Goal: Task Accomplishment & Management: Complete application form

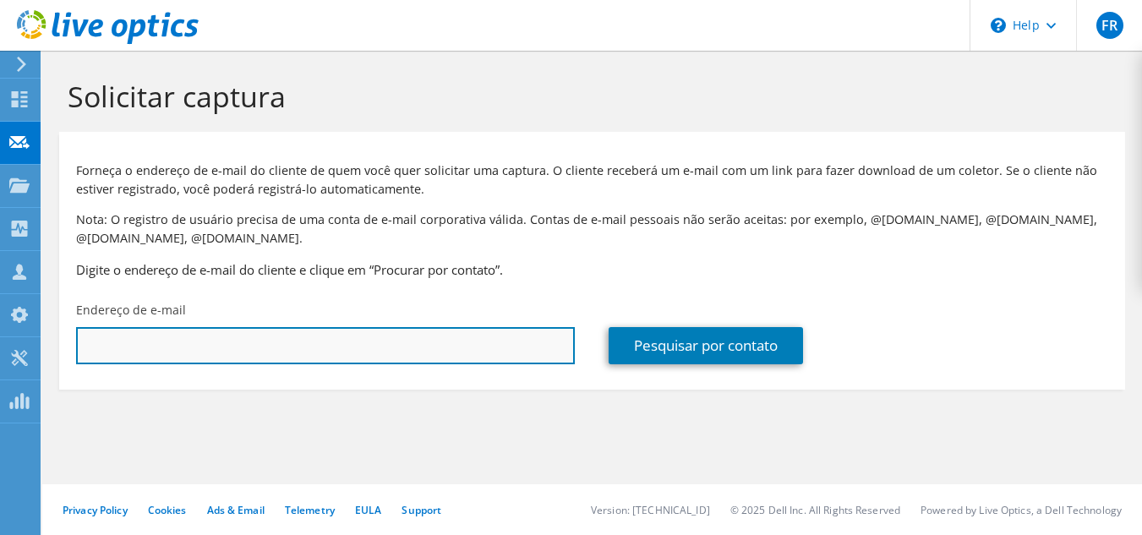
click at [232, 348] on input "text" at bounding box center [325, 345] width 499 height 37
paste input "Alessandro Mendes da Silva <AlessandroMS@tcerj.tc.br>"
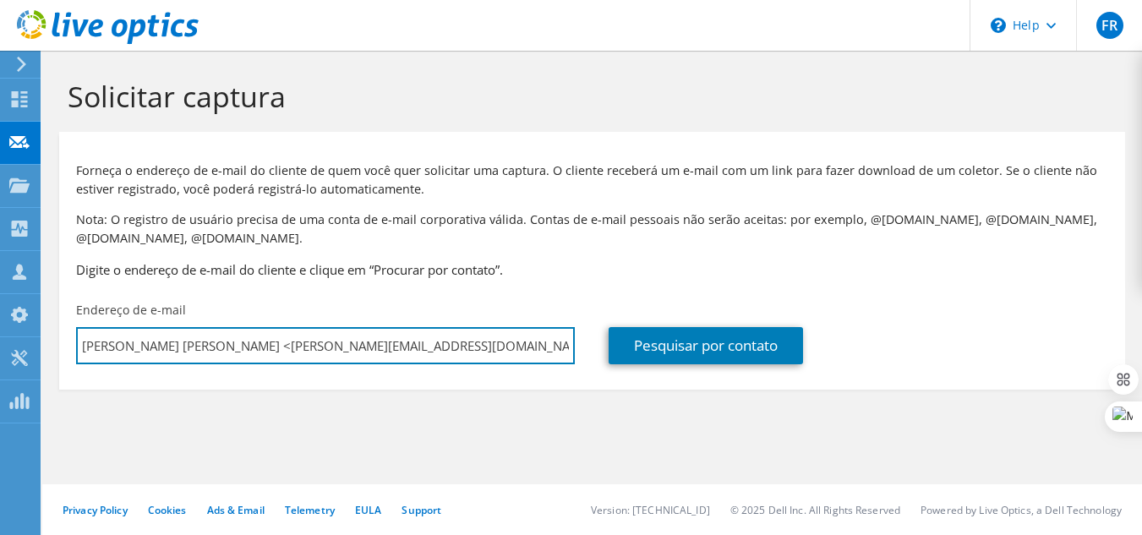
drag, startPoint x: 256, startPoint y: 346, endPoint x: 45, endPoint y: 352, distance: 211.4
click at [45, 352] on section "Solicitar captura Forneça o endereço de e-mail do cliente de quem você quer sol…" at bounding box center [591, 262] width 1099 height 423
click at [362, 342] on input "AlessandroMS@tcerj.tc.br>" at bounding box center [325, 345] width 499 height 37
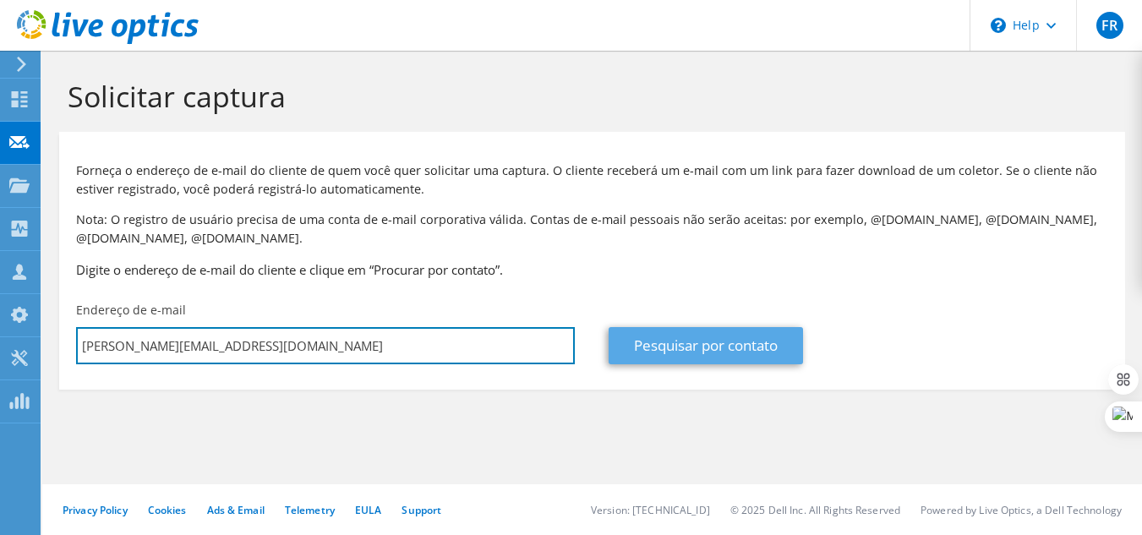
type input "AlessandroMS@tcerj.tc.br"
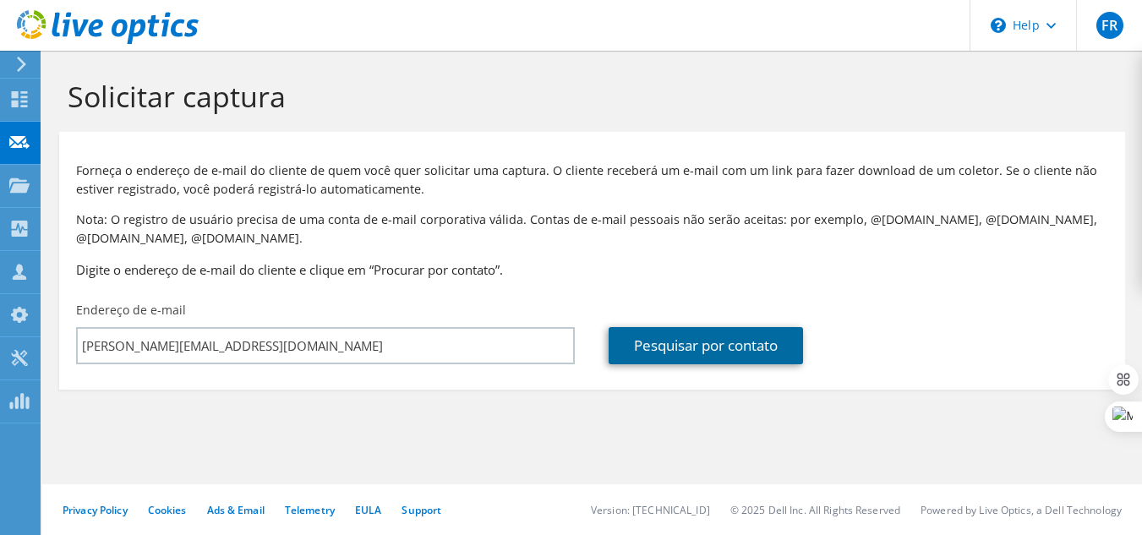
click at [741, 341] on link "Pesquisar por contato" at bounding box center [705, 345] width 194 height 37
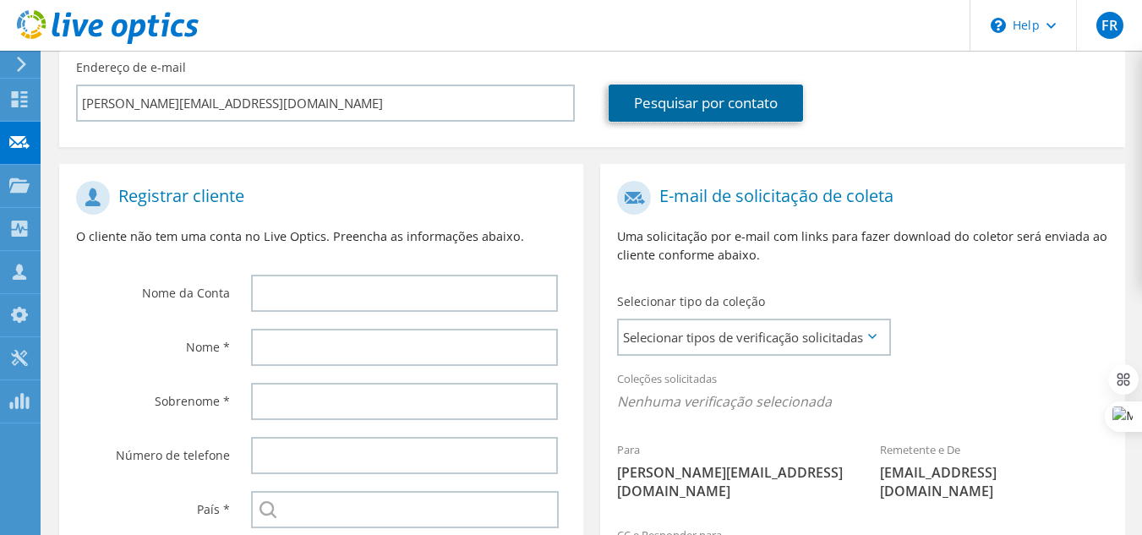
scroll to position [253, 0]
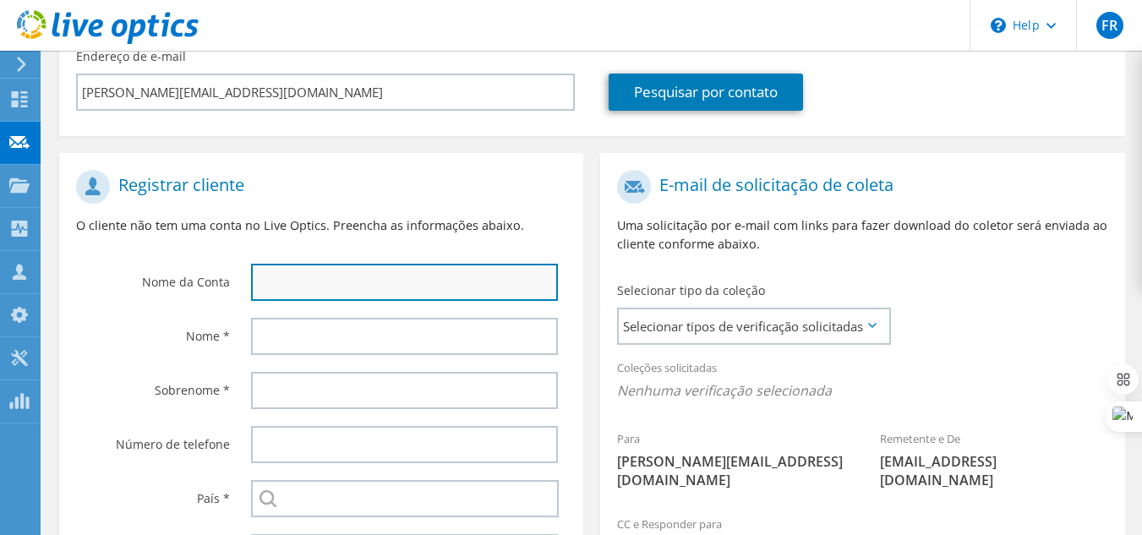
click at [316, 281] on input "text" at bounding box center [405, 282] width 308 height 37
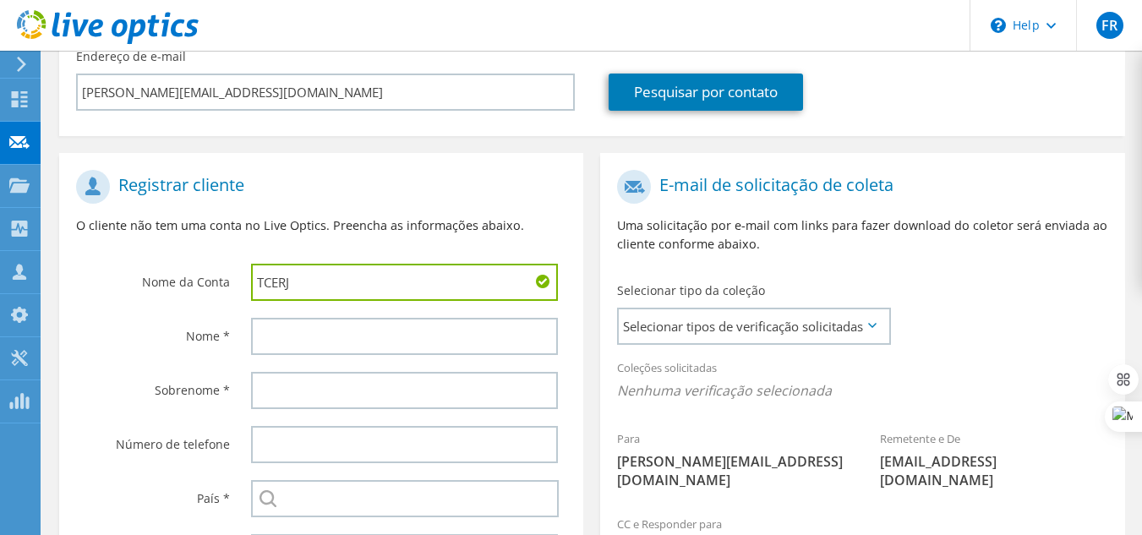
type input "TCERJ"
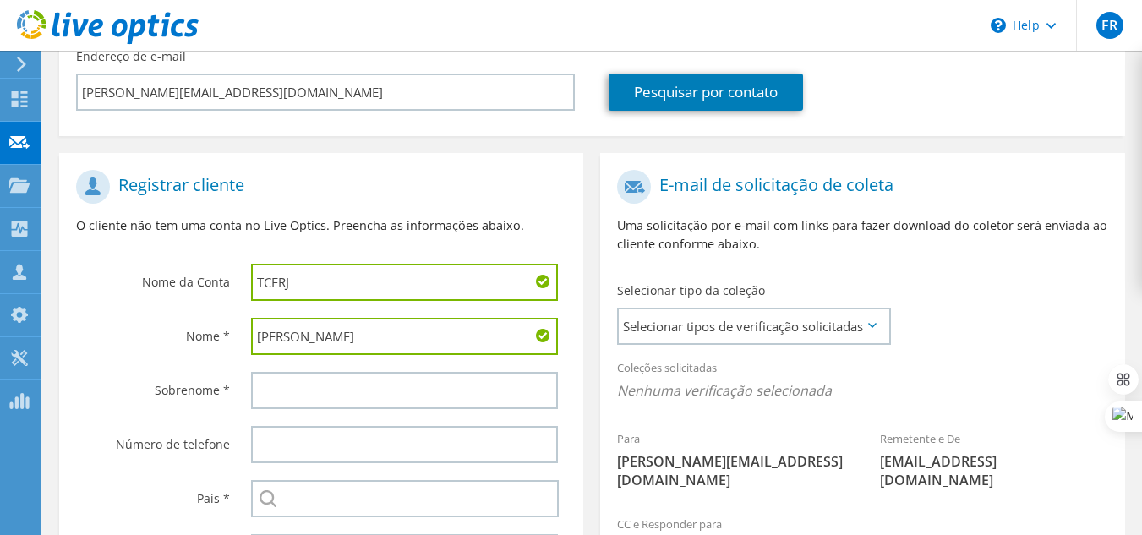
type input "Alessandro"
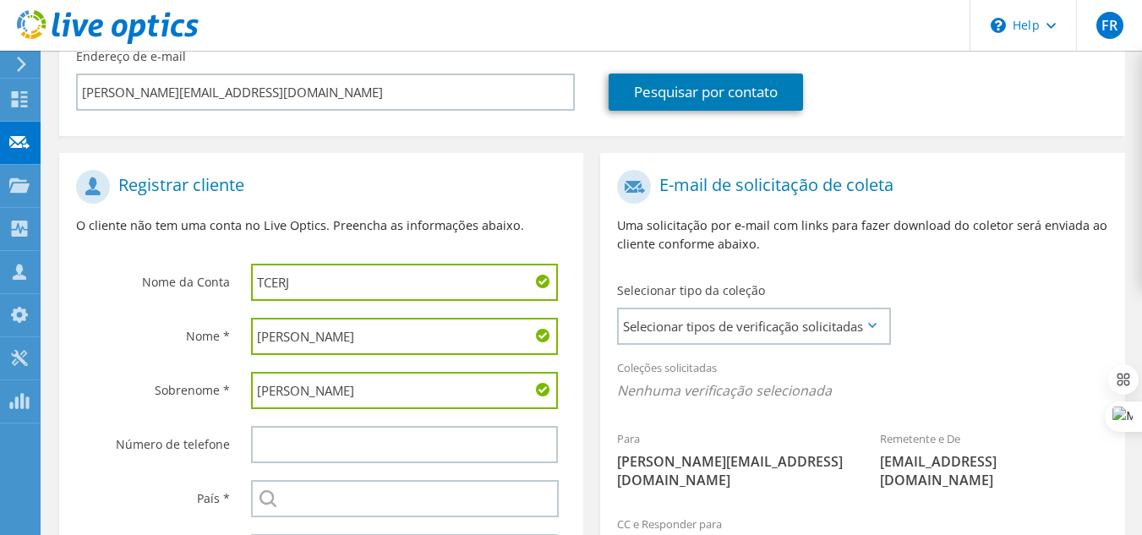
type input "Mendes"
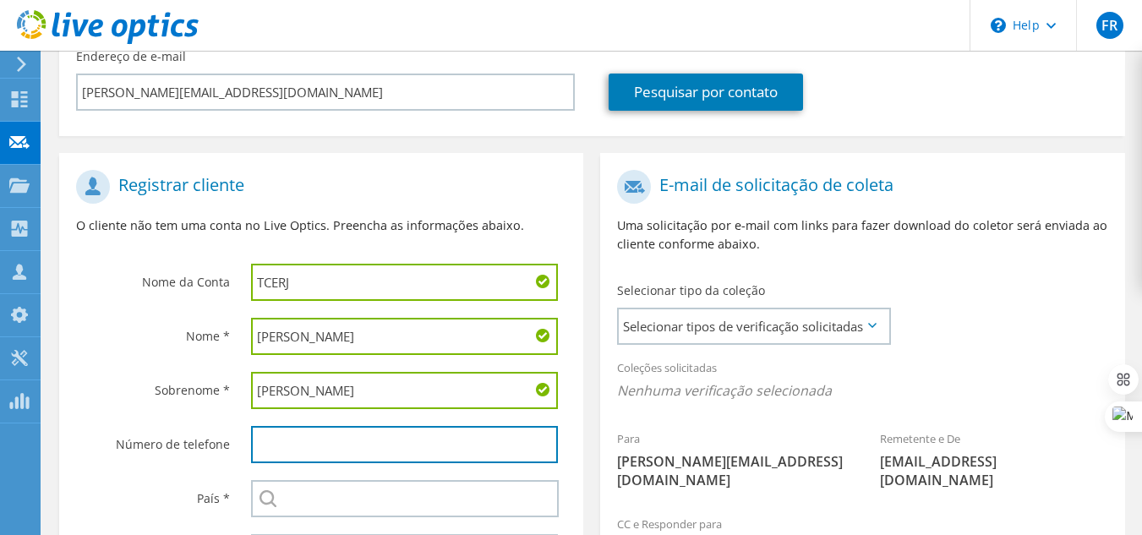
paste input "21 3231-5218"
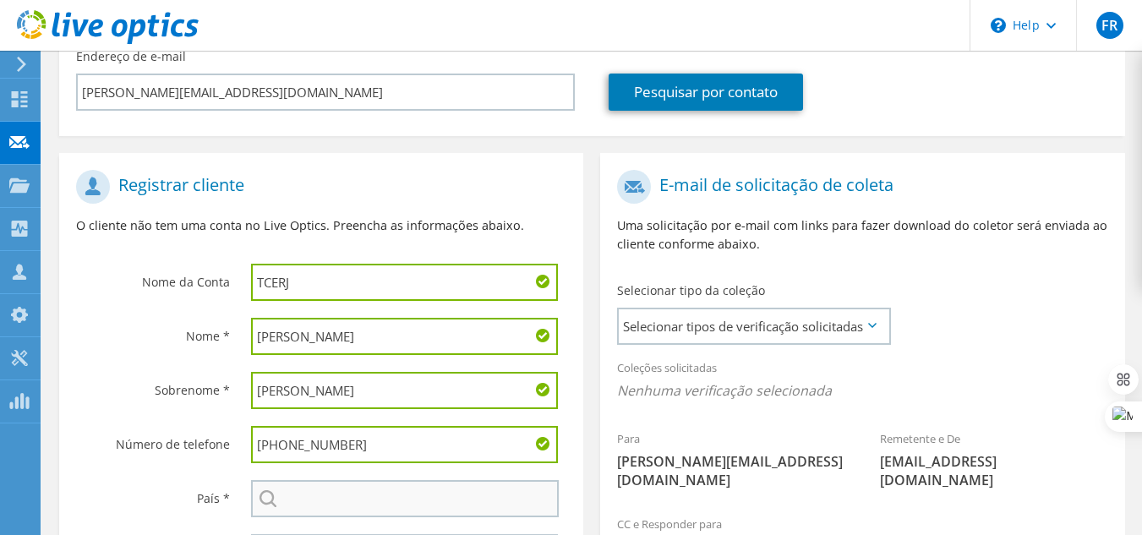
type input "[PHONE_NUMBER]"
click at [318, 491] on input "text" at bounding box center [405, 498] width 308 height 37
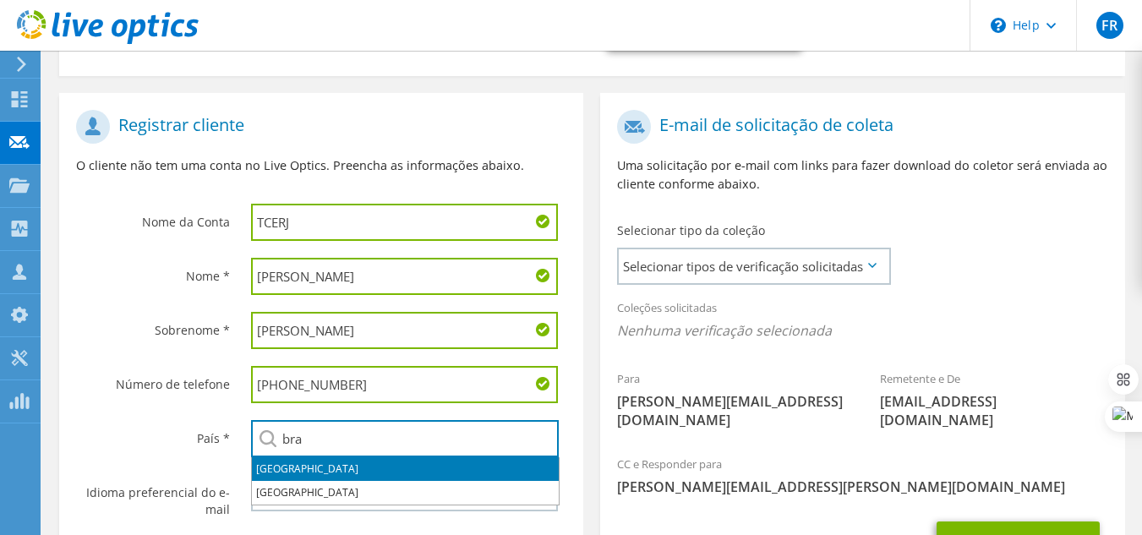
scroll to position [338, 0]
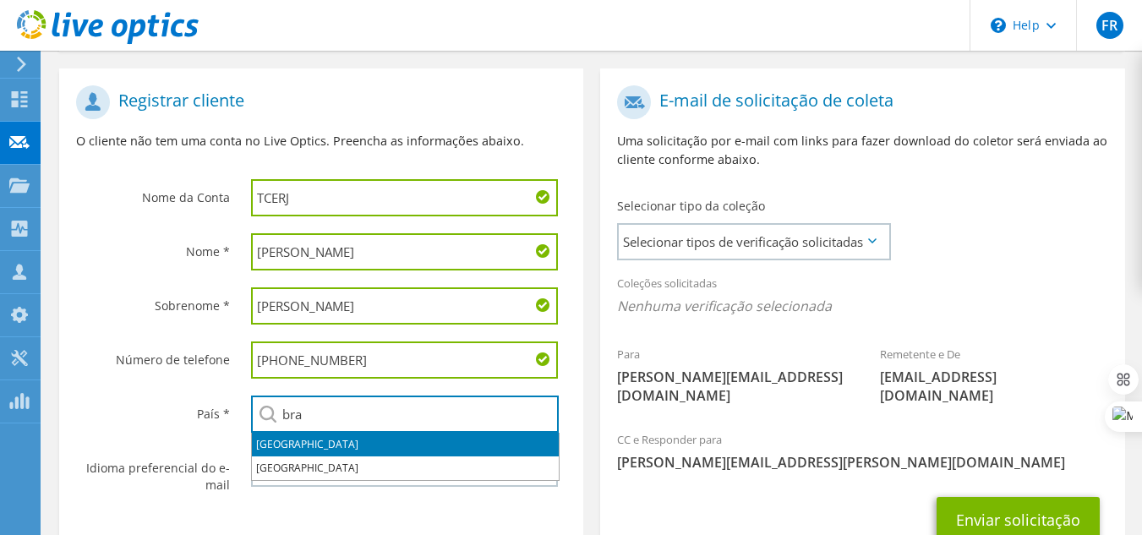
click at [294, 445] on li "[GEOGRAPHIC_DATA]" at bounding box center [405, 445] width 307 height 24
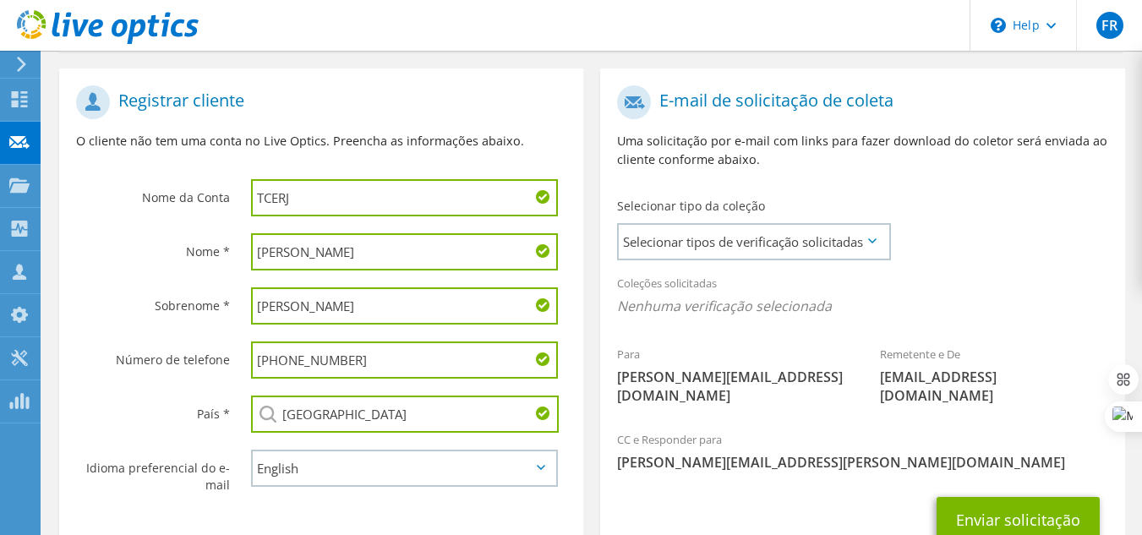
type input "[GEOGRAPHIC_DATA]"
click at [225, 440] on div "País * Selecionar Andorra Emirados Árabes Unidos Afeganistão Antígua e Barbuda …" at bounding box center [321, 414] width 524 height 54
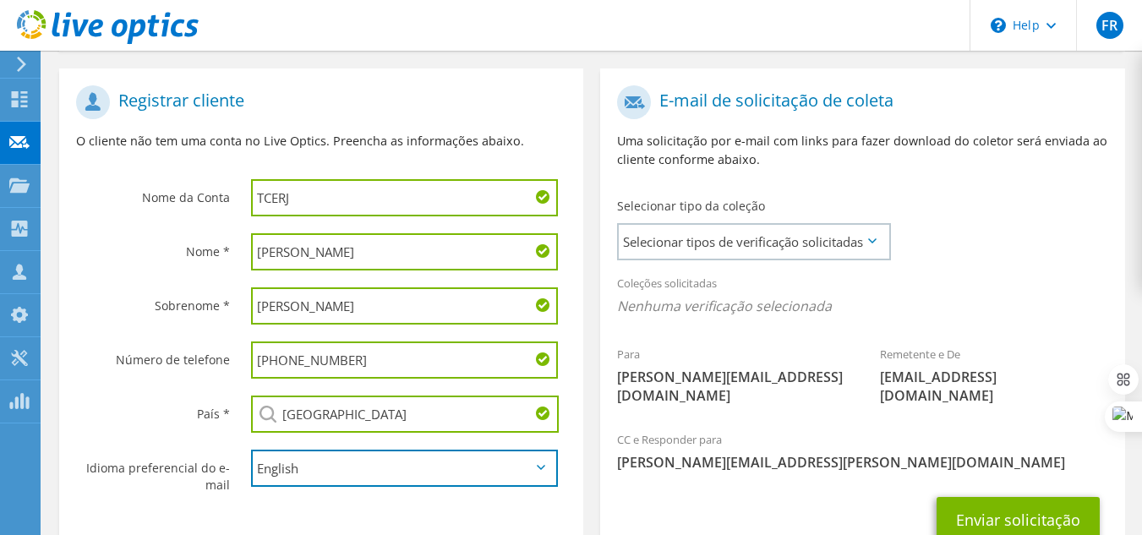
click at [316, 465] on select "English Deutsch Español Français Italiano Polski Português Русский 한국어 中文 日本語" at bounding box center [405, 468] width 308 height 37
select select "pt-BR"
click at [251, 450] on select "English Deutsch Español Français Italiano Polski Português Русский 한국어 中文 日本語" at bounding box center [405, 468] width 308 height 37
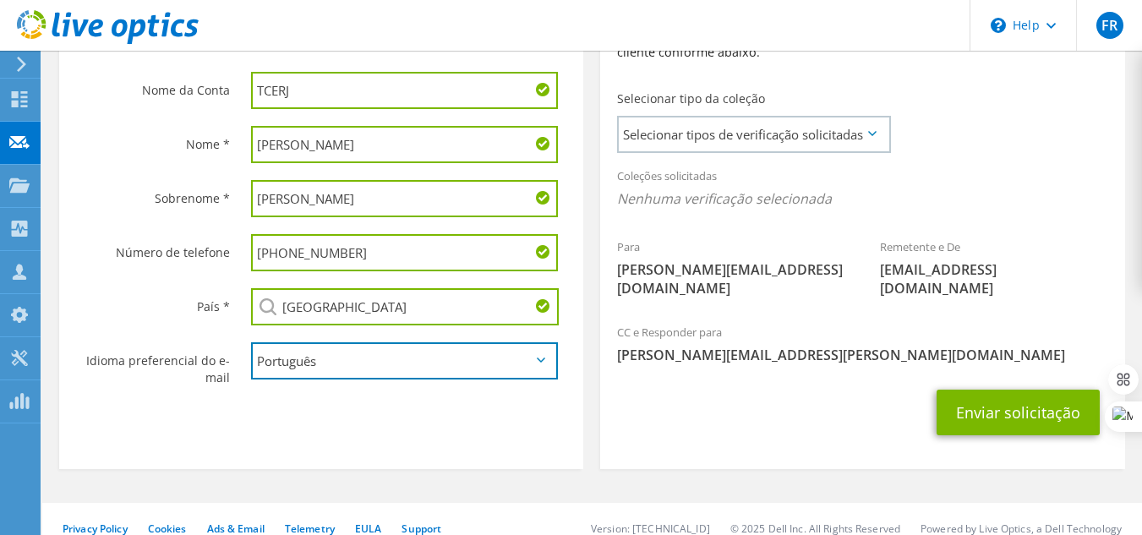
scroll to position [276, 0]
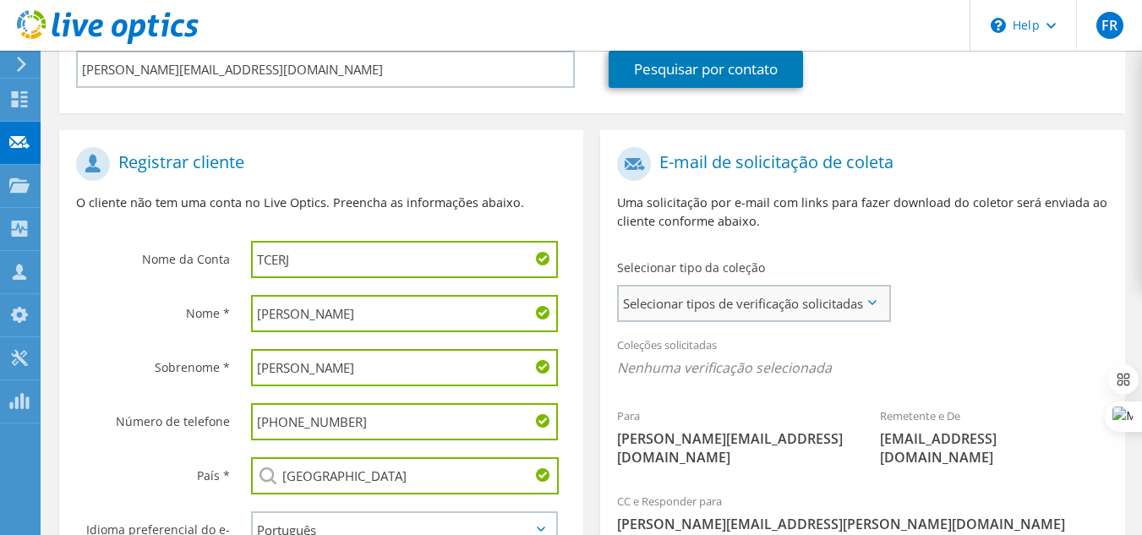
click at [742, 296] on span "Selecionar tipos de verificação solicitadas" at bounding box center [754, 303] width 270 height 34
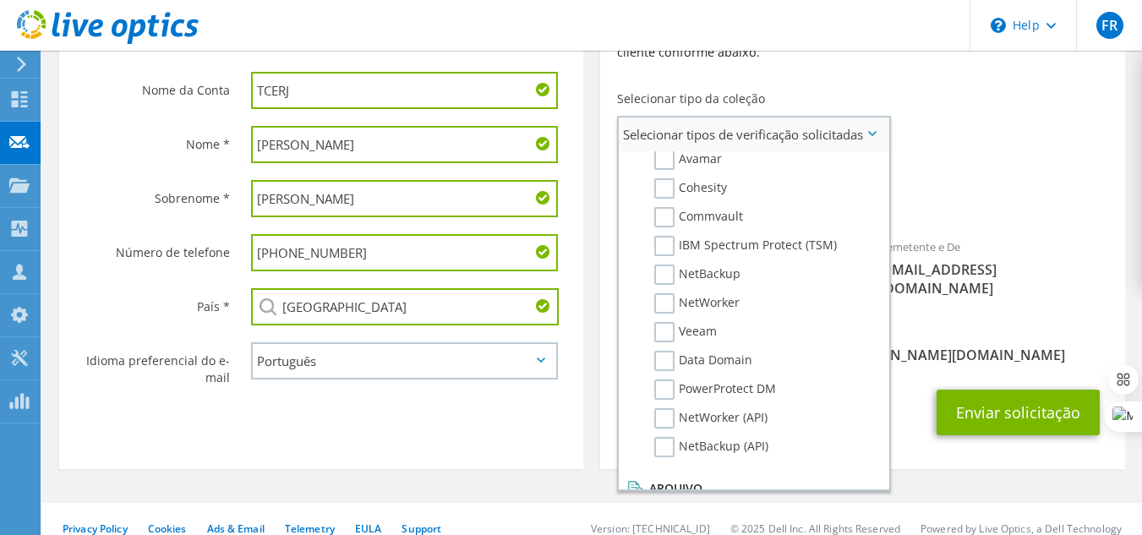
scroll to position [719, 0]
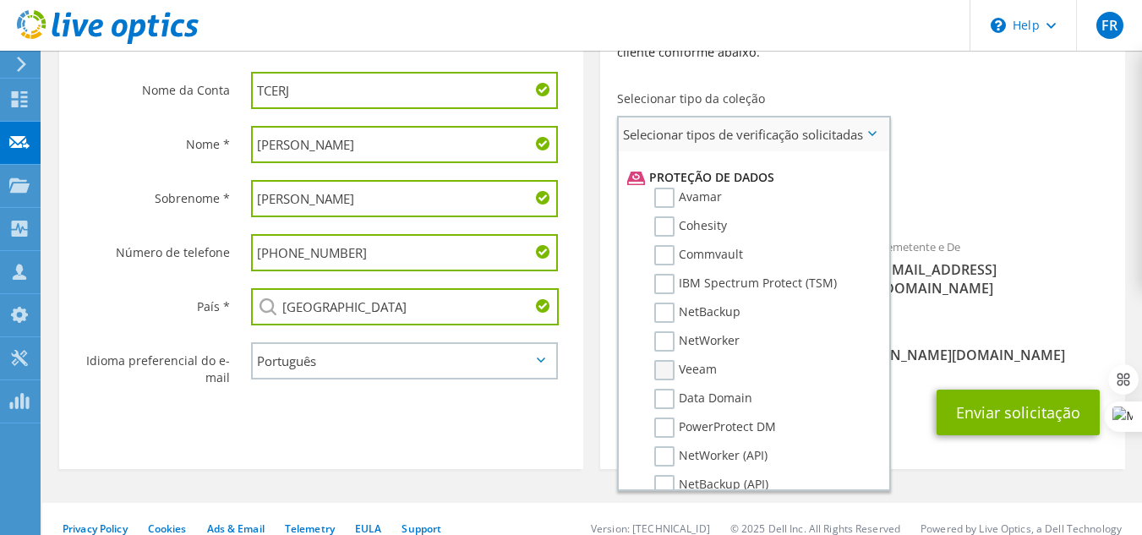
click at [668, 366] on label "Veeam" at bounding box center [685, 370] width 63 height 20
click at [0, 0] on input "Veeam" at bounding box center [0, 0] width 0 height 0
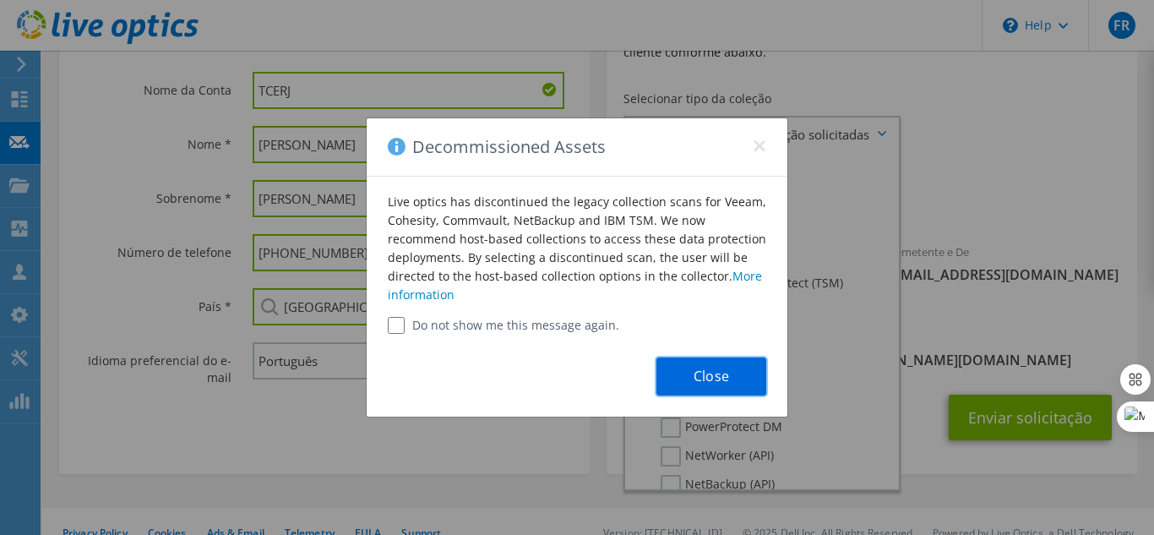
click at [686, 390] on button "Close" at bounding box center [712, 376] width 110 height 38
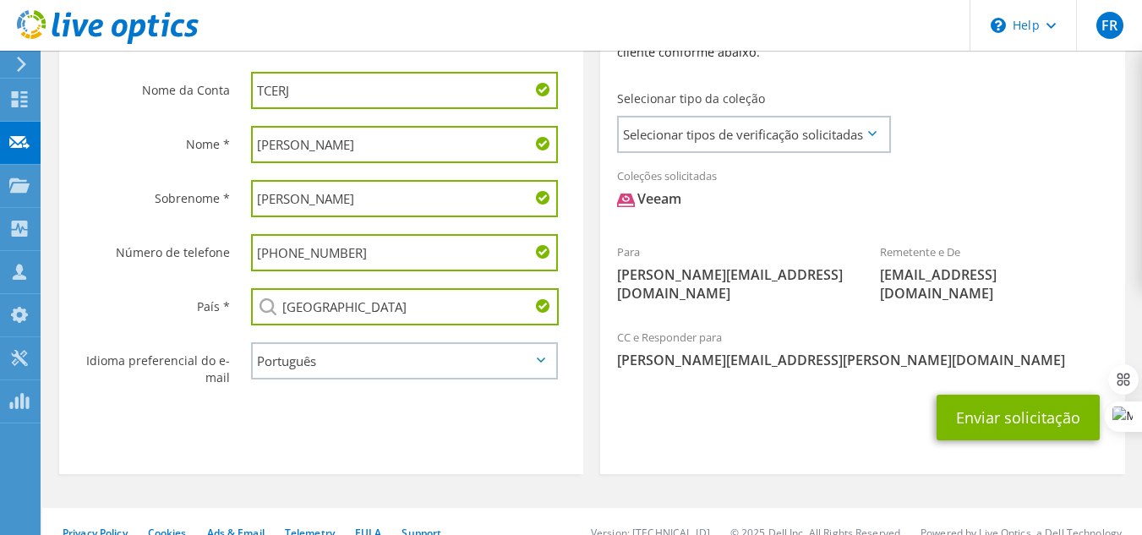
click at [658, 202] on div "Veeam" at bounding box center [649, 198] width 64 height 19
click at [812, 132] on span "Selecionar tipos de verificação solicitadas" at bounding box center [754, 134] width 270 height 34
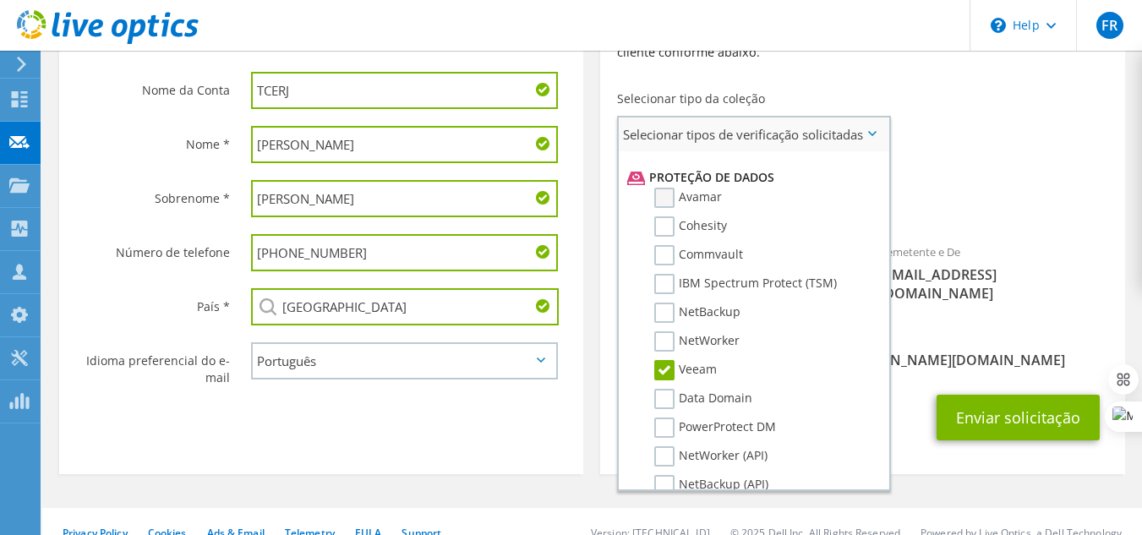
click at [666, 198] on label "Avamar" at bounding box center [688, 198] width 68 height 20
click at [0, 0] on input "Avamar" at bounding box center [0, 0] width 0 height 0
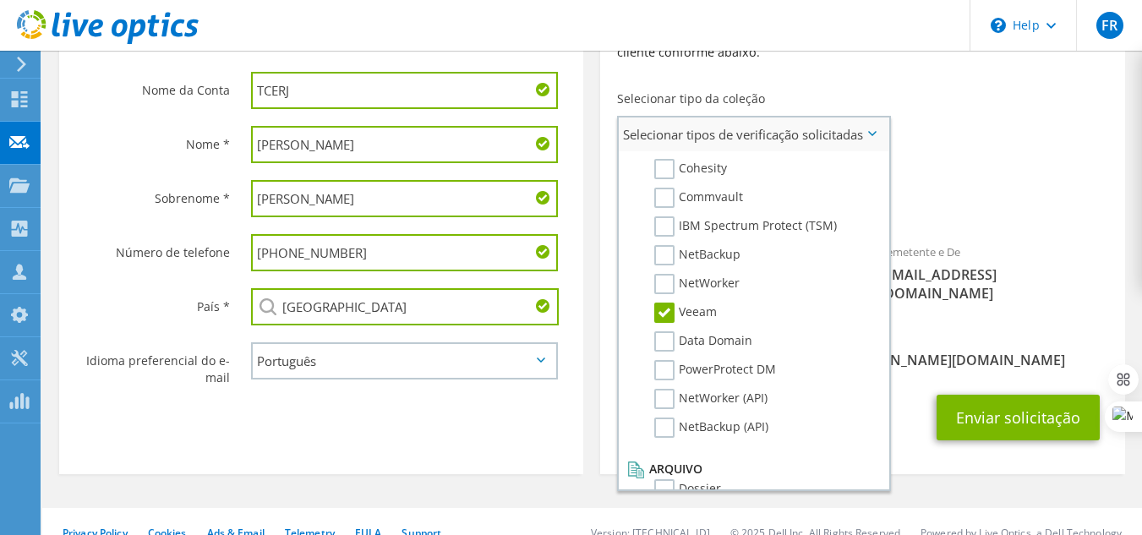
scroll to position [804, 0]
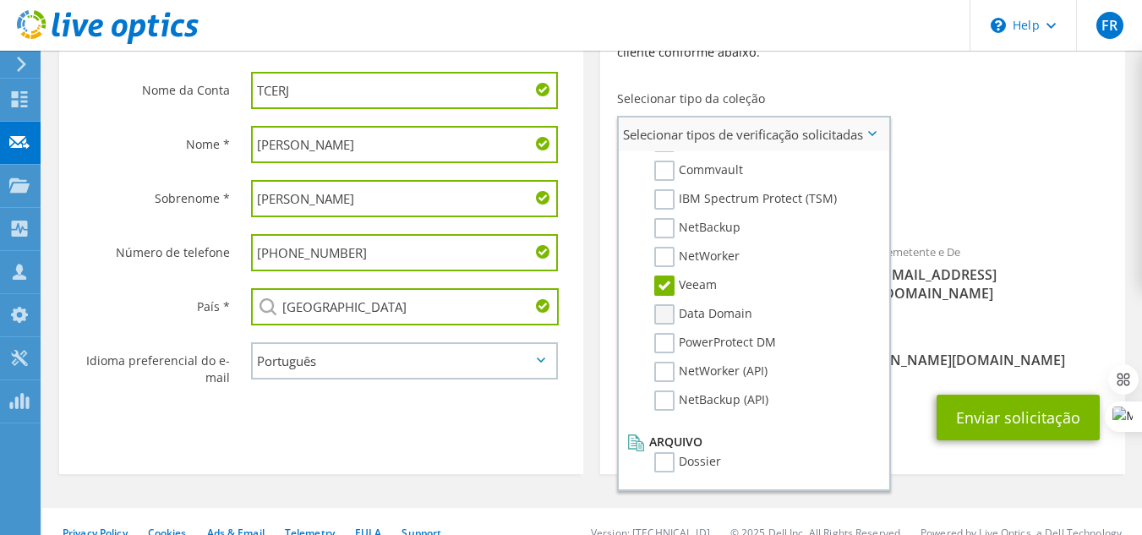
click at [668, 314] on label "Data Domain" at bounding box center [703, 314] width 98 height 20
click at [0, 0] on input "Data Domain" at bounding box center [0, 0] width 0 height 0
click at [1010, 203] on span "Veeam Avamar Data Domain" at bounding box center [862, 203] width 490 height 28
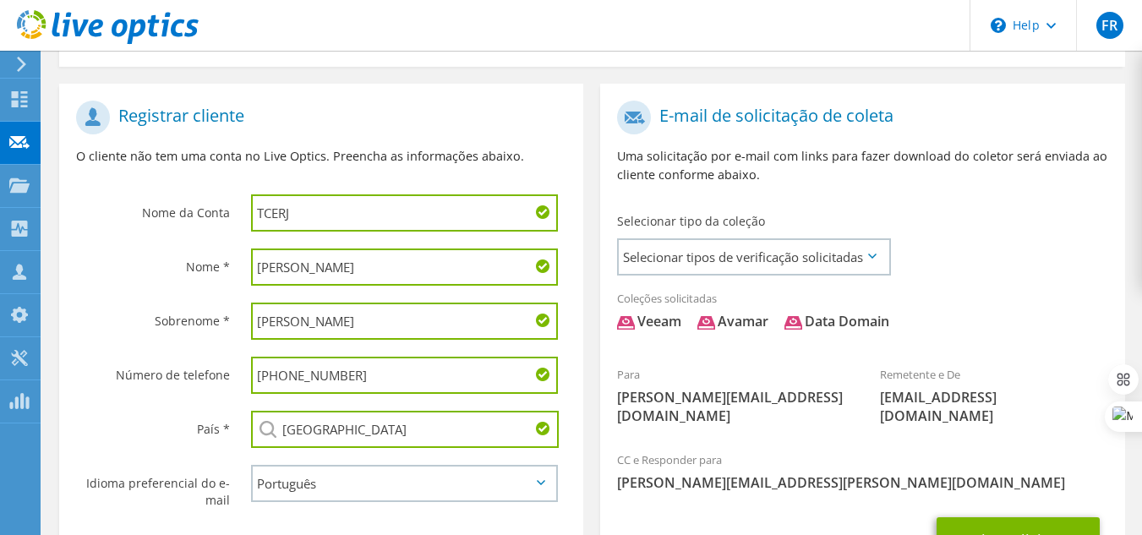
scroll to position [276, 0]
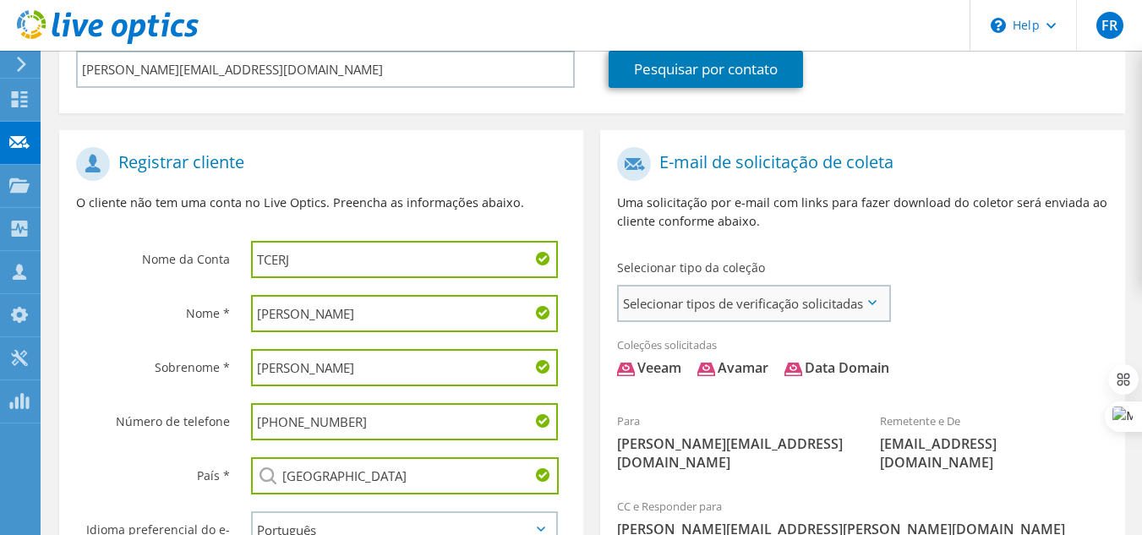
click at [732, 297] on span "Selecionar tipos de verificação solicitadas" at bounding box center [754, 303] width 270 height 34
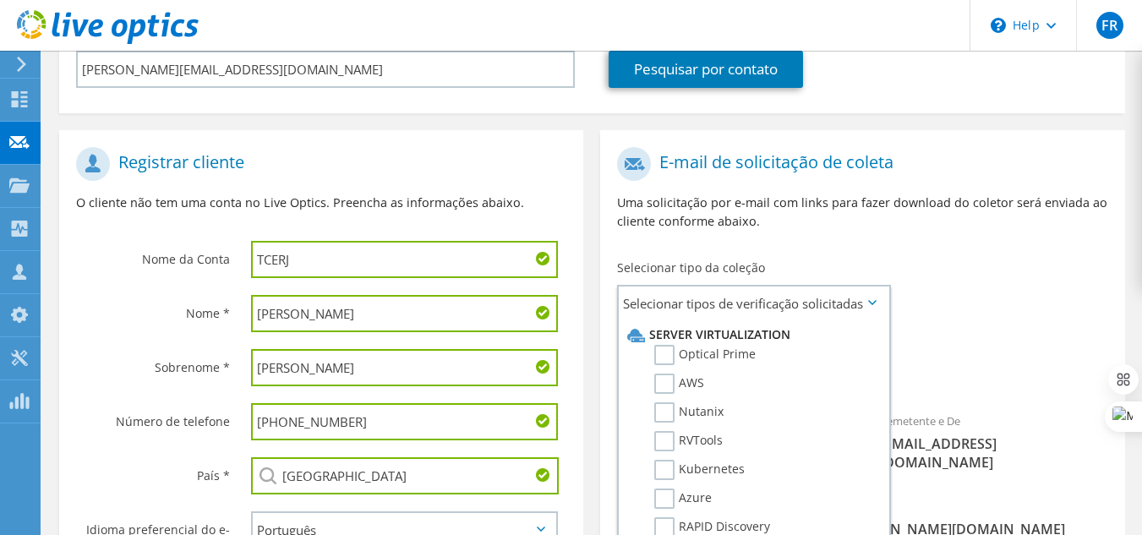
click at [1037, 259] on div "Para AlessandroMS@tcerj.tc.br Remetente e De liveoptics@liveoptics.com" at bounding box center [862, 314] width 524 height 350
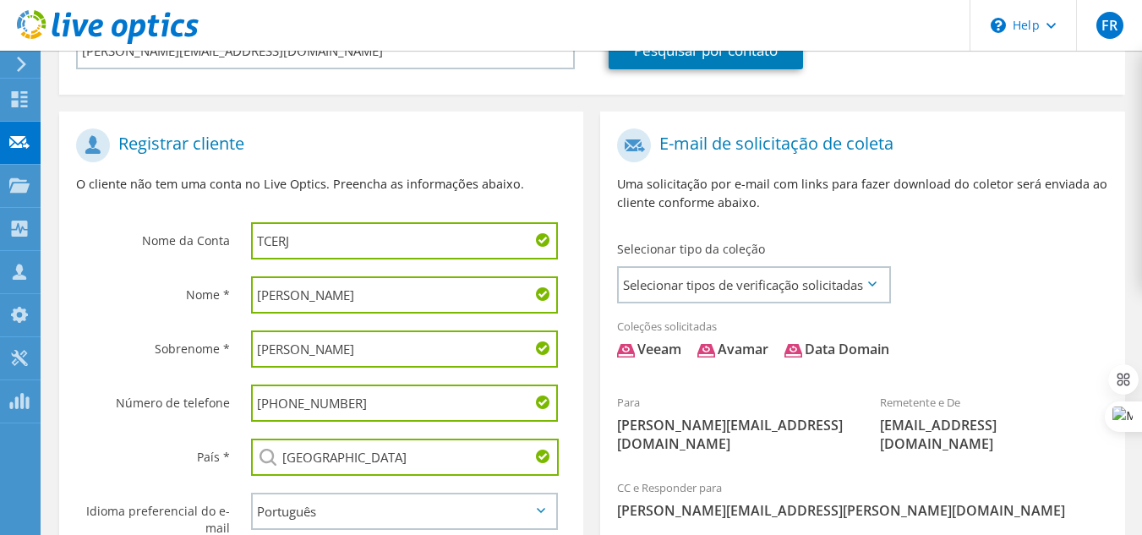
scroll to position [197, 0]
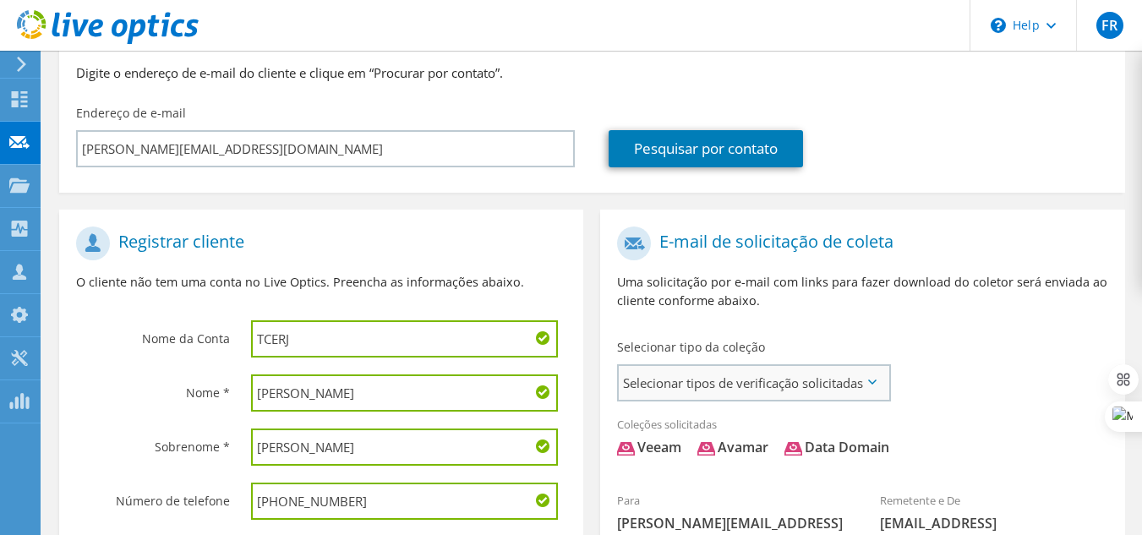
click at [793, 377] on span "Selecionar tipos de verificação solicitadas" at bounding box center [754, 383] width 270 height 34
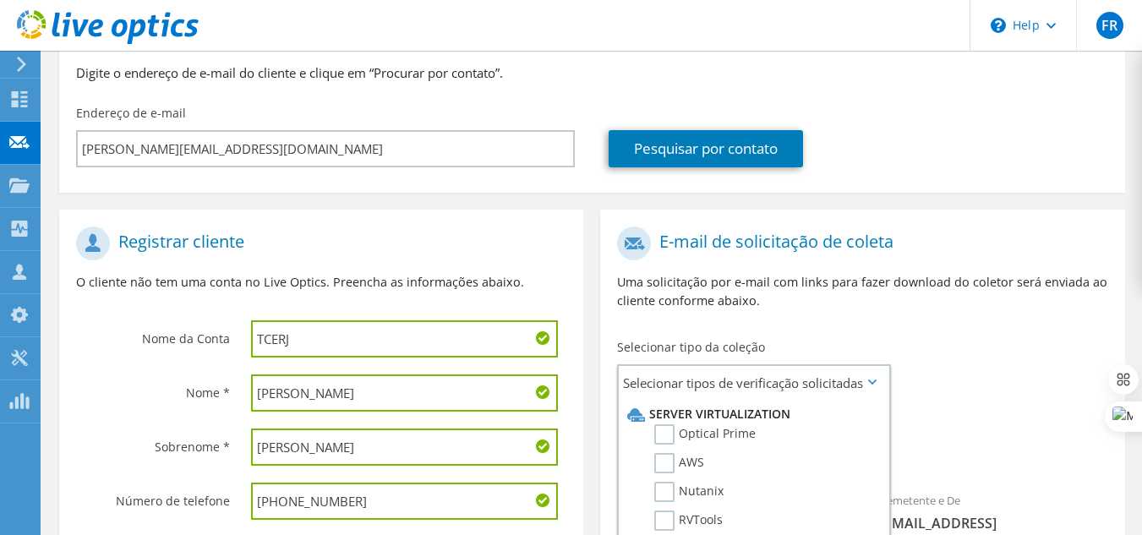
click at [1022, 302] on p "Uma solicitação por e-mail com links para fazer download do coletor será enviad…" at bounding box center [862, 291] width 490 height 37
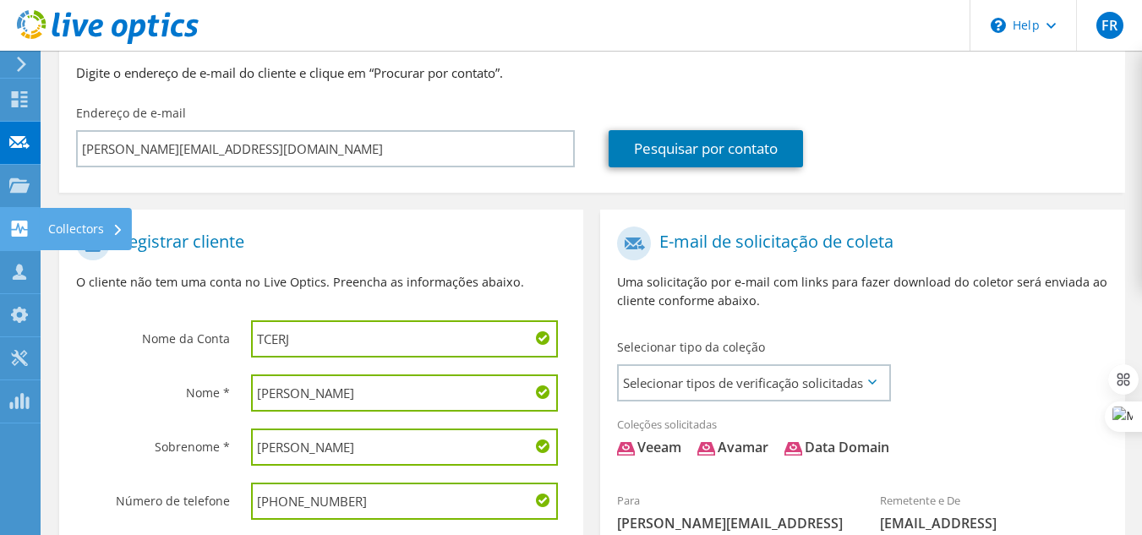
click at [85, 221] on div "Collectors" at bounding box center [86, 229] width 92 height 42
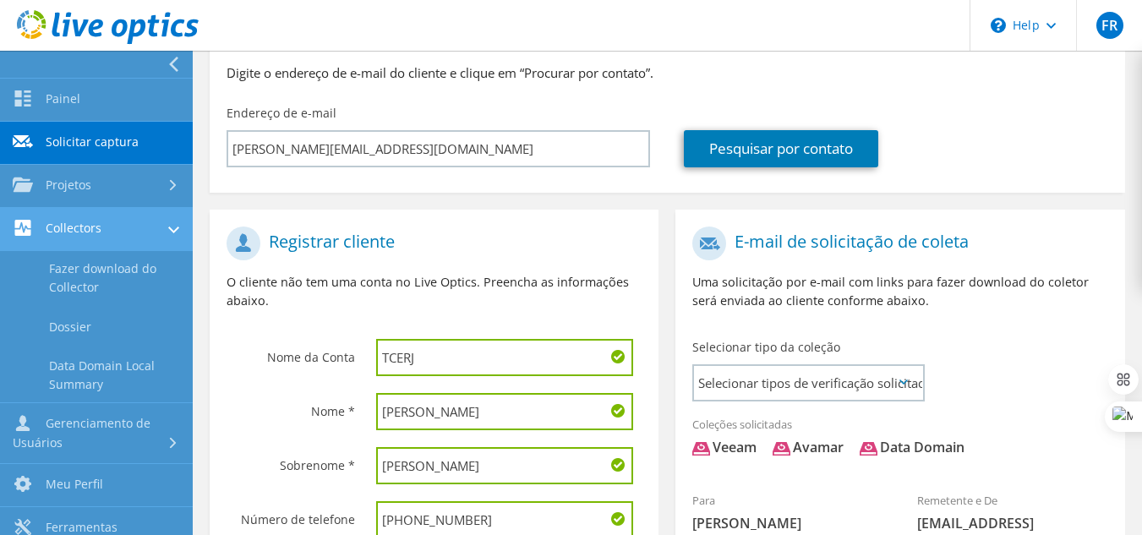
click at [161, 232] on link "Collectors" at bounding box center [96, 229] width 193 height 43
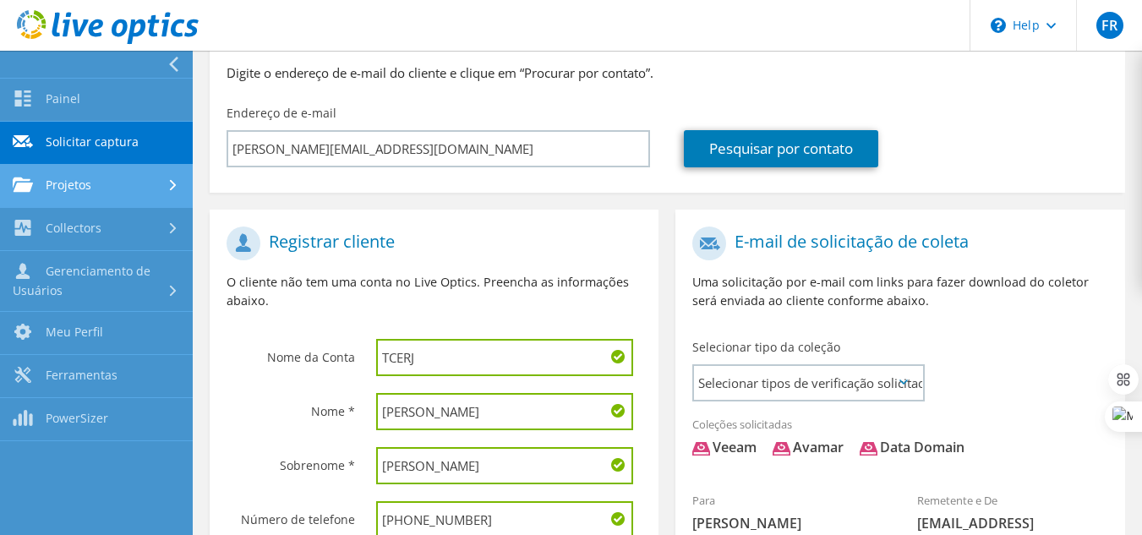
click at [137, 171] on link "Projetos" at bounding box center [96, 186] width 193 height 43
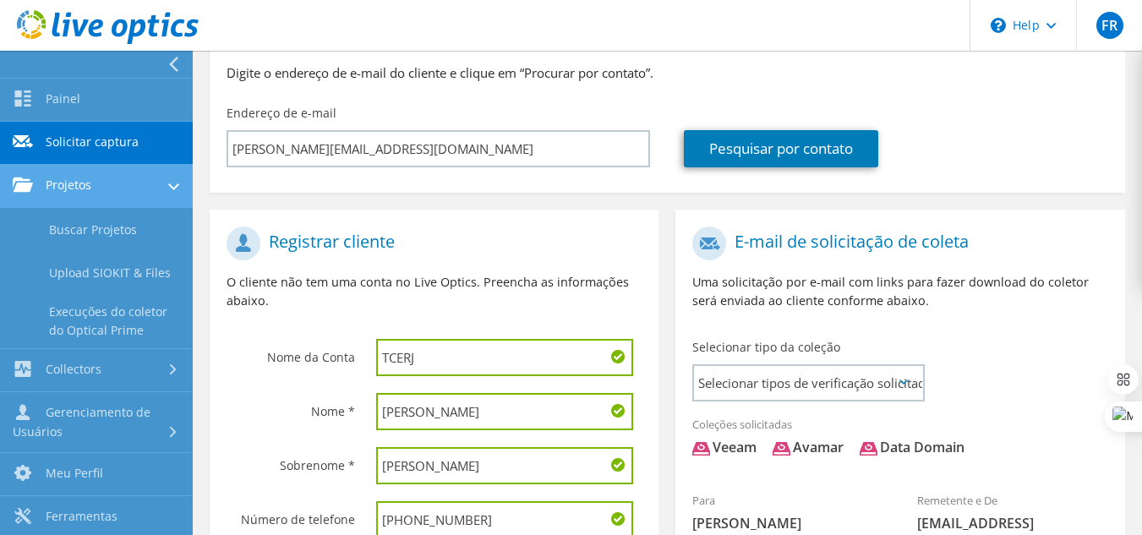
click at [161, 189] on link "Projetos" at bounding box center [96, 186] width 193 height 43
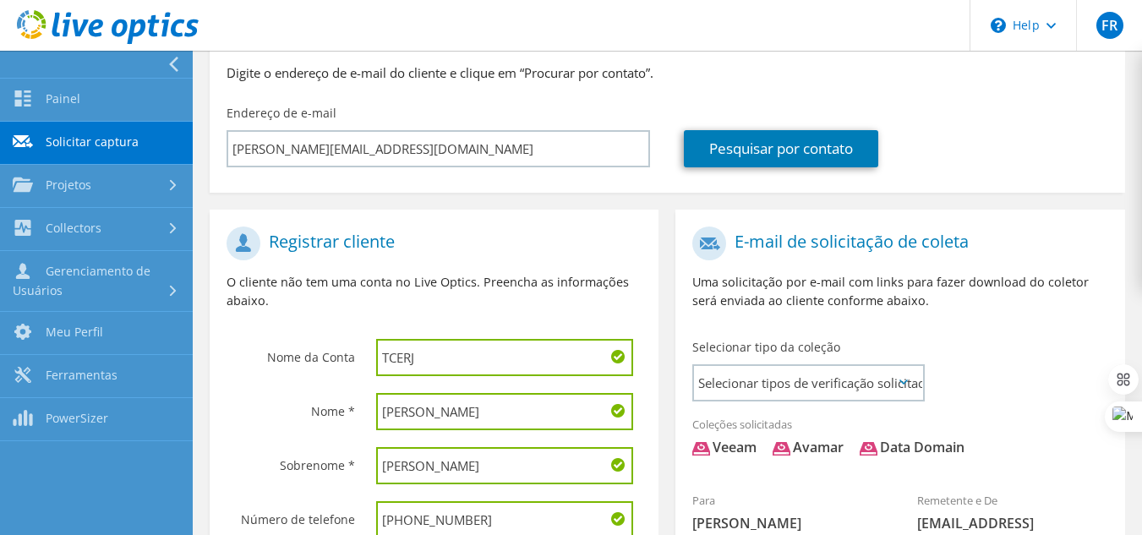
click at [550, 212] on section "Registrar cliente O cliente não tem uma conta no Live Optics. Preencha as infor…" at bounding box center [434, 485] width 449 height 550
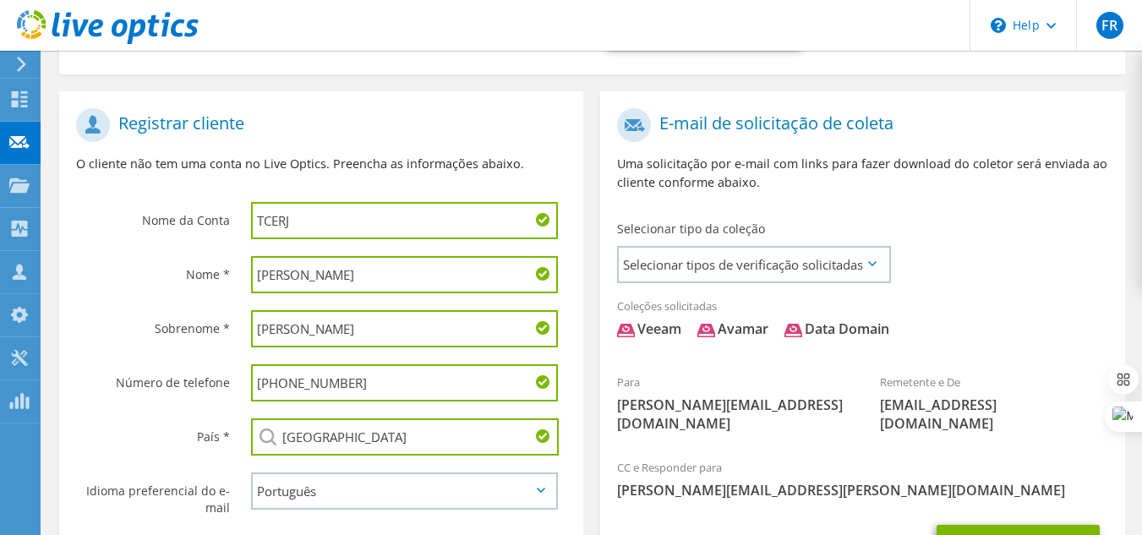
scroll to position [366, 0]
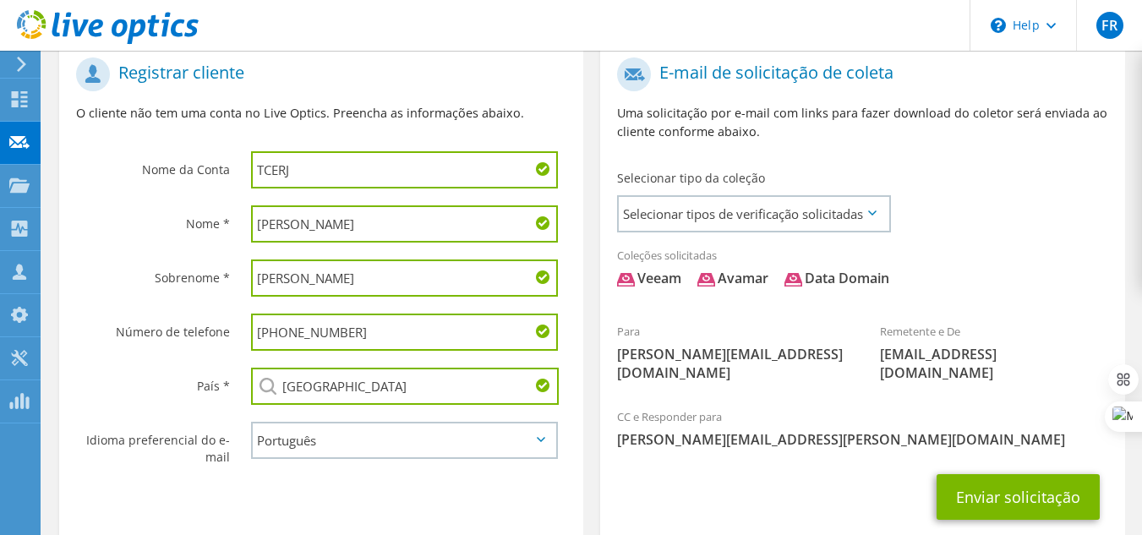
click at [797, 277] on use at bounding box center [793, 280] width 18 height 14
click at [853, 277] on div "Data Domain" at bounding box center [836, 278] width 105 height 19
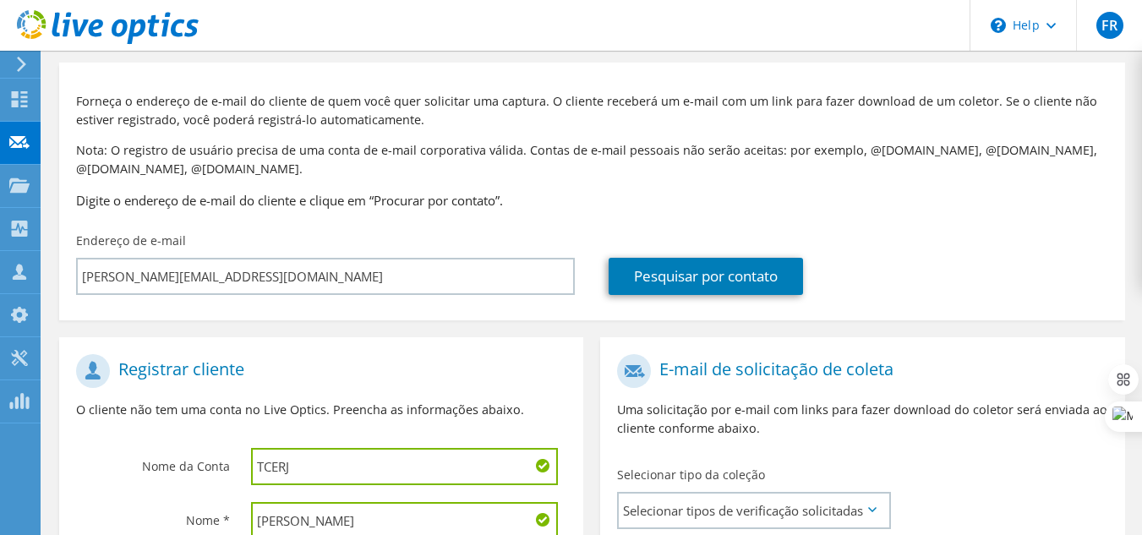
scroll to position [28, 0]
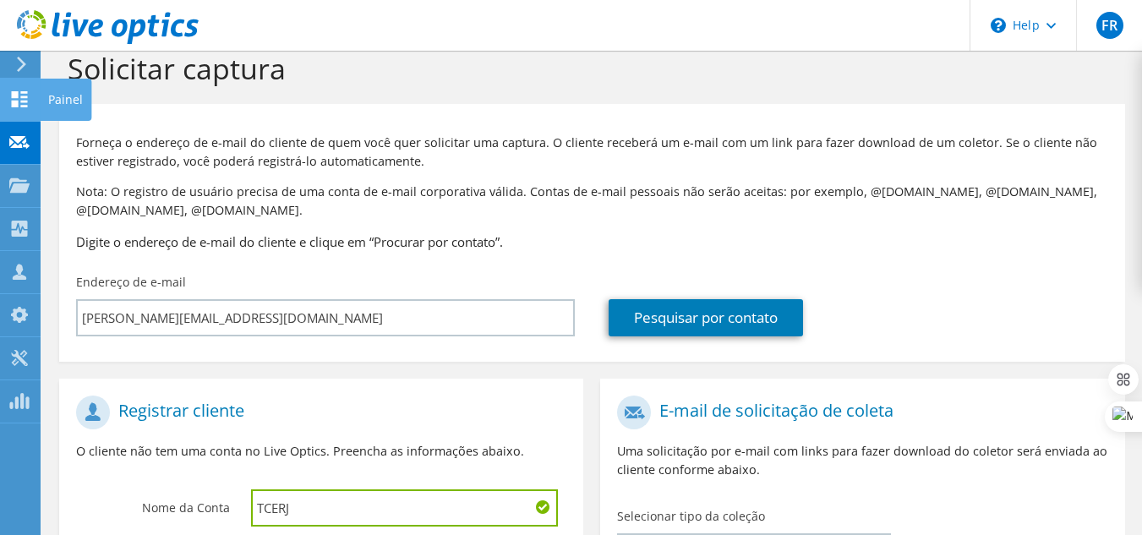
click at [15, 96] on use at bounding box center [20, 99] width 16 height 16
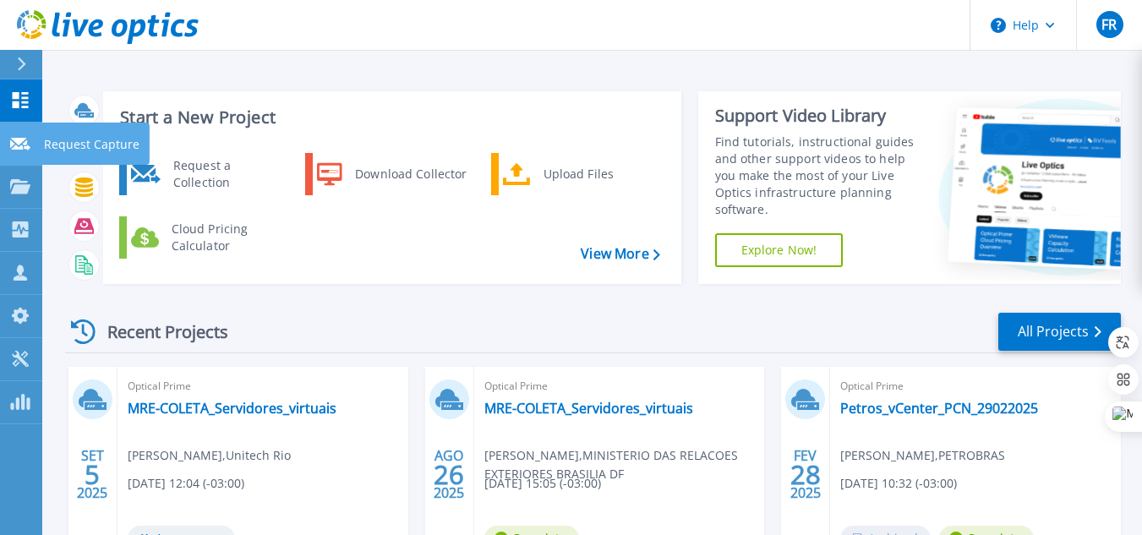
click at [12, 147] on icon at bounding box center [20, 144] width 20 height 13
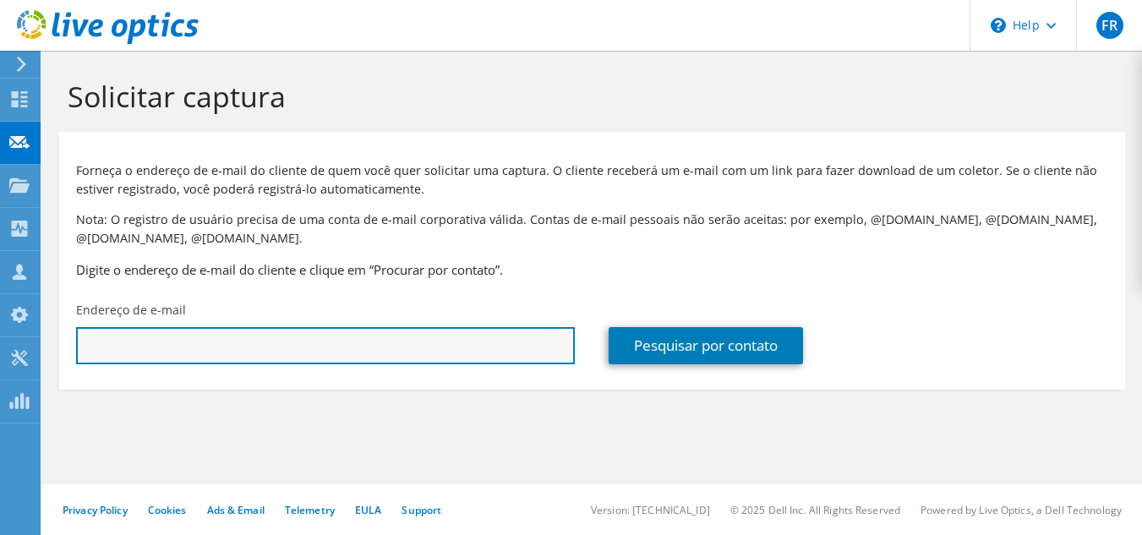
click at [312, 339] on input "text" at bounding box center [325, 345] width 499 height 37
paste input "Alessandro Mendes da Silva <AlessandroMS@tcerj.tc.br>"
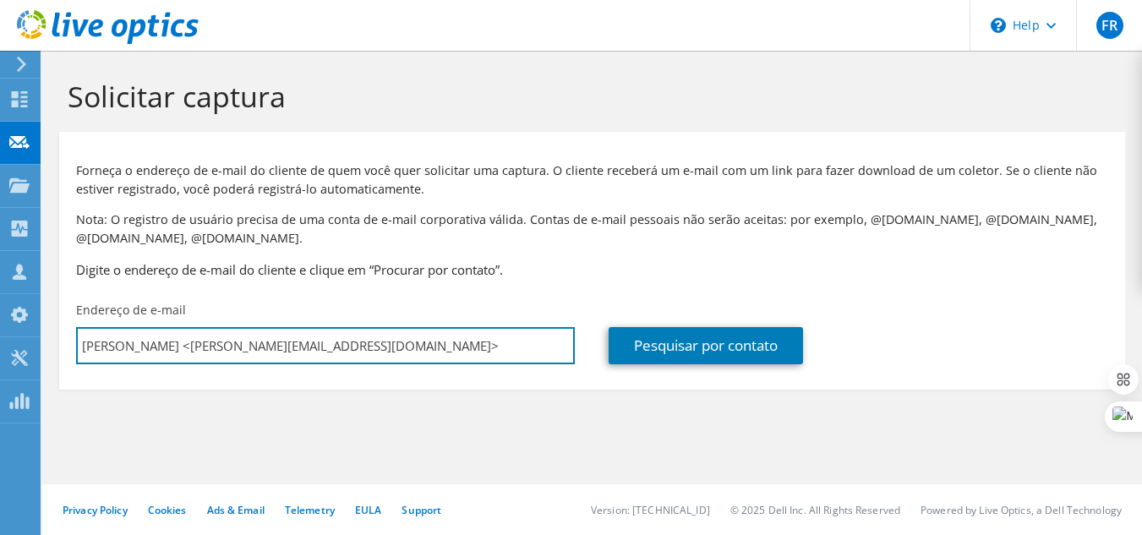
drag, startPoint x: 259, startPoint y: 343, endPoint x: 65, endPoint y: 343, distance: 193.5
click at [65, 343] on div "Endereço de e-mail Alessandro Mendes da Silva <AlessandroMS@tcerj.tc.br>" at bounding box center [325, 332] width 532 height 79
click at [308, 341] on input "AlessandroMS@tcerj.tc.br>" at bounding box center [325, 345] width 499 height 37
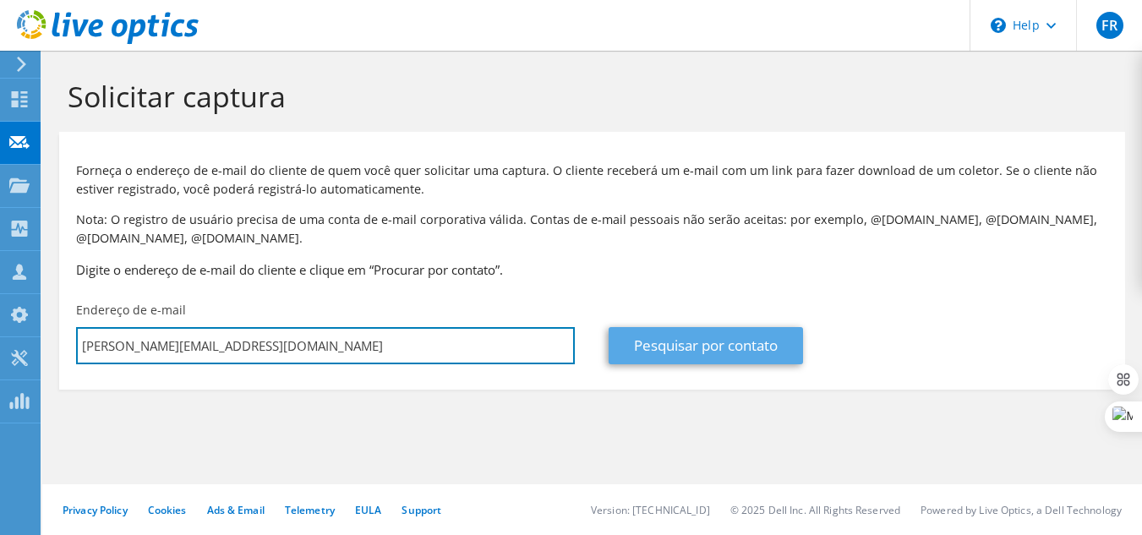
type input "AlessandroMS@tcerj.tc.br"
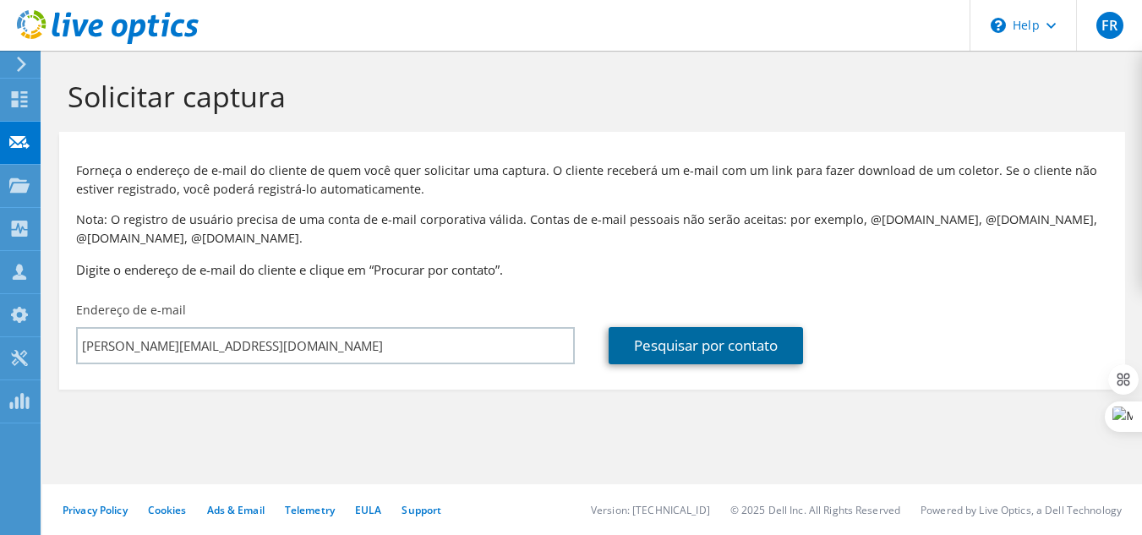
click at [715, 336] on link "Pesquisar por contato" at bounding box center [705, 345] width 194 height 37
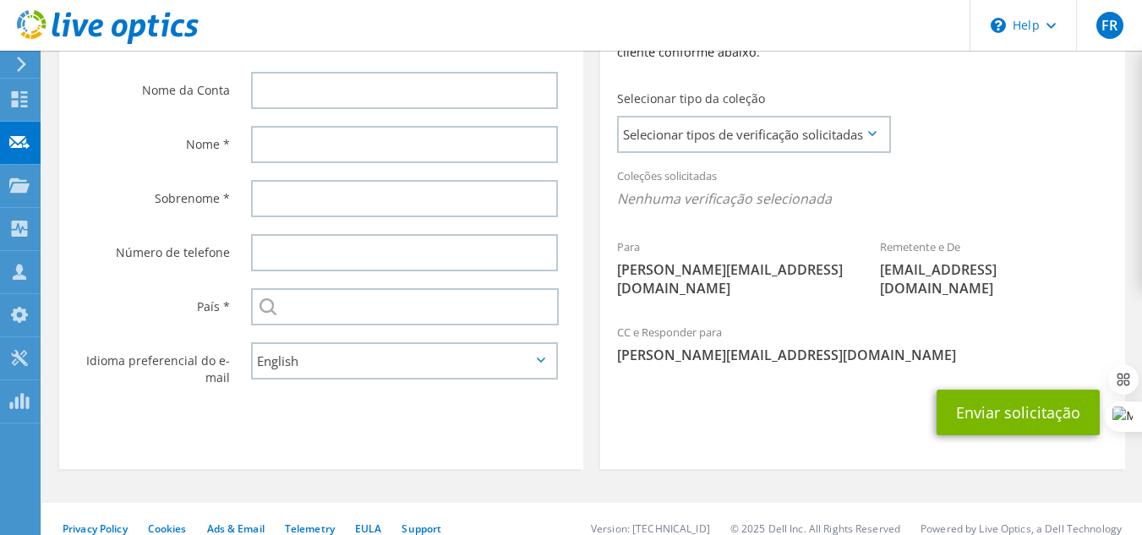
scroll to position [361, 0]
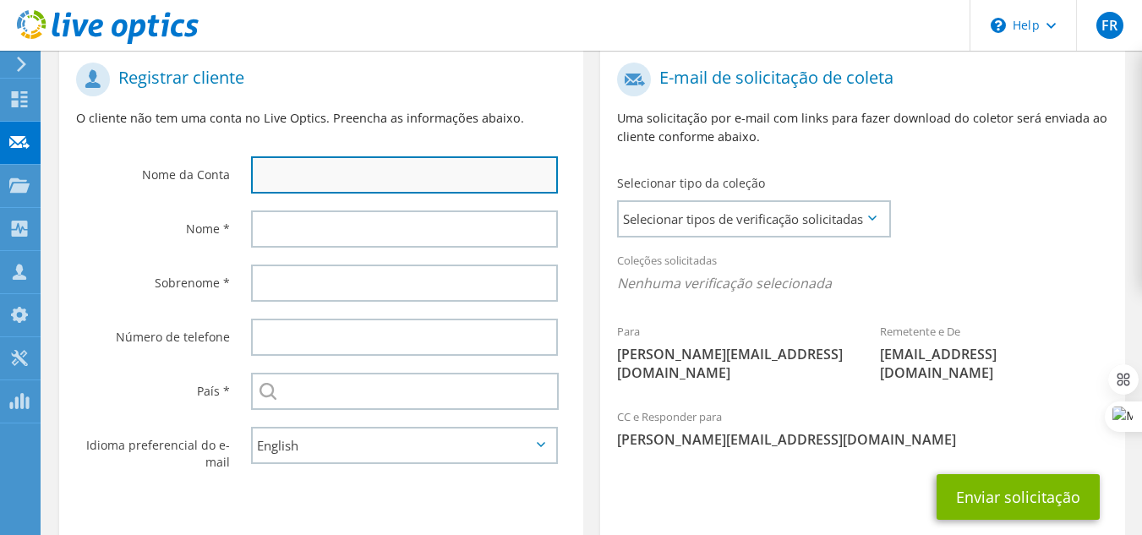
click at [357, 177] on input "text" at bounding box center [405, 174] width 308 height 37
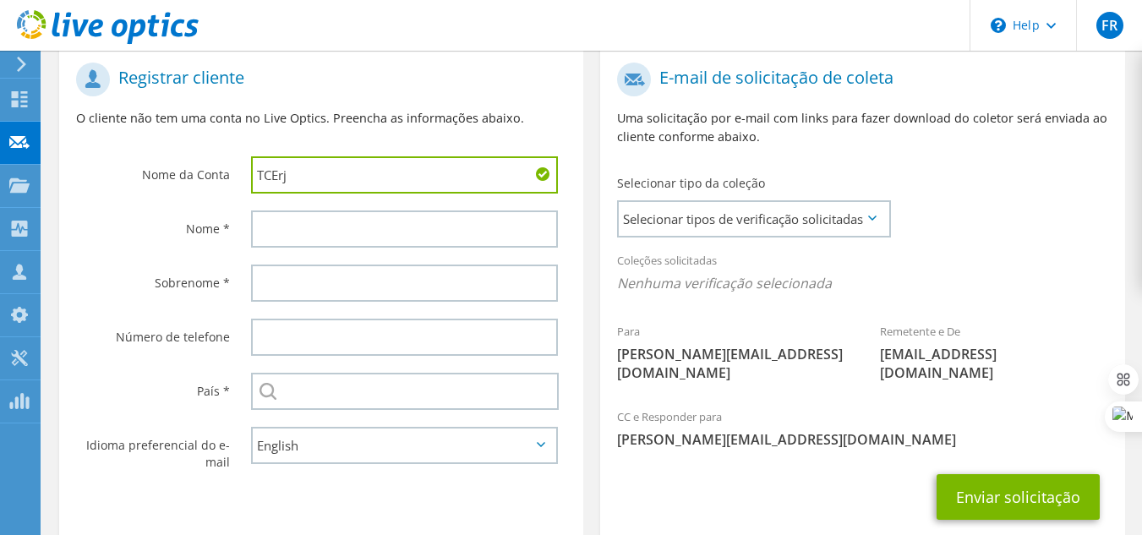
type input "TCErj"
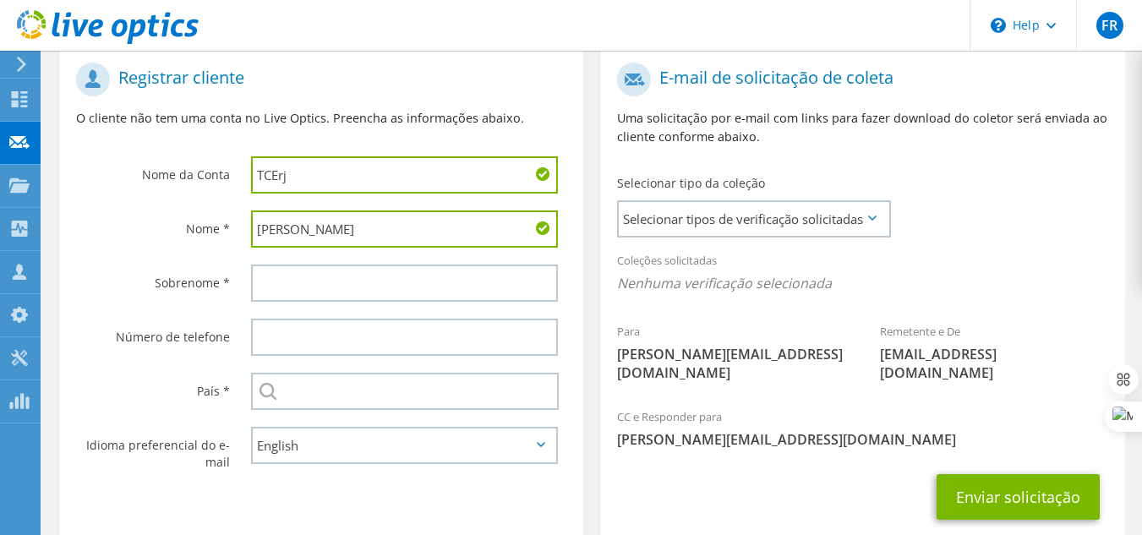
type input "[PERSON_NAME]"
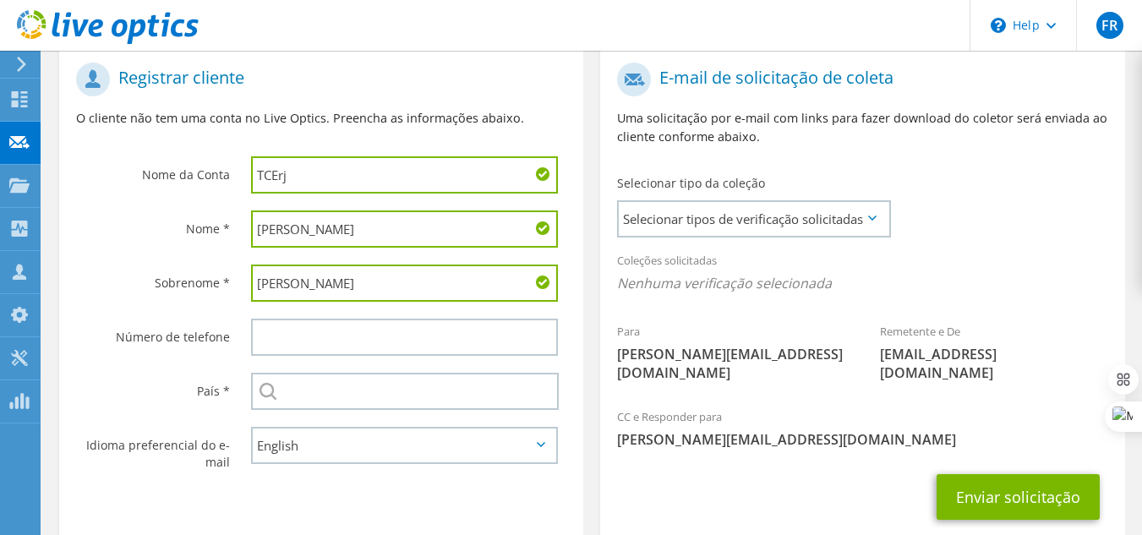
type input "[PERSON_NAME]"
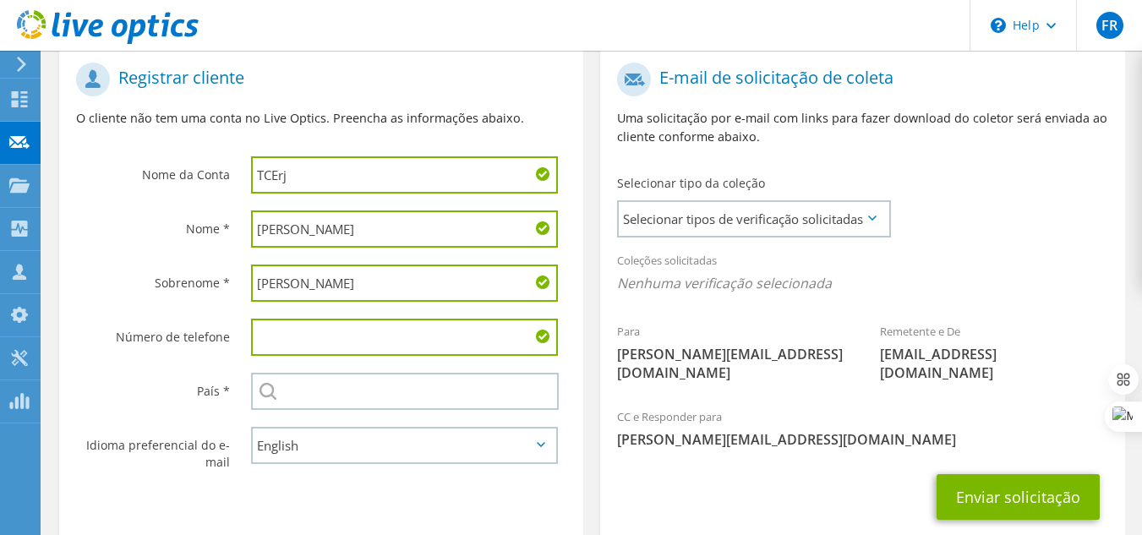
paste input "[PHONE_NUMBER]"
type input "[PHONE_NUMBER]"
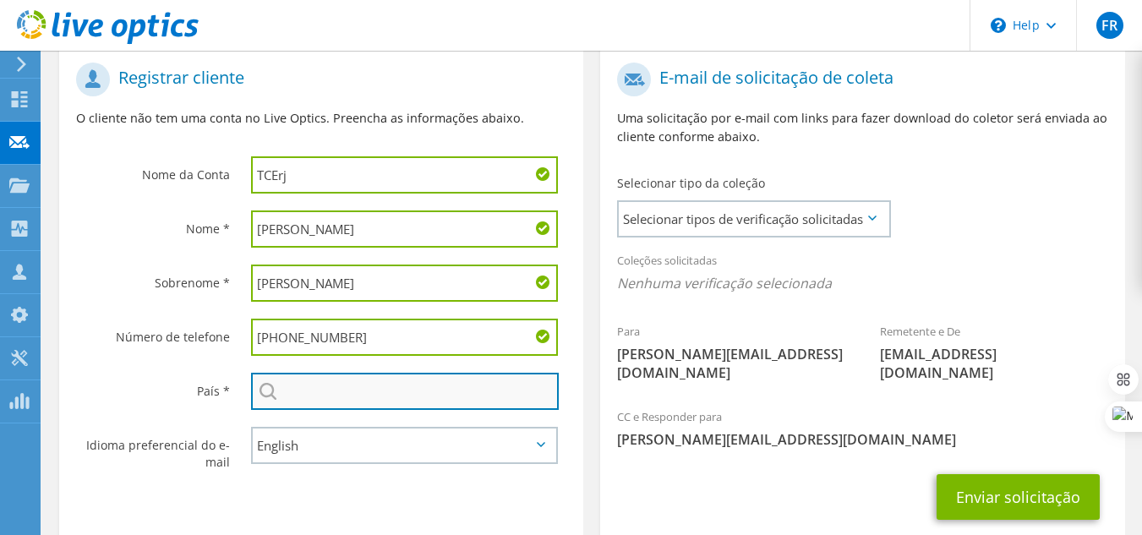
click at [334, 394] on input "text" at bounding box center [405, 391] width 308 height 37
type input "[GEOGRAPHIC_DATA]"
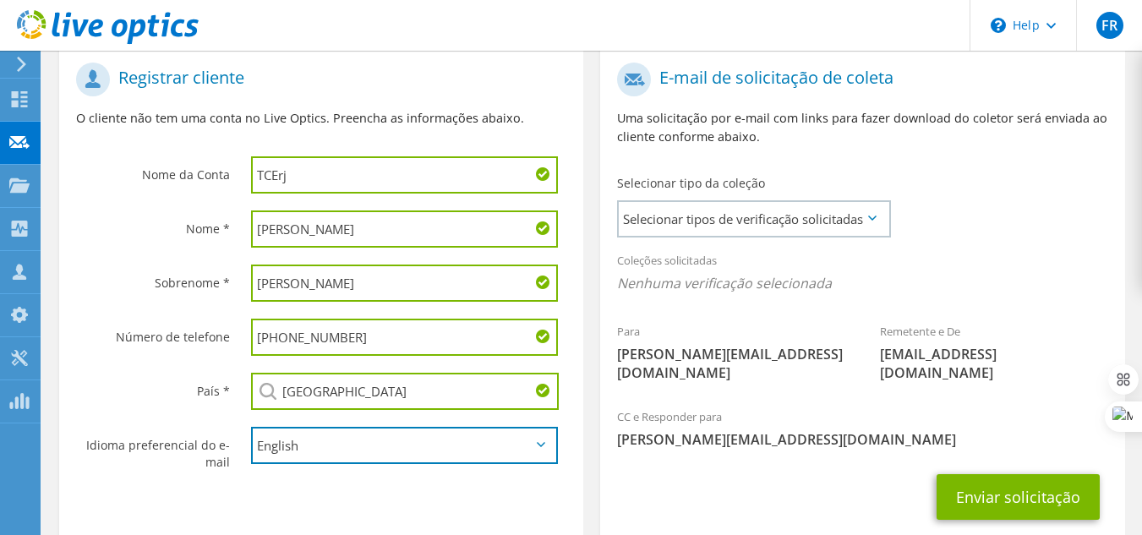
click at [398, 446] on select "English Deutsch Español Français Italiano Polski Português Русский 한국어 中文 日本語" at bounding box center [405, 445] width 308 height 37
select select "pt-BR"
click at [251, 427] on select "English Deutsch Español Français Italiano Polski Português Русский 한국어 中文 日本語" at bounding box center [405, 445] width 308 height 37
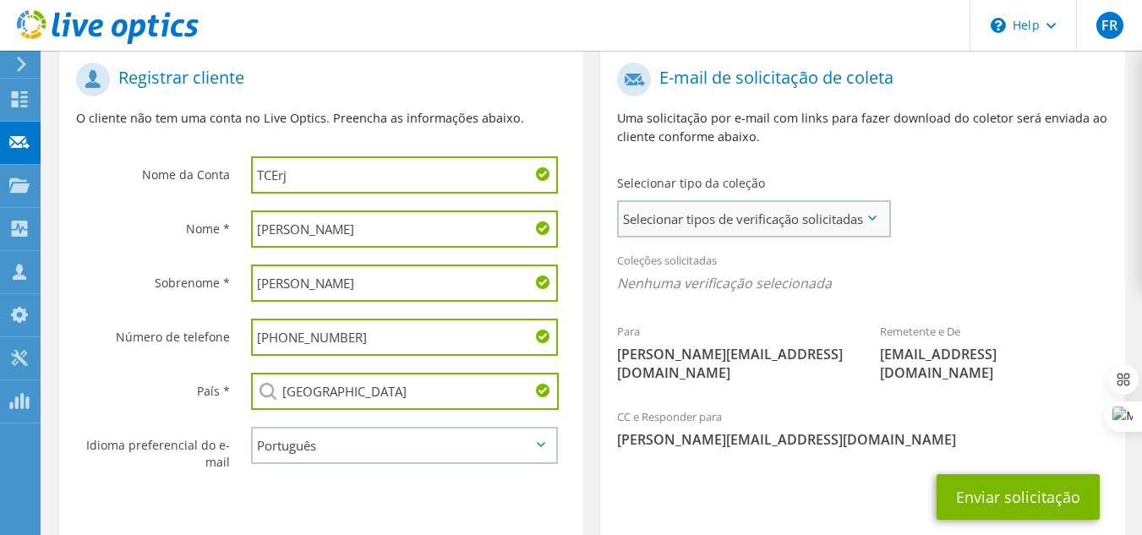
click at [819, 221] on span "Selecionar tipos de verificação solicitadas" at bounding box center [754, 219] width 270 height 34
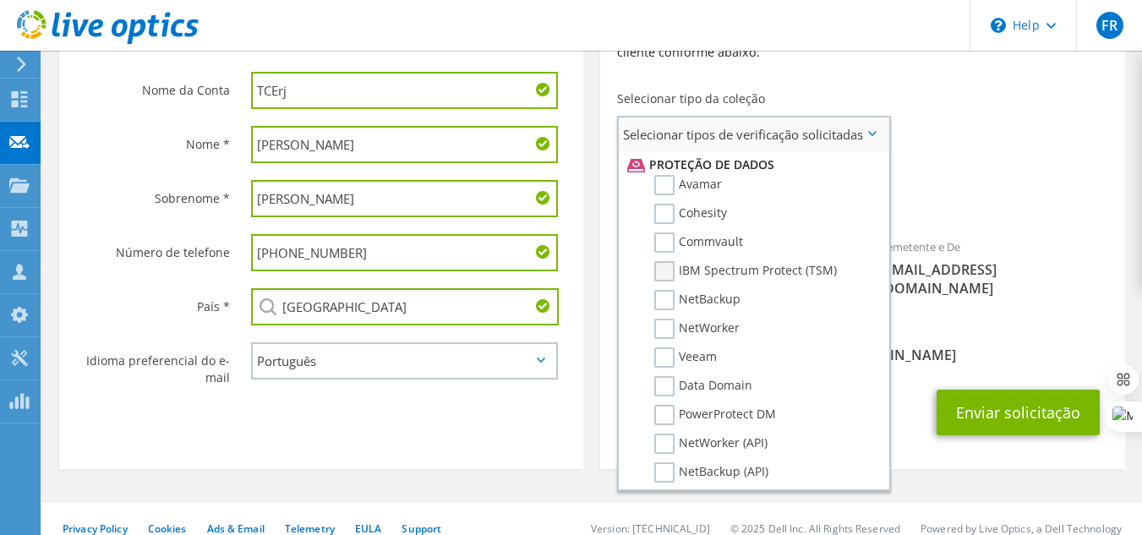
scroll to position [760, 0]
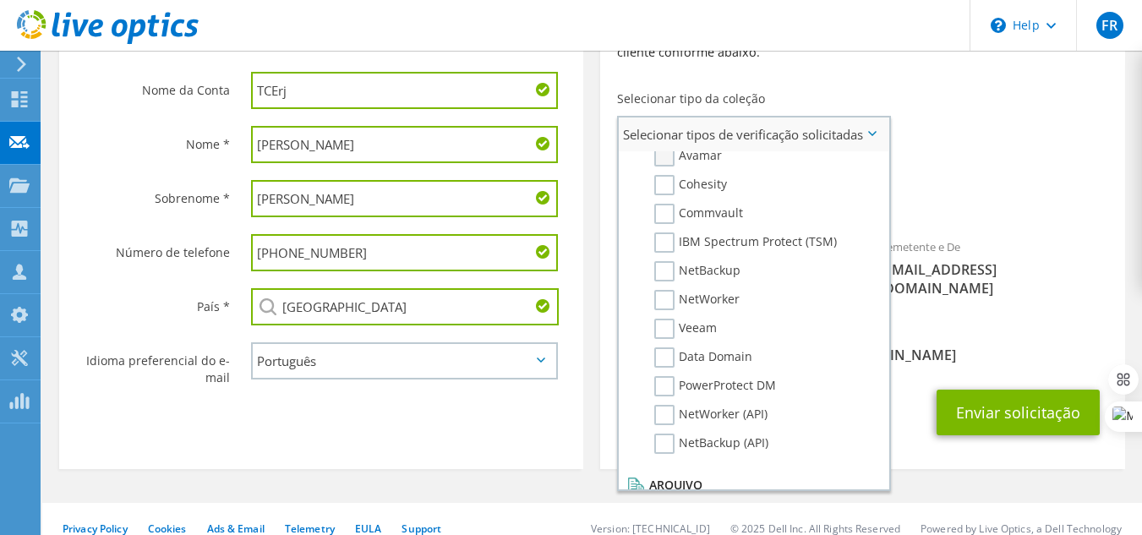
click at [666, 153] on label "Avamar" at bounding box center [688, 156] width 68 height 20
click at [0, 0] on input "Avamar" at bounding box center [0, 0] width 0 height 0
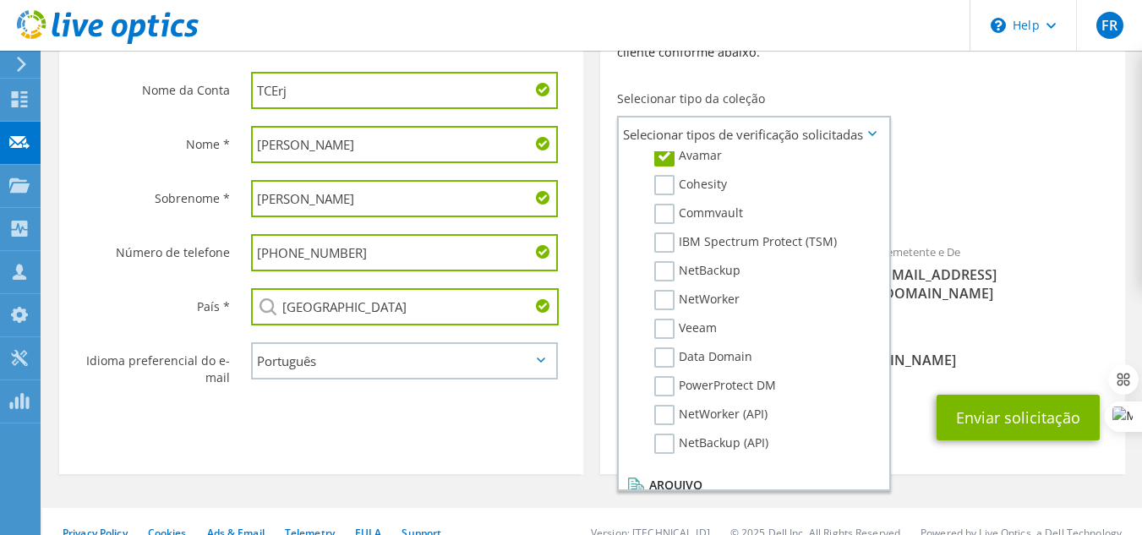
click at [1035, 187] on div "Coleções solicitadas Nenhuma verificação selecionada Avamar" at bounding box center [862, 192] width 524 height 68
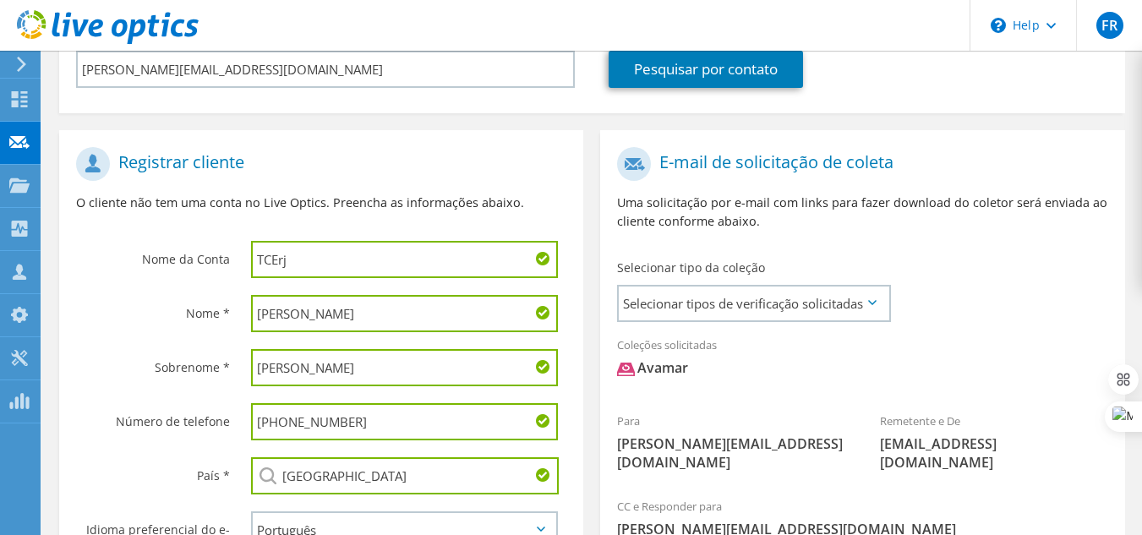
scroll to position [361, 0]
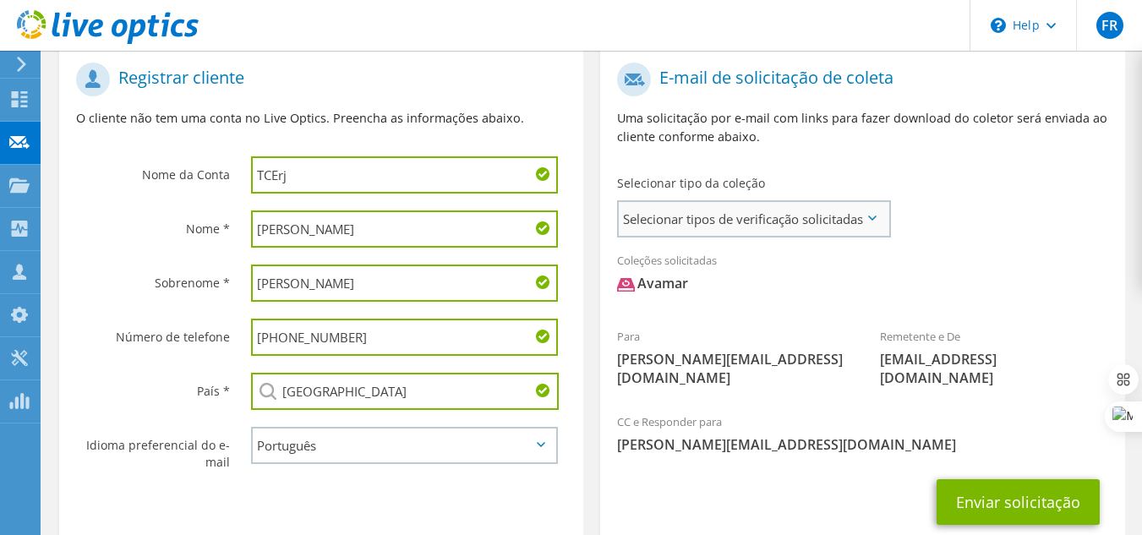
click at [874, 215] on span "Selecionar tipos de verificação solicitadas" at bounding box center [754, 219] width 270 height 34
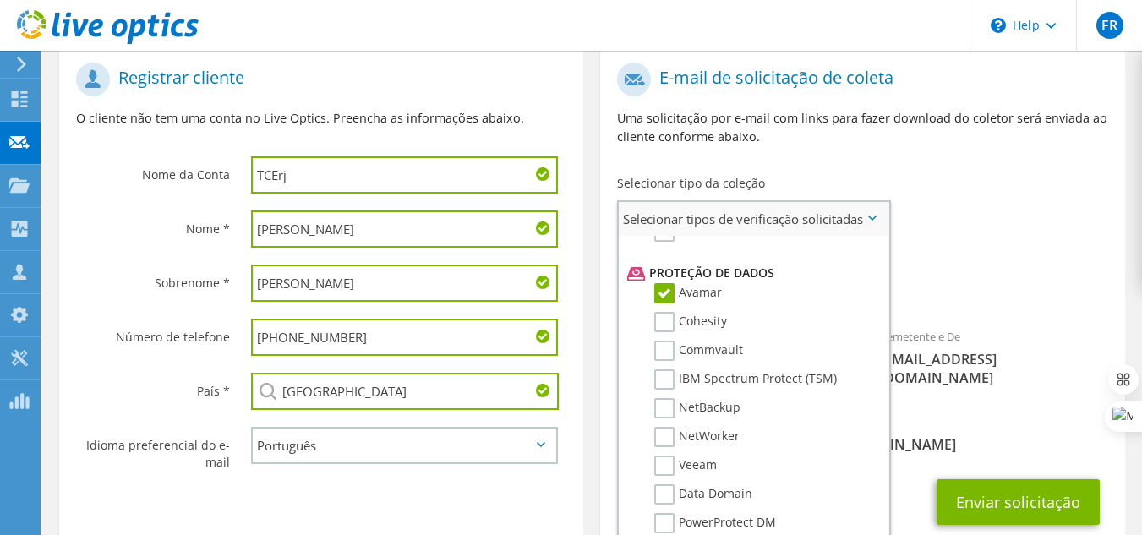
scroll to position [635, 0]
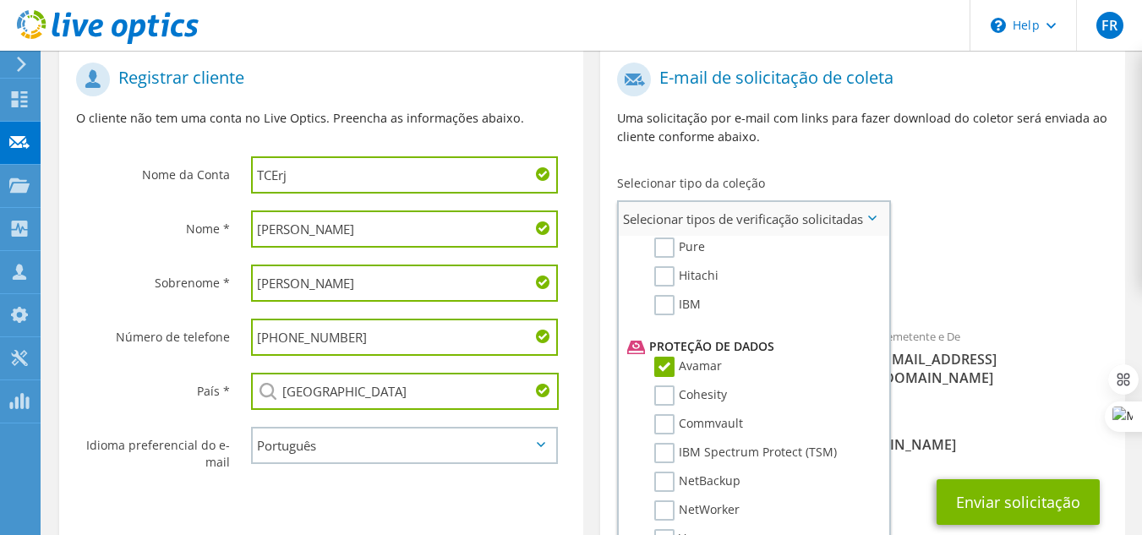
click at [669, 366] on label "Avamar" at bounding box center [688, 367] width 68 height 20
click at [0, 0] on input "Avamar" at bounding box center [0, 0] width 0 height 0
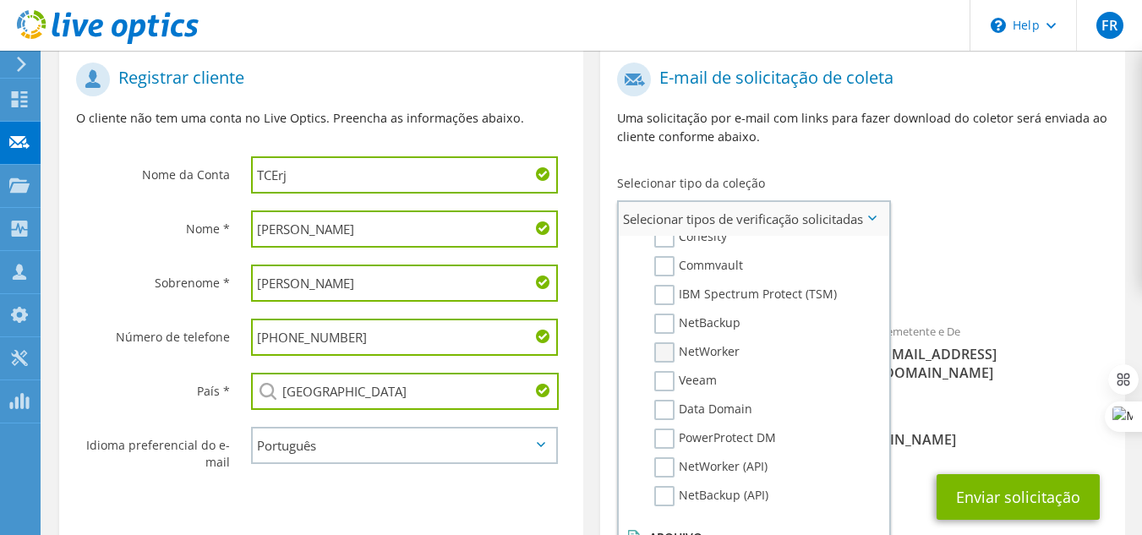
scroll to position [804, 0]
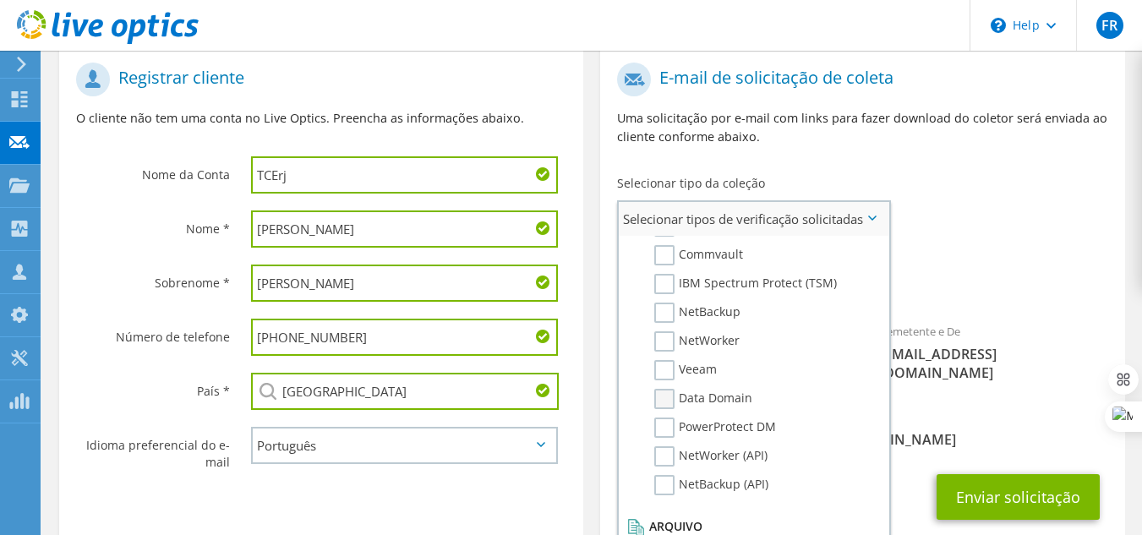
click at [661, 399] on label "Data Domain" at bounding box center [703, 399] width 98 height 20
click at [0, 0] on input "Data Domain" at bounding box center [0, 0] width 0 height 0
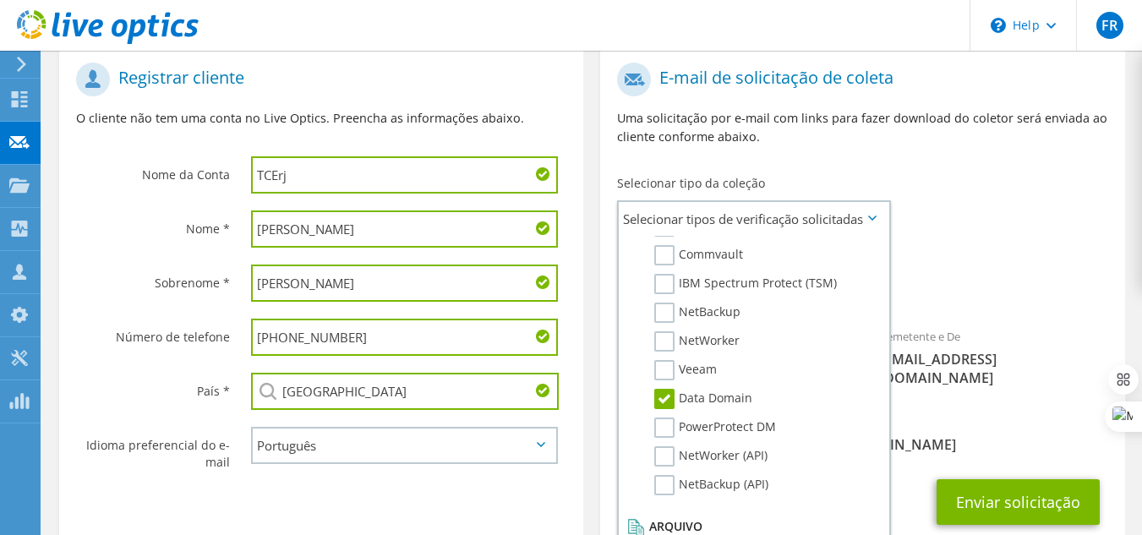
click at [977, 267] on div "Coleções solicitadas Nenhuma verificação selecionada Data Domain" at bounding box center [862, 277] width 524 height 68
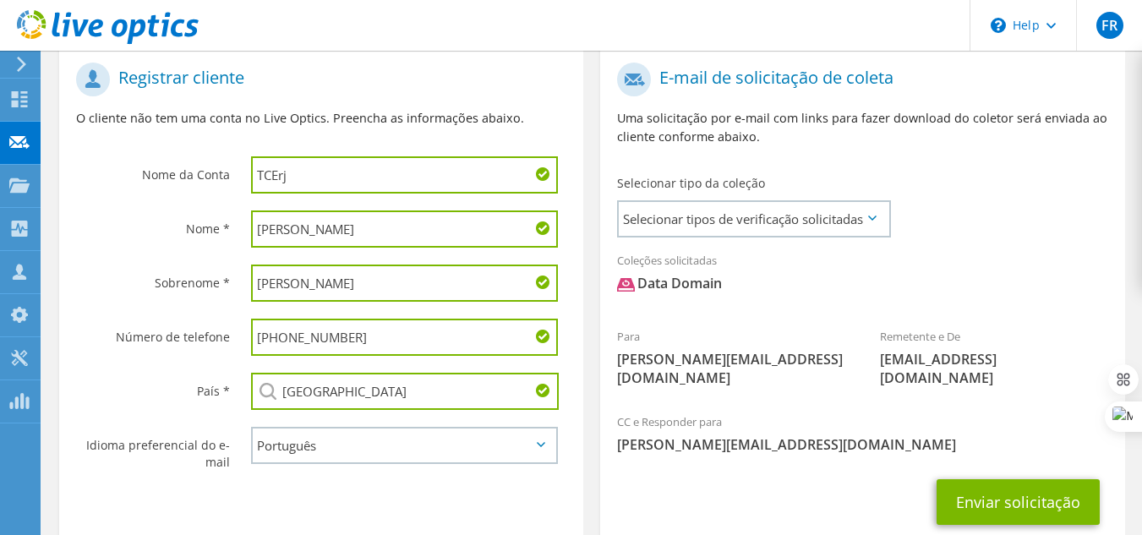
click at [626, 286] on icon at bounding box center [626, 284] width 18 height 17
click at [691, 282] on div "Data Domain" at bounding box center [669, 283] width 105 height 19
click at [1028, 231] on div "Para AlessandroMS@tcerj.tc.br Remetente e De liveoptics@liveoptics.com" at bounding box center [862, 229] width 524 height 350
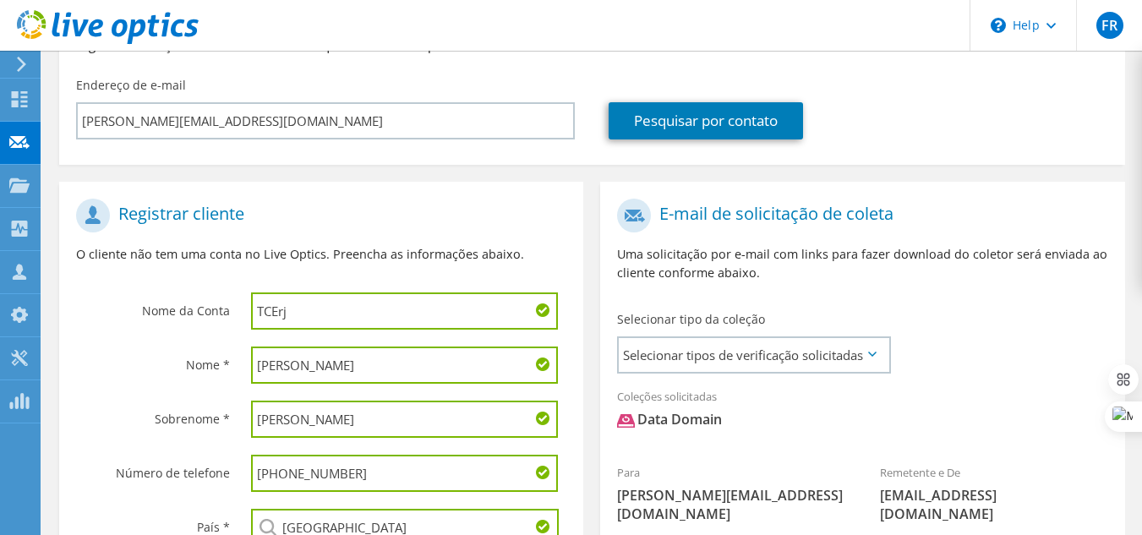
scroll to position [197, 0]
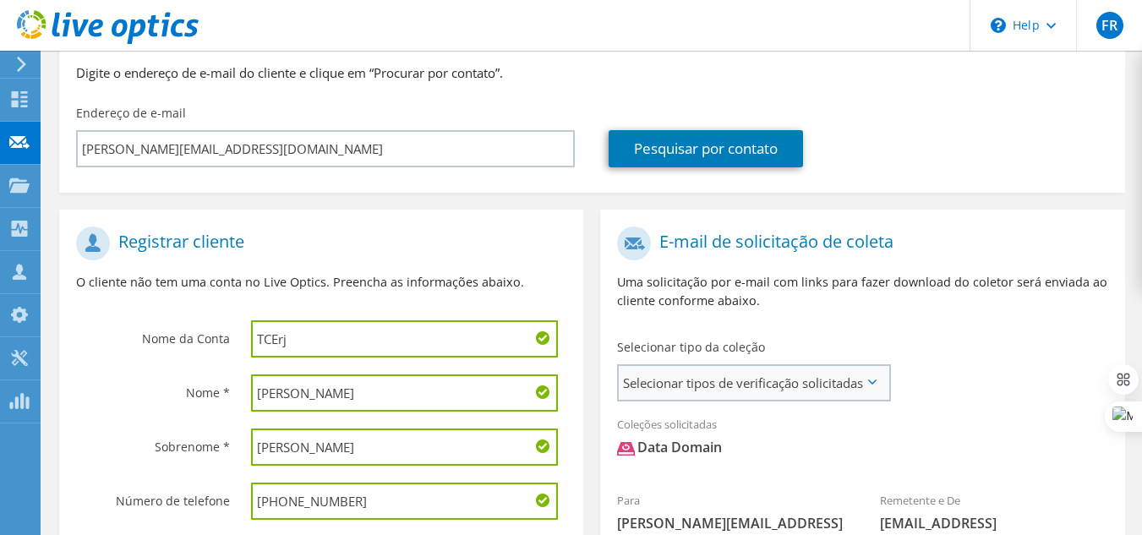
click at [774, 381] on span "Selecionar tipos de verificação solicitadas" at bounding box center [754, 383] width 270 height 34
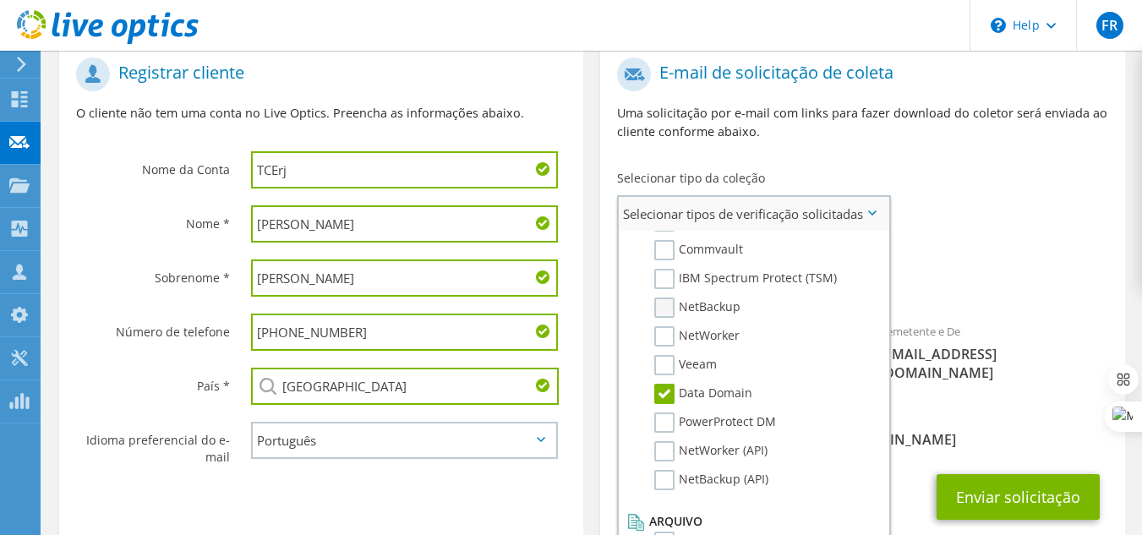
scroll to position [719, 0]
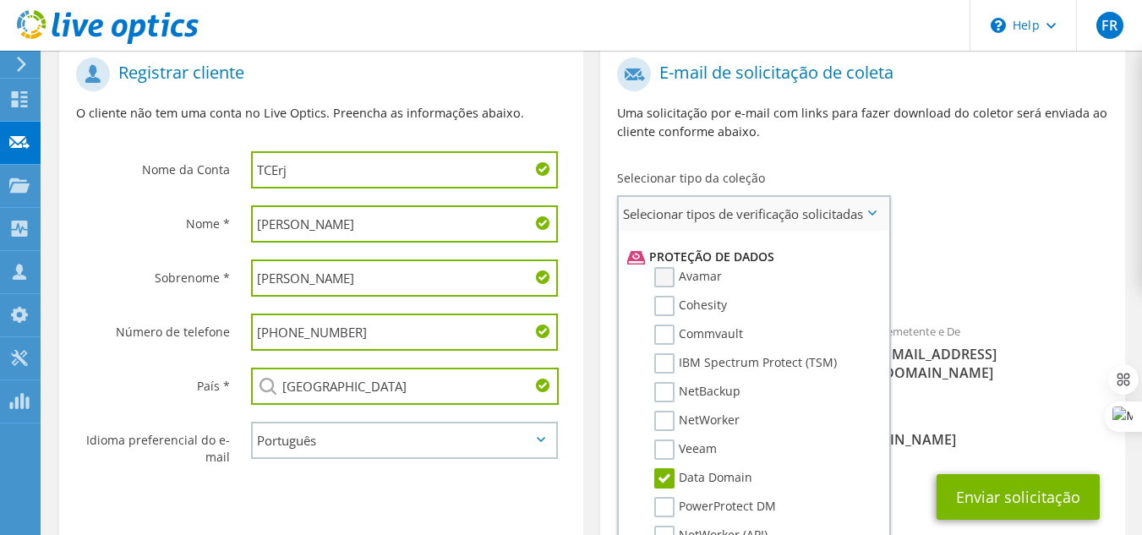
click at [668, 275] on label "Avamar" at bounding box center [688, 277] width 68 height 20
click at [0, 0] on input "Avamar" at bounding box center [0, 0] width 0 height 0
click at [679, 445] on label "Veeam" at bounding box center [685, 449] width 63 height 20
click at [0, 0] on input "Veeam" at bounding box center [0, 0] width 0 height 0
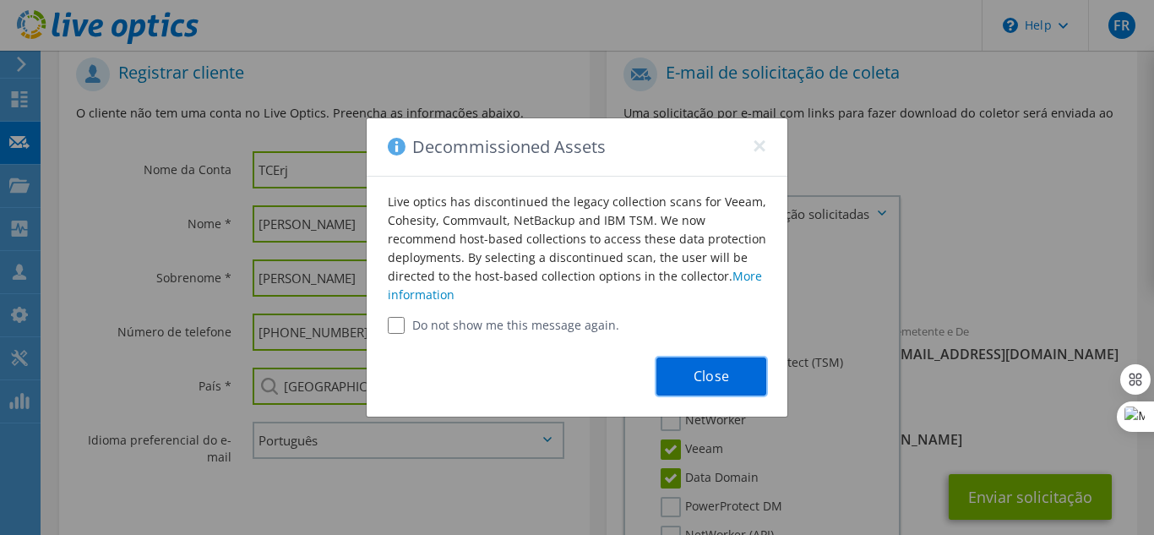
click at [733, 376] on button "Close" at bounding box center [712, 376] width 110 height 38
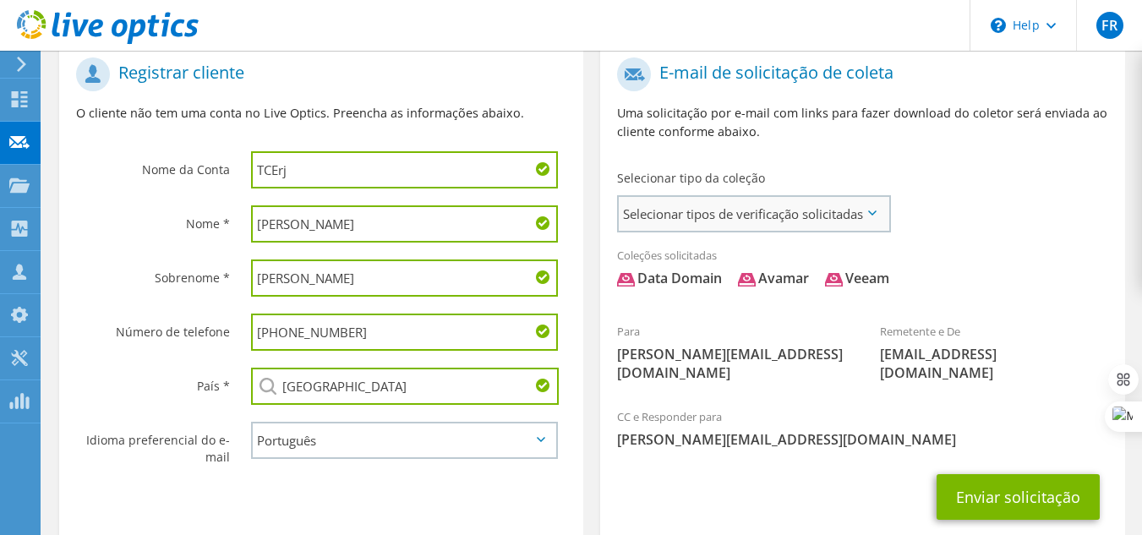
click at [852, 221] on span "Selecionar tipos de verificação solicitadas" at bounding box center [754, 214] width 270 height 34
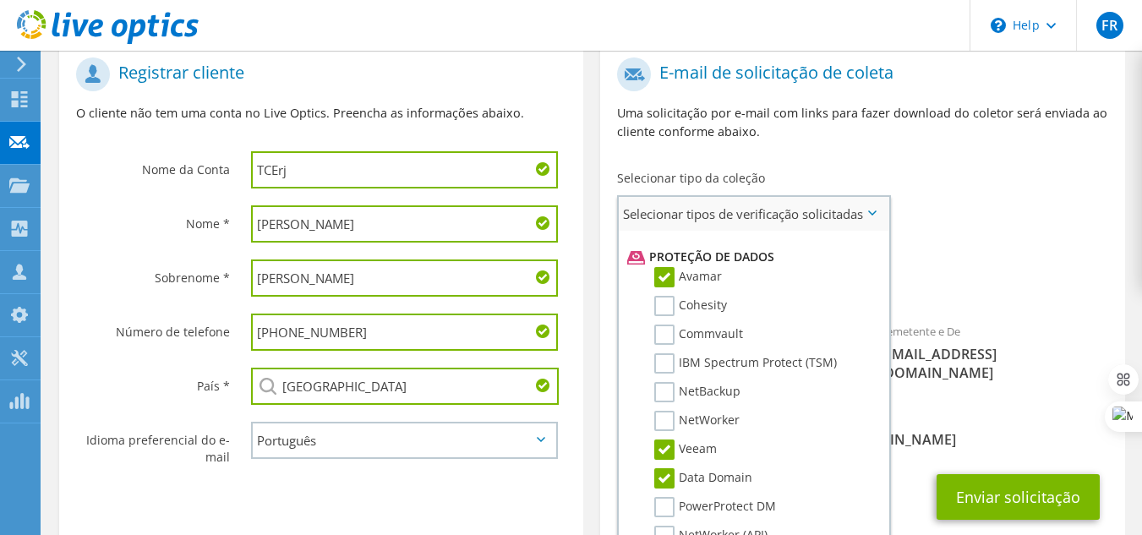
click at [667, 477] on label "Data Domain" at bounding box center [703, 478] width 98 height 20
click at [0, 0] on input "Data Domain" at bounding box center [0, 0] width 0 height 0
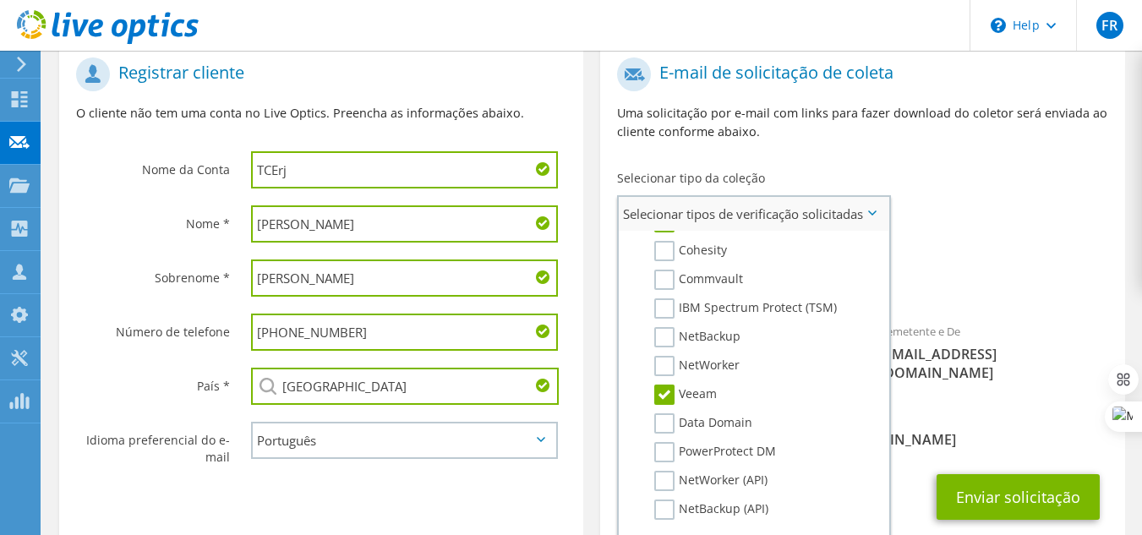
scroll to position [804, 0]
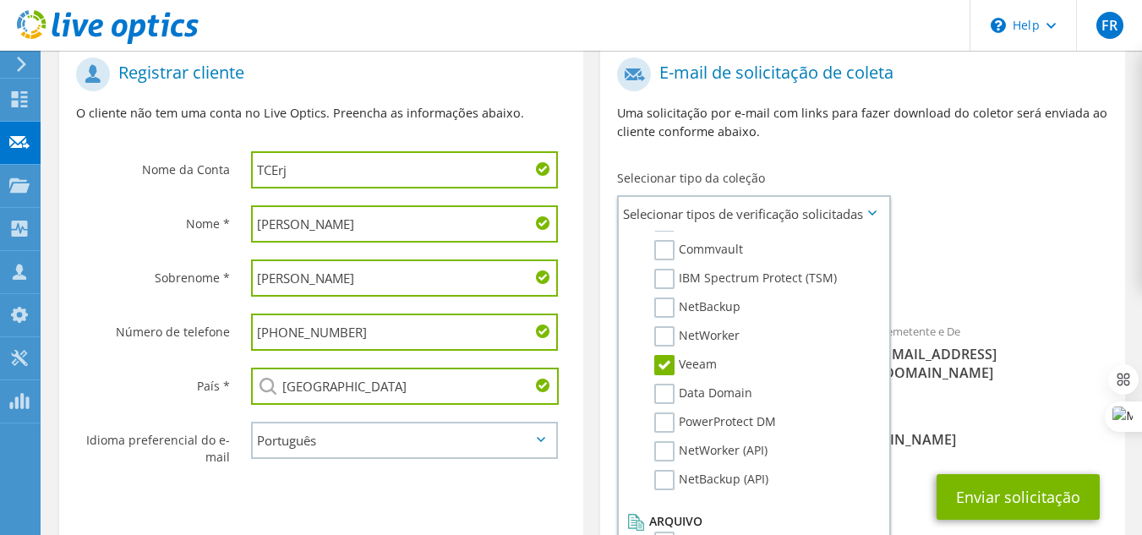
click at [1000, 237] on div "Para AlessandroMS@tcerj.tc.br Remetente e De liveoptics@liveoptics.com" at bounding box center [862, 224] width 524 height 350
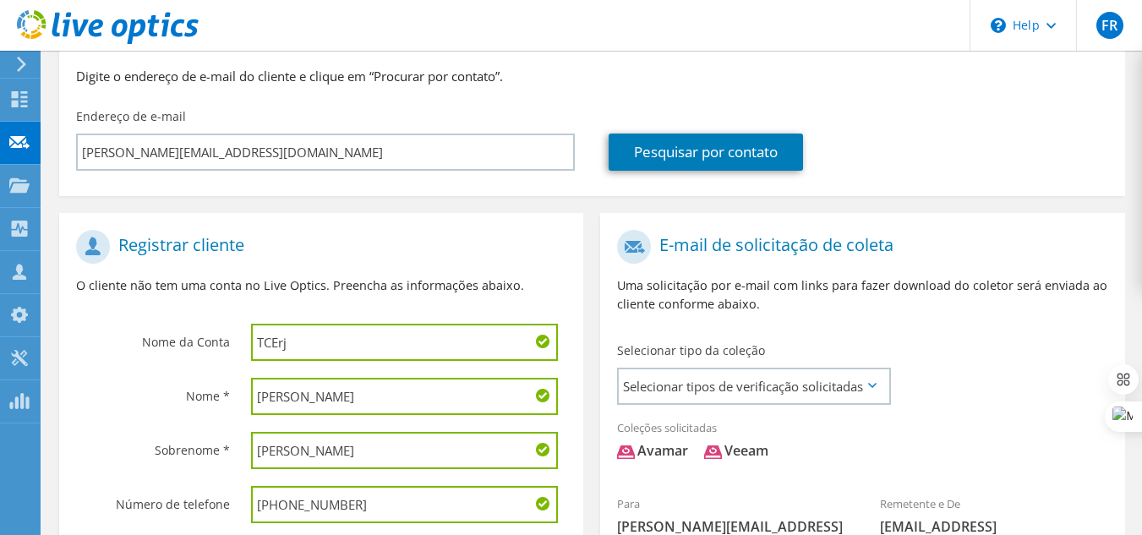
scroll to position [197, 0]
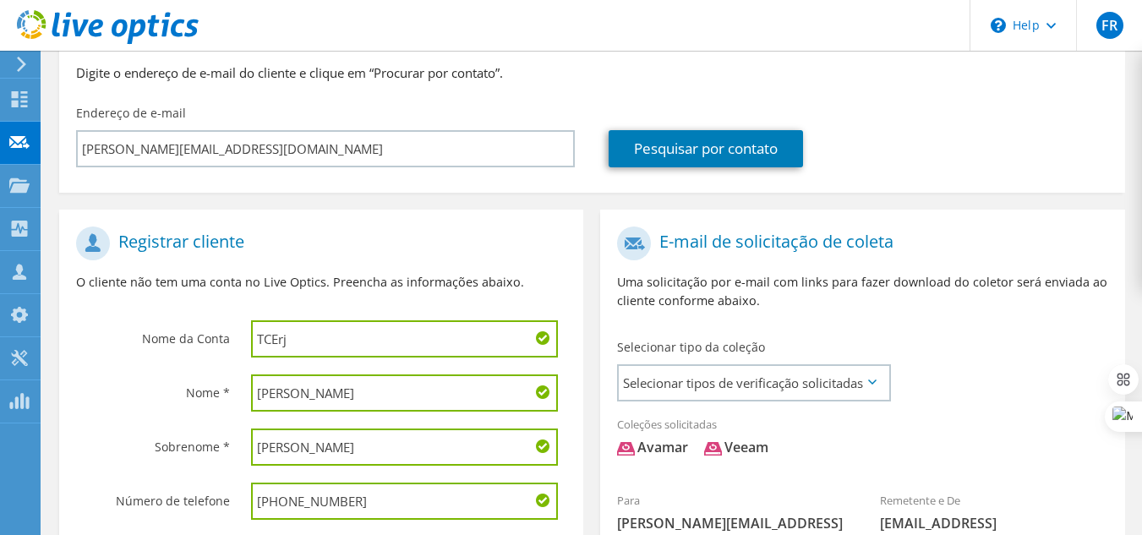
click at [341, 331] on input "TCErj" at bounding box center [405, 338] width 308 height 37
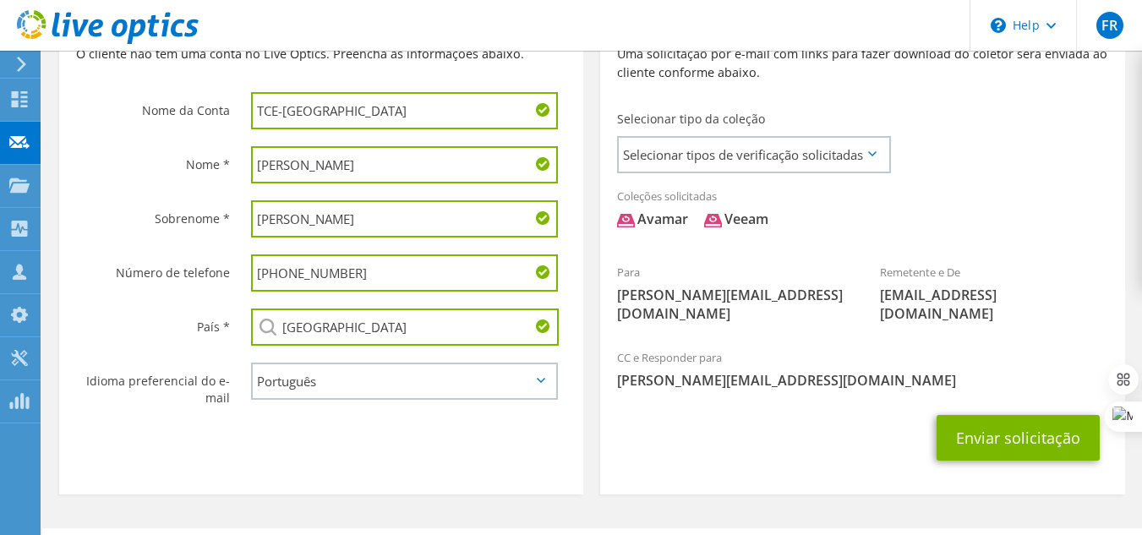
scroll to position [450, 0]
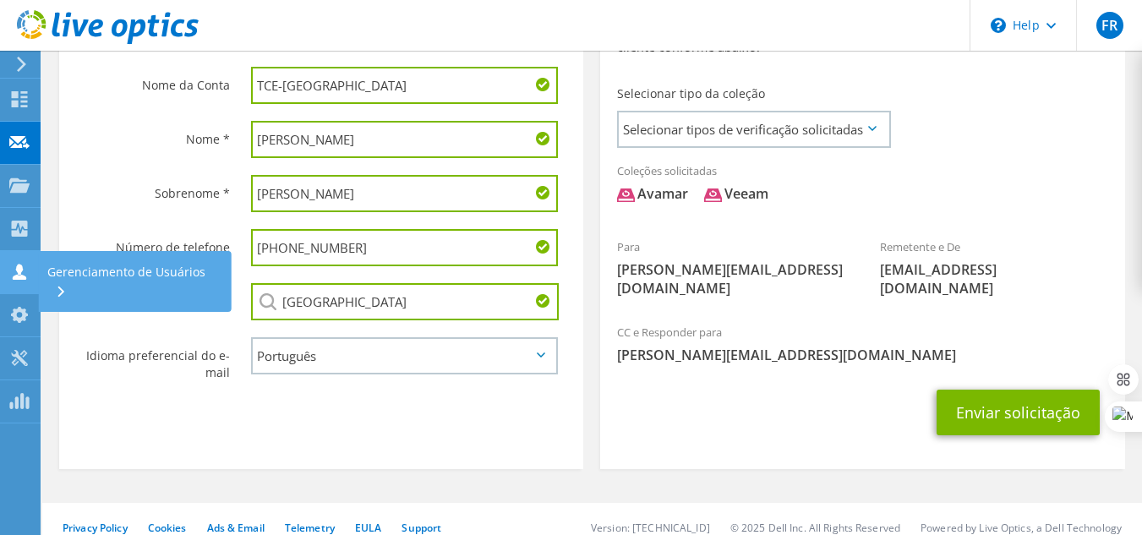
type input "TCE-RJ"
click at [97, 268] on div "Gerenciamento de Usuários" at bounding box center [135, 281] width 193 height 61
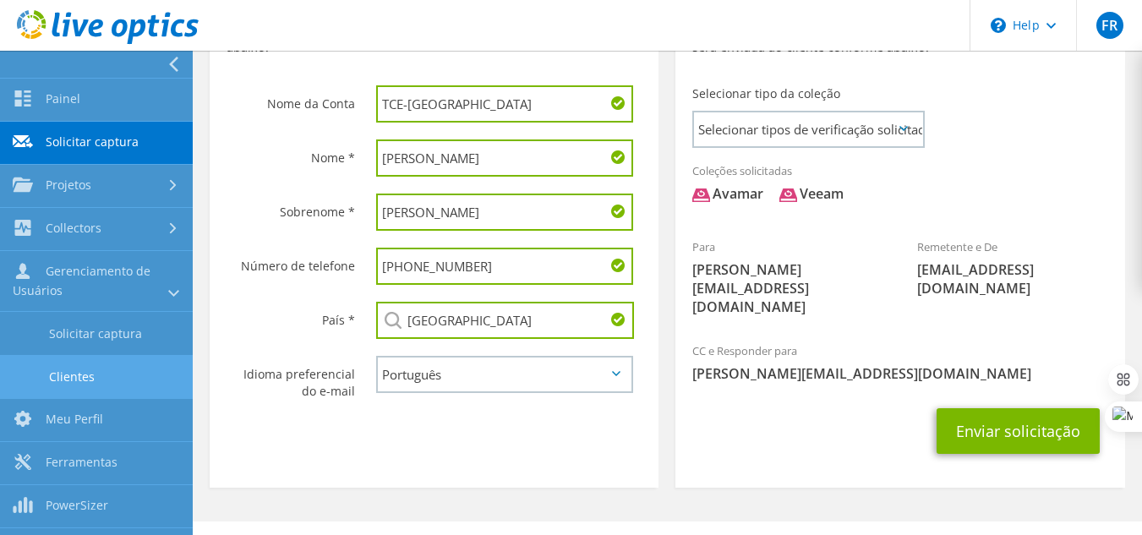
click at [100, 390] on link "Clientes" at bounding box center [96, 376] width 193 height 43
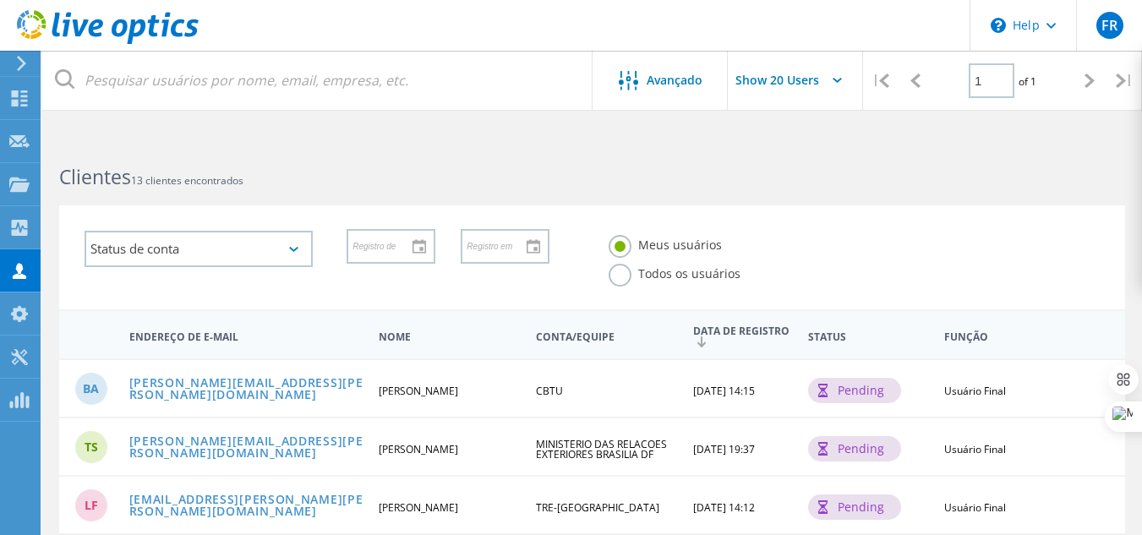
click at [807, 84] on input "Show 20 Users" at bounding box center [795, 80] width 135 height 59
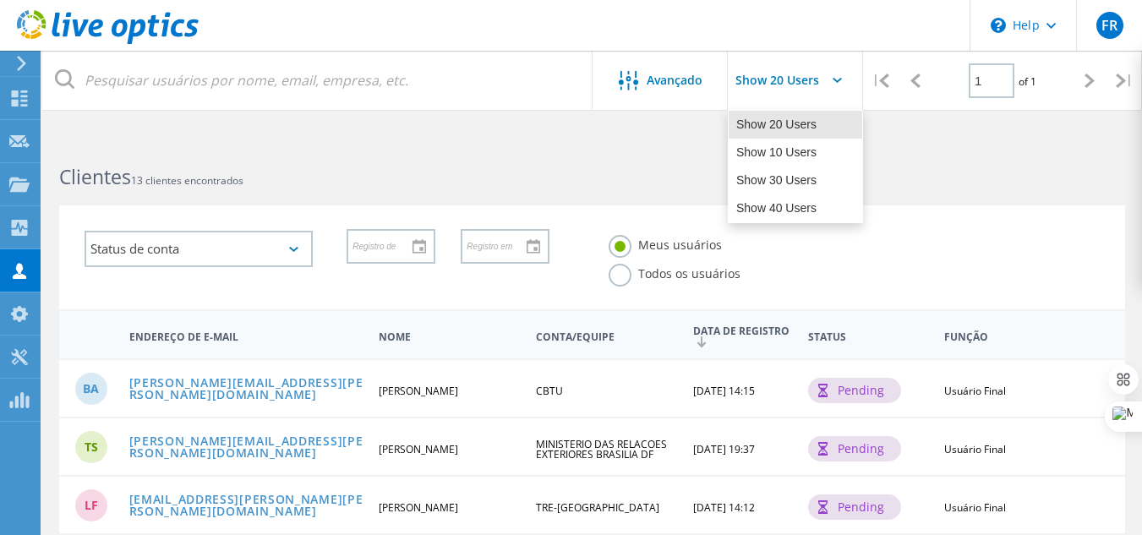
click at [818, 84] on input "Show 20 Users" at bounding box center [795, 80] width 135 height 59
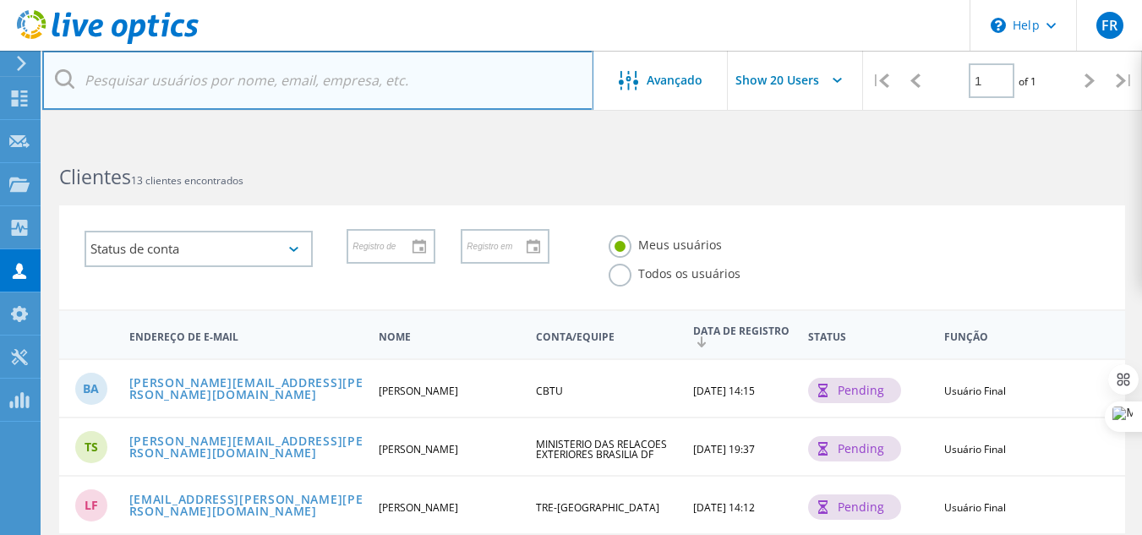
click at [356, 79] on input "text" at bounding box center [317, 80] width 551 height 59
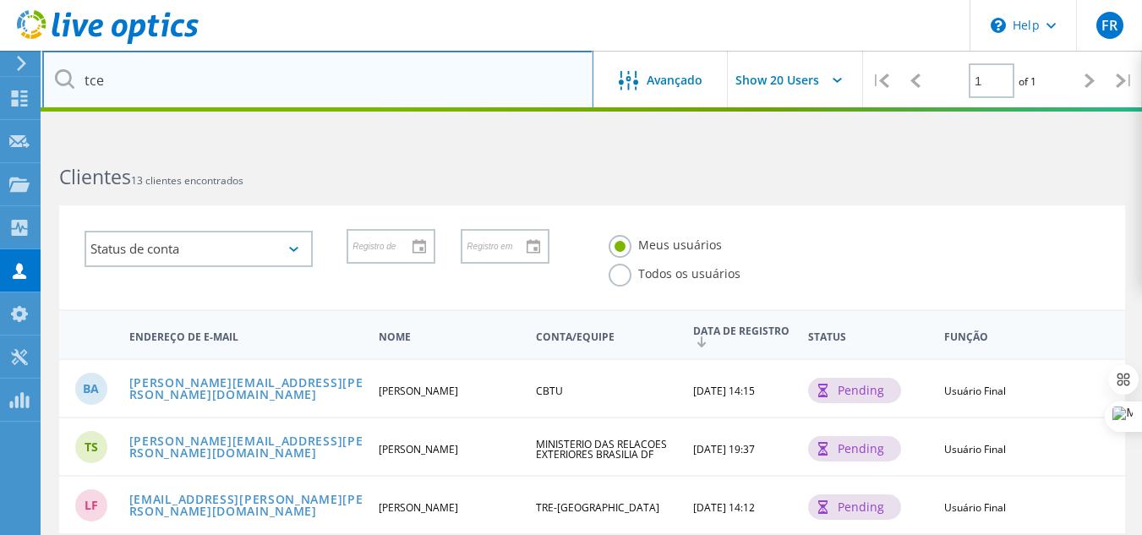
type input "tce"
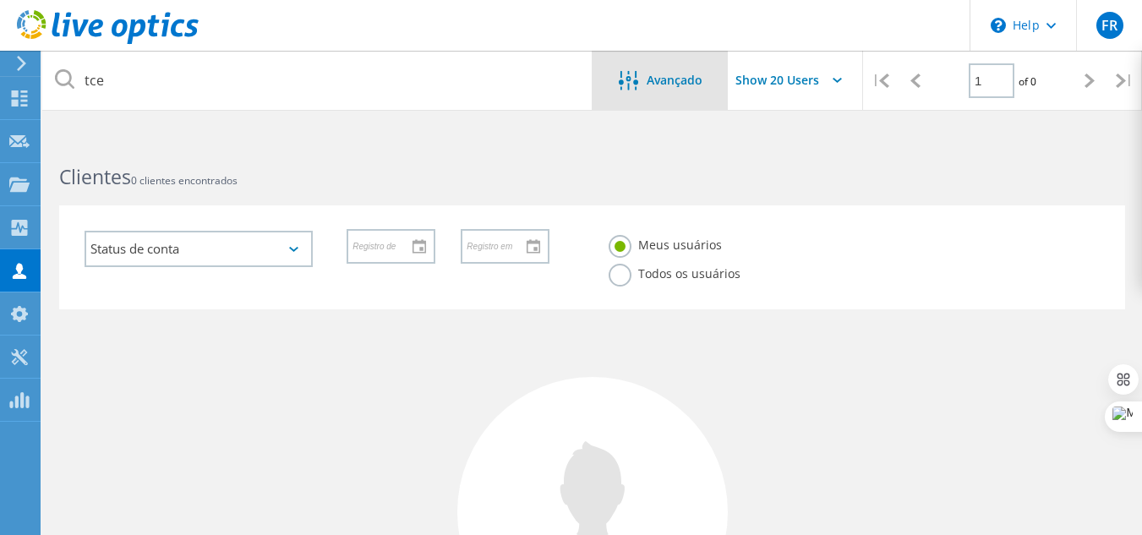
click at [651, 94] on div "Avançado" at bounding box center [659, 80] width 135 height 59
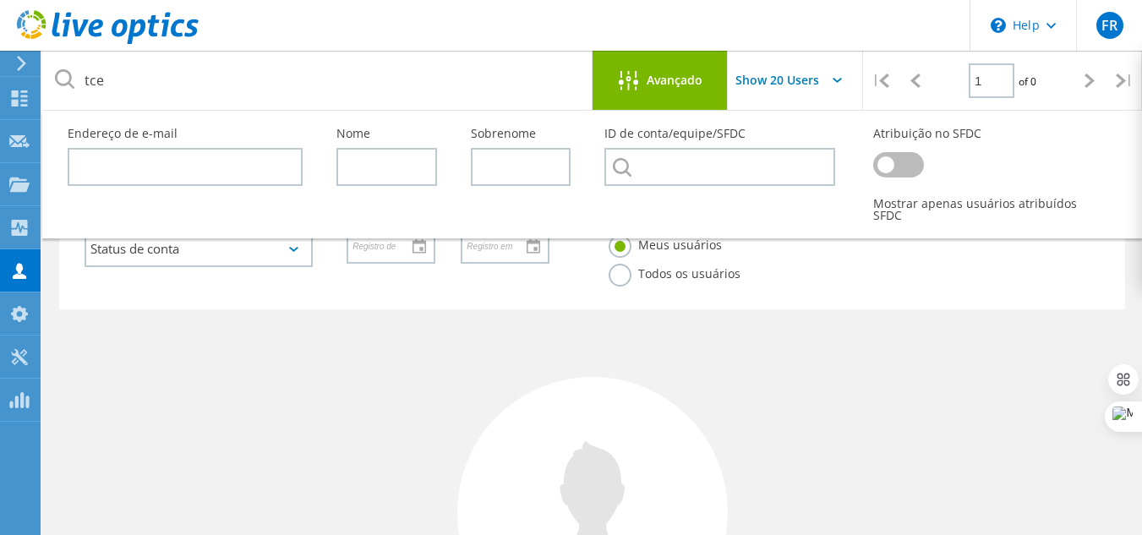
click at [681, 83] on span "Avançado" at bounding box center [674, 80] width 56 height 12
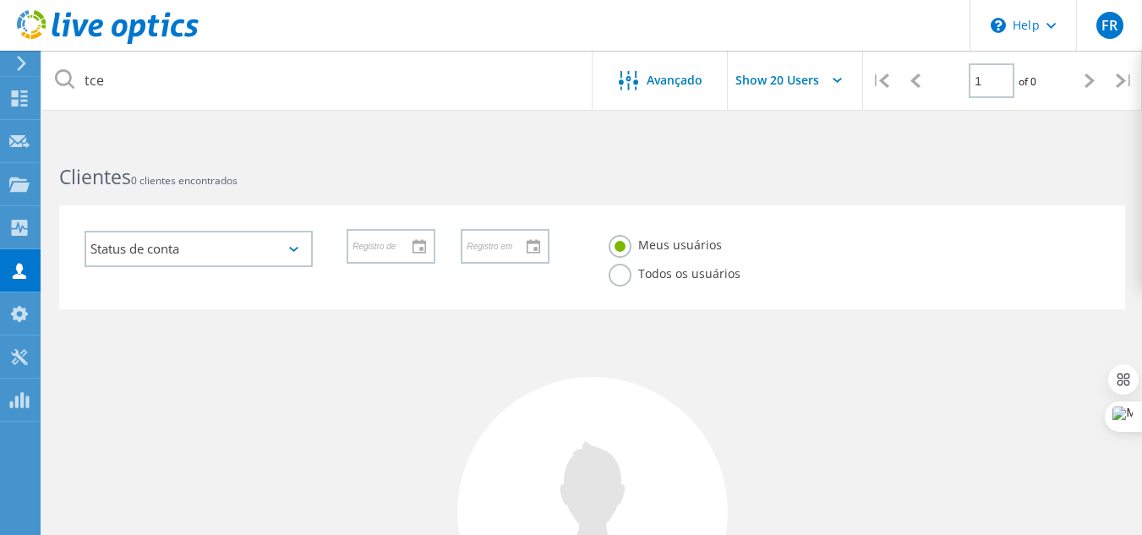
click at [1037, 227] on div "Status de conta Ativado Ativação pendente Reinício de Senha Pendente Ativado se…" at bounding box center [592, 257] width 1066 height 104
click at [9, 231] on icon at bounding box center [19, 228] width 20 height 16
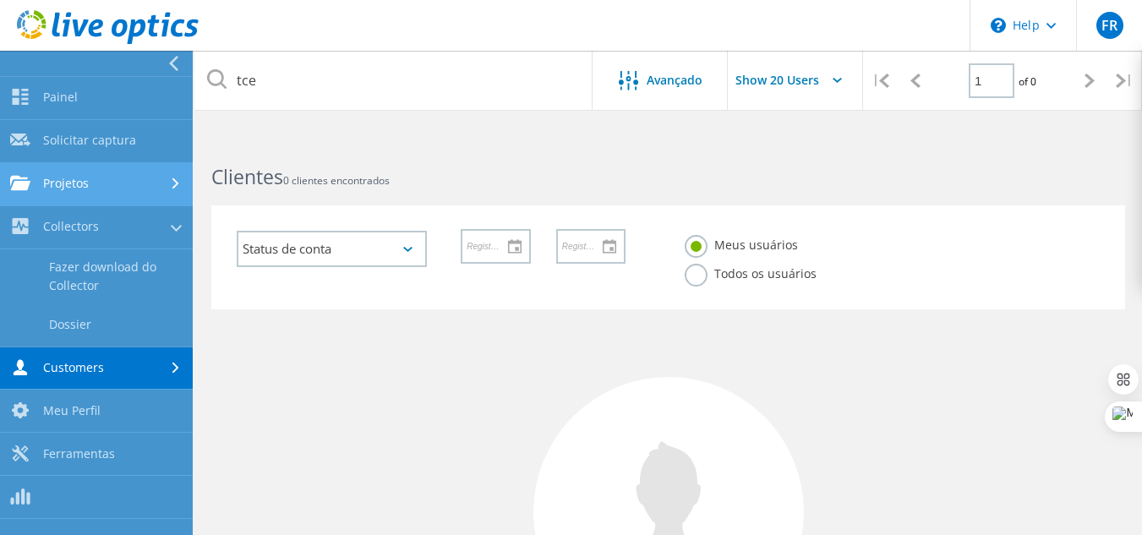
click at [90, 185] on link "Projetos" at bounding box center [96, 184] width 193 height 43
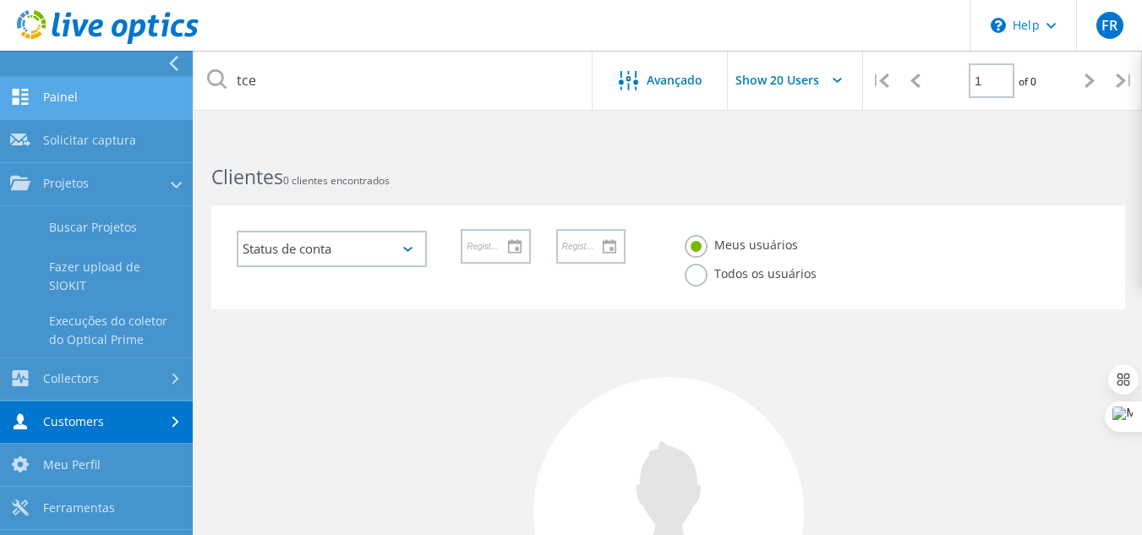
click at [79, 78] on link "Painel" at bounding box center [96, 98] width 193 height 43
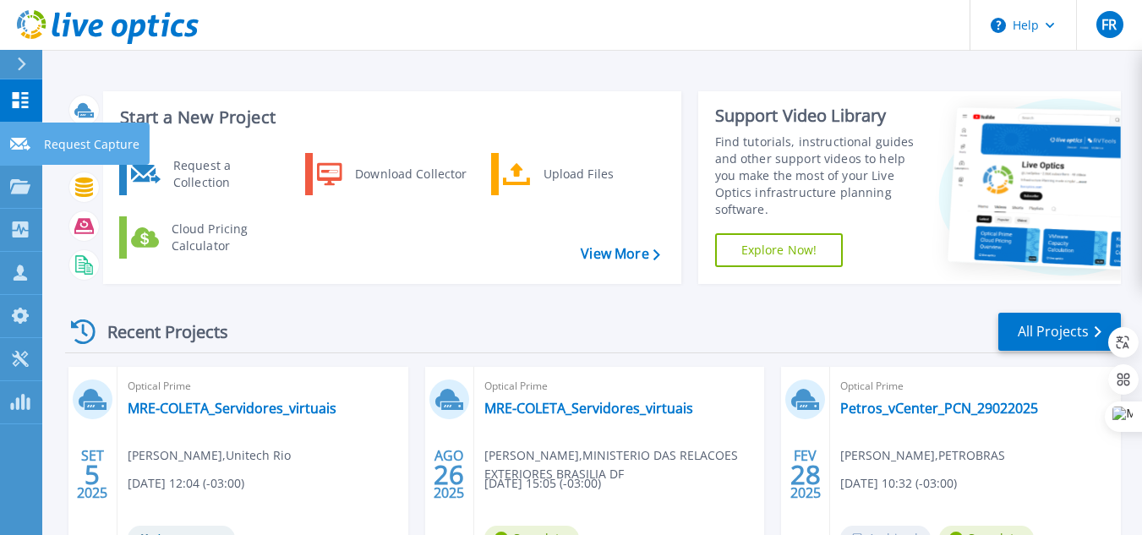
click at [90, 137] on p "Request Capture" at bounding box center [91, 145] width 95 height 44
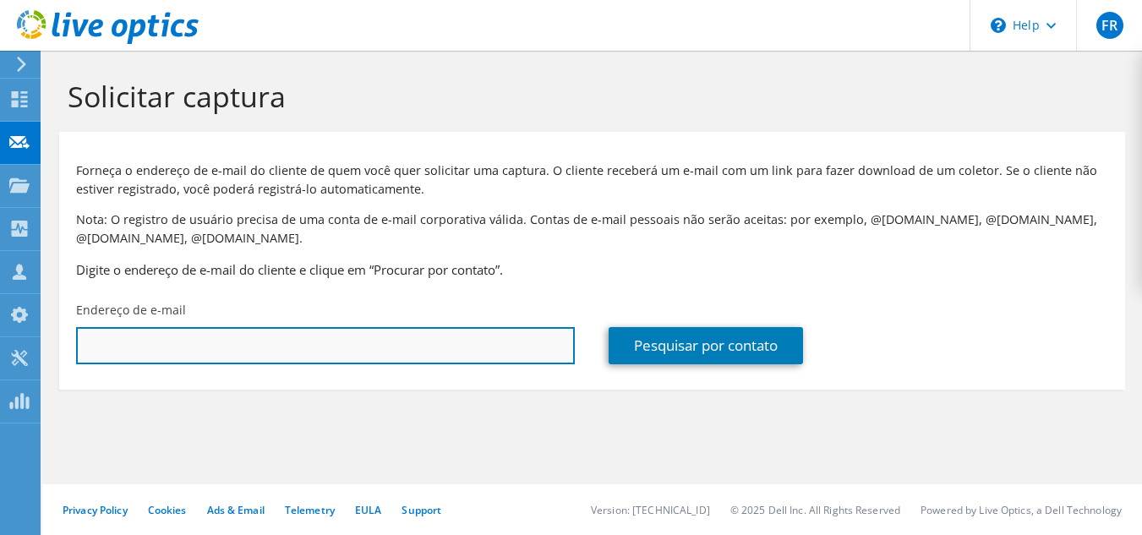
click at [278, 343] on input "text" at bounding box center [325, 345] width 499 height 37
paste input "[PERSON_NAME] <[PERSON_NAME][EMAIL_ADDRESS][DOMAIN_NAME]>"
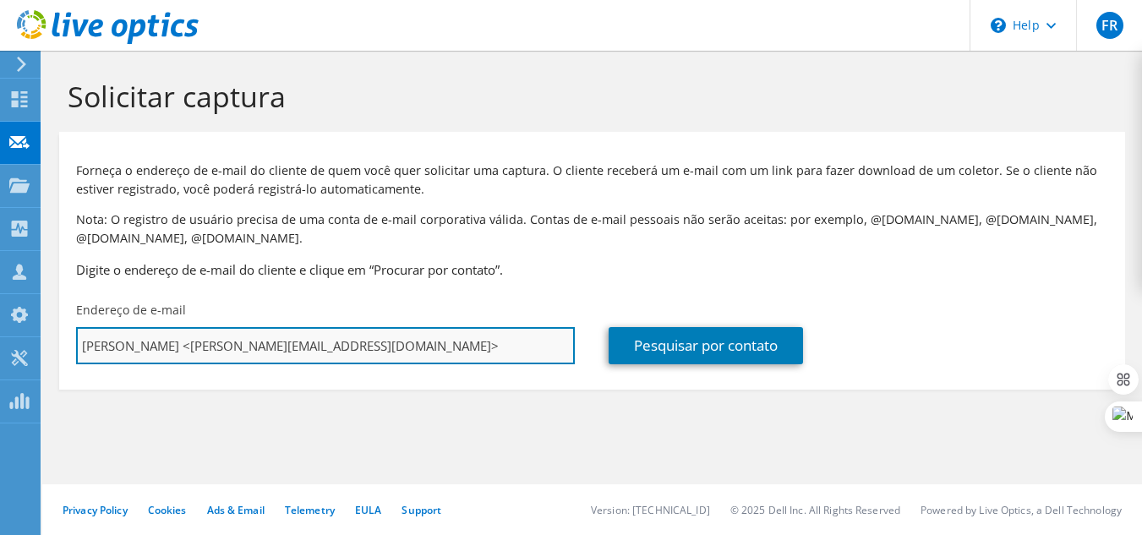
drag, startPoint x: 261, startPoint y: 346, endPoint x: 242, endPoint y: 346, distance: 19.5
click at [242, 346] on input "[PERSON_NAME] <[PERSON_NAME][EMAIL_ADDRESS][DOMAIN_NAME]>" at bounding box center [325, 345] width 499 height 37
click at [253, 342] on input "[PERSON_NAME] <[PERSON_NAME][EMAIL_ADDRESS][DOMAIN_NAME]>" at bounding box center [325, 345] width 499 height 37
click at [294, 341] on input "[PERSON_NAME][EMAIL_ADDRESS][DOMAIN_NAME]>" at bounding box center [325, 345] width 499 height 37
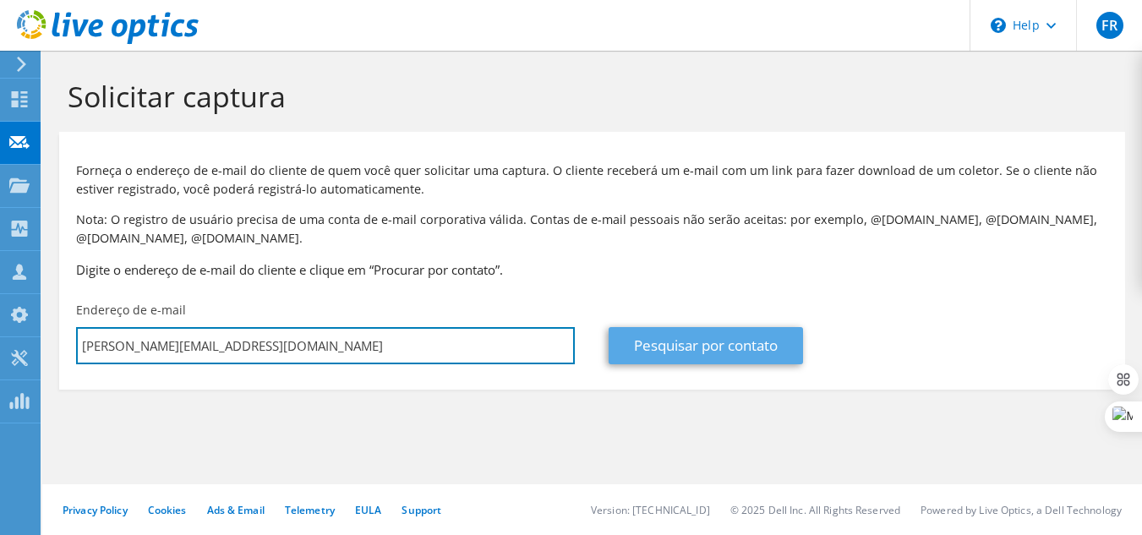
type input "[PERSON_NAME][EMAIL_ADDRESS][DOMAIN_NAME]"
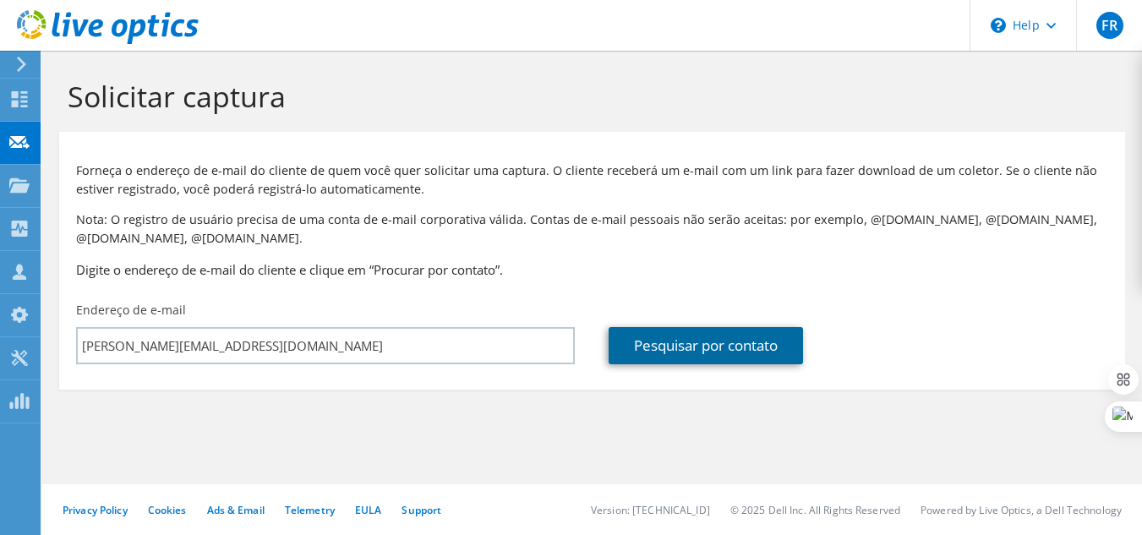
click at [652, 348] on link "Pesquisar por contato" at bounding box center [705, 345] width 194 height 37
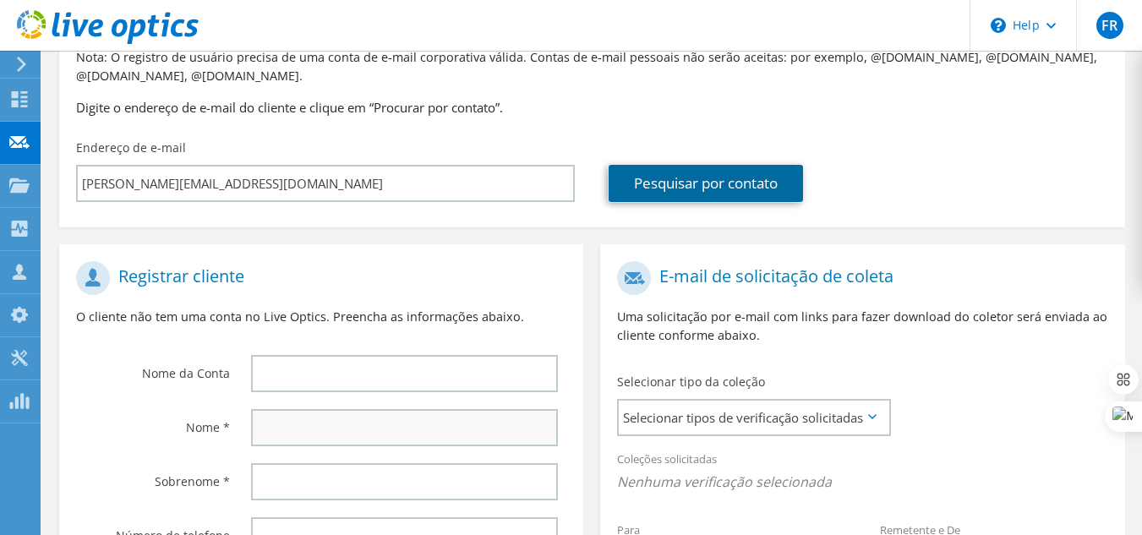
scroll to position [253, 0]
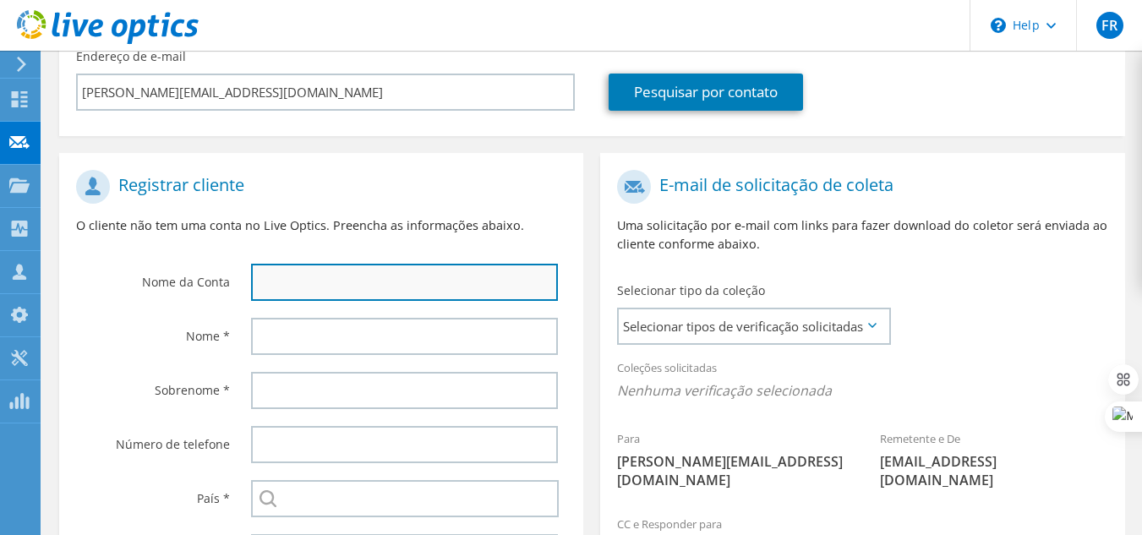
click at [319, 284] on input "text" at bounding box center [405, 282] width 308 height 37
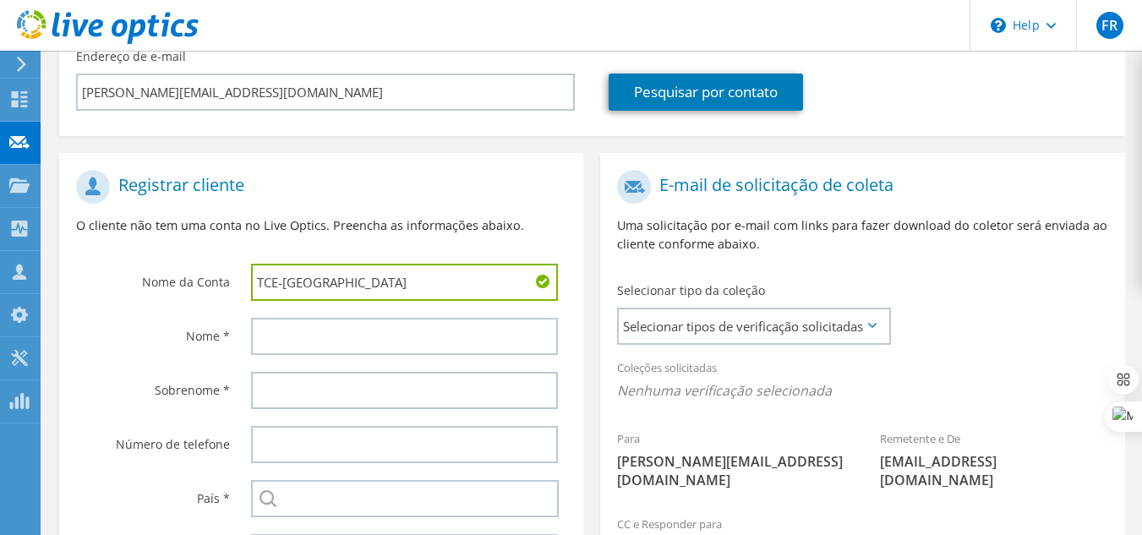
type input "TCE-RJ"
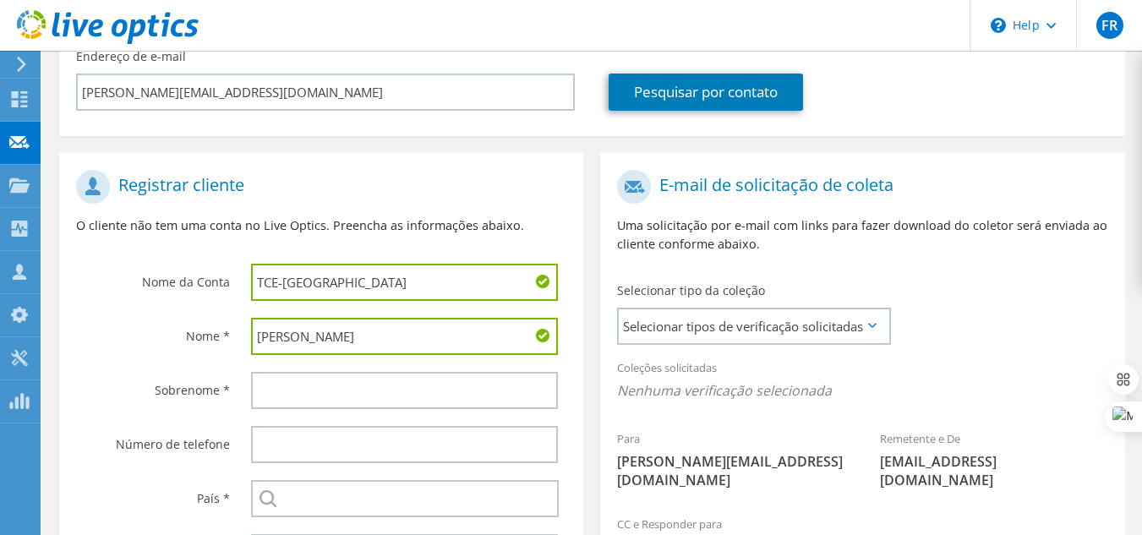
type input "Alessandro"
click at [319, 284] on input "TCE-RJ" at bounding box center [405, 282] width 308 height 37
type input "TCE-RJ"
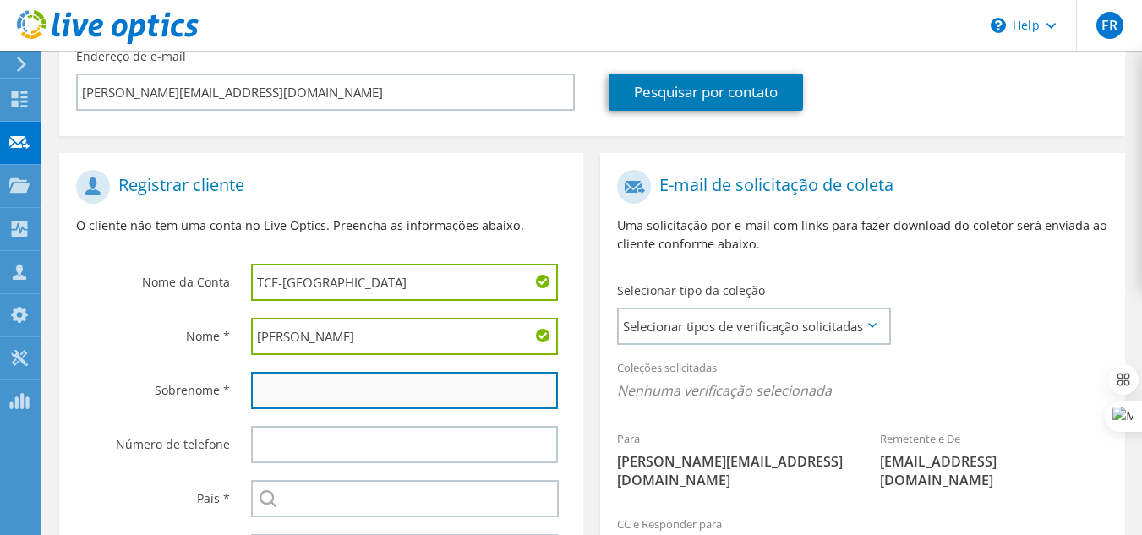
click at [299, 384] on input "text" at bounding box center [405, 390] width 308 height 37
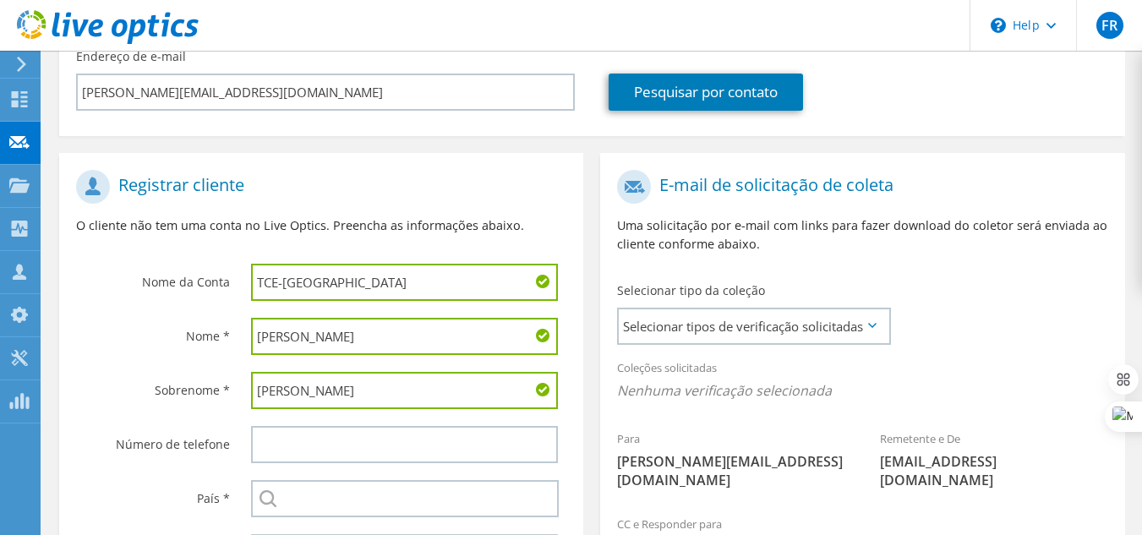
type input "[PERSON_NAME]"
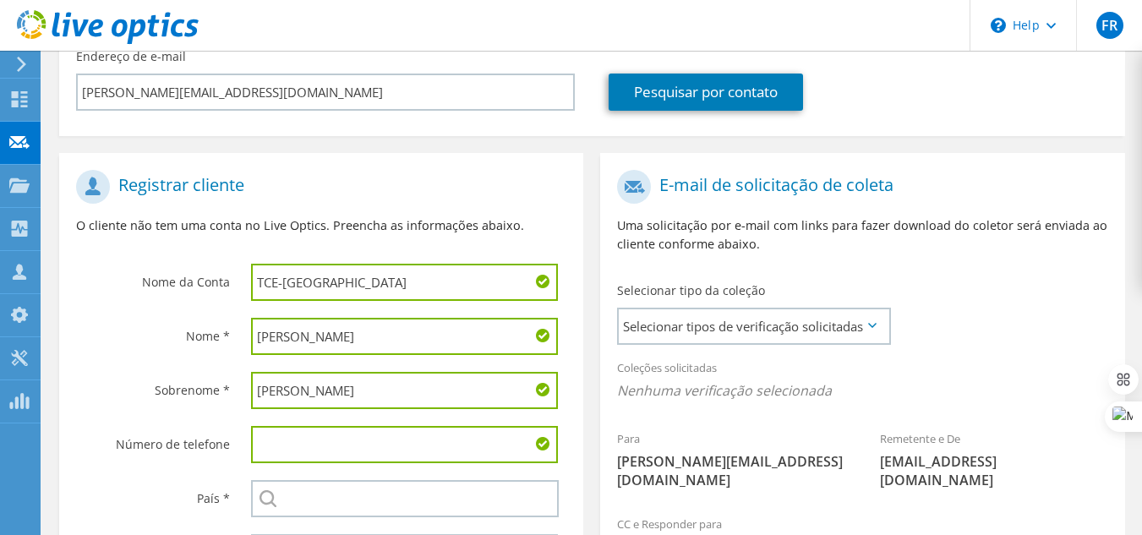
paste input "[PHONE_NUMBER]"
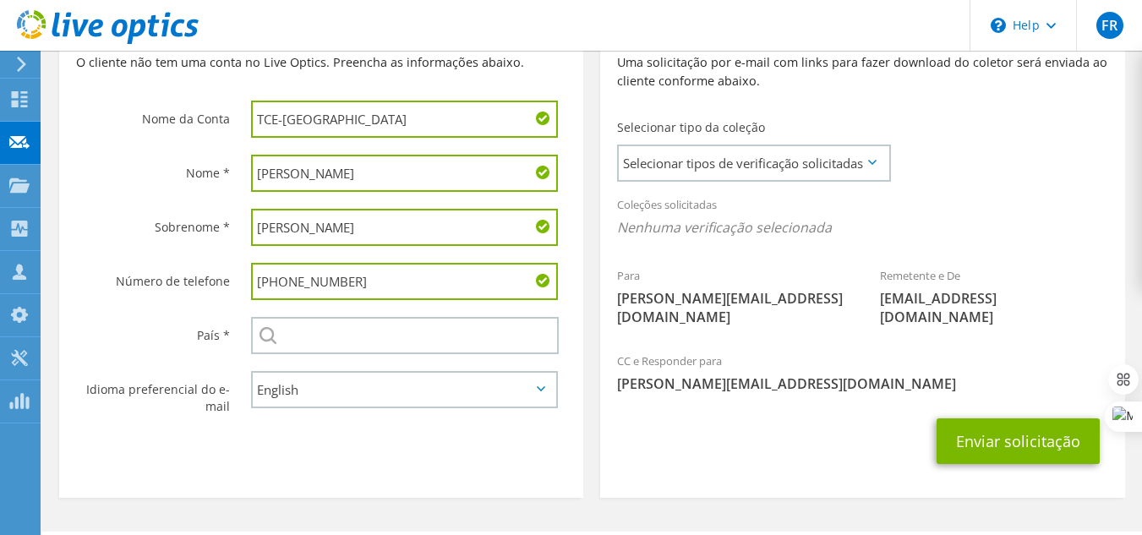
scroll to position [422, 0]
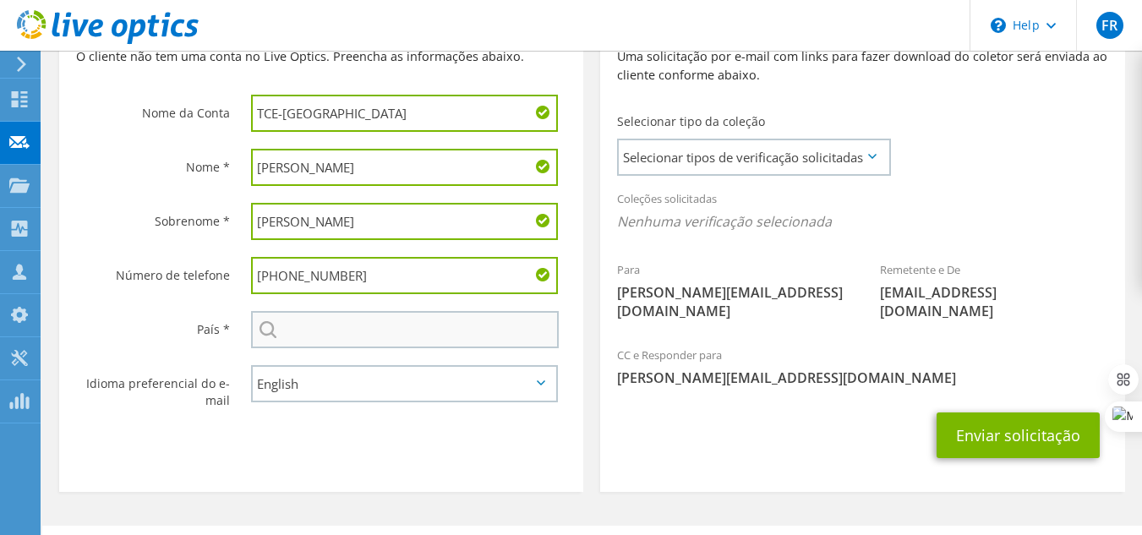
type input "[PHONE_NUMBER]"
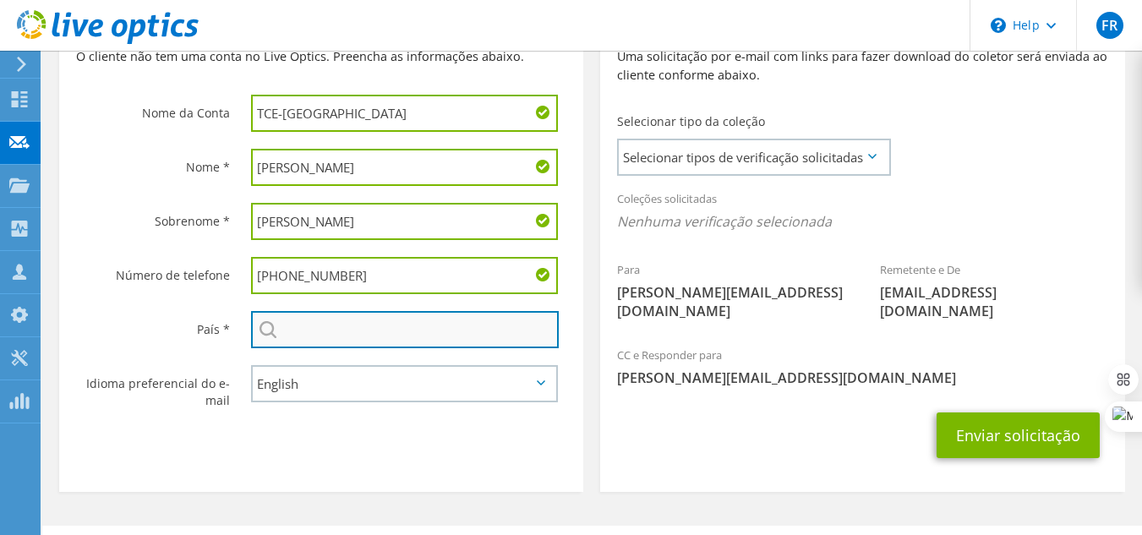
click at [295, 327] on input "text" at bounding box center [405, 329] width 308 height 37
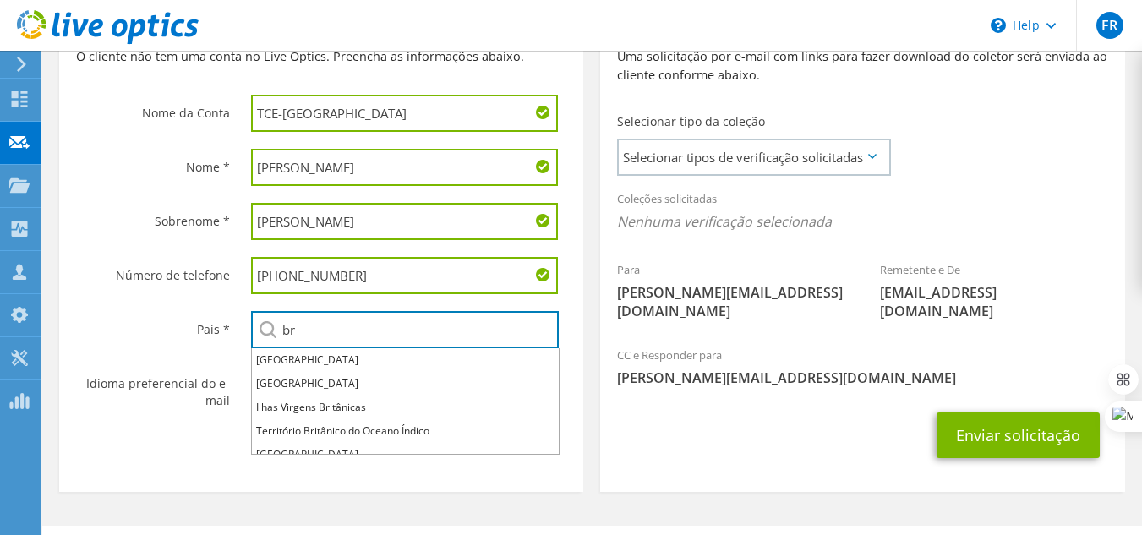
type input "[GEOGRAPHIC_DATA]"
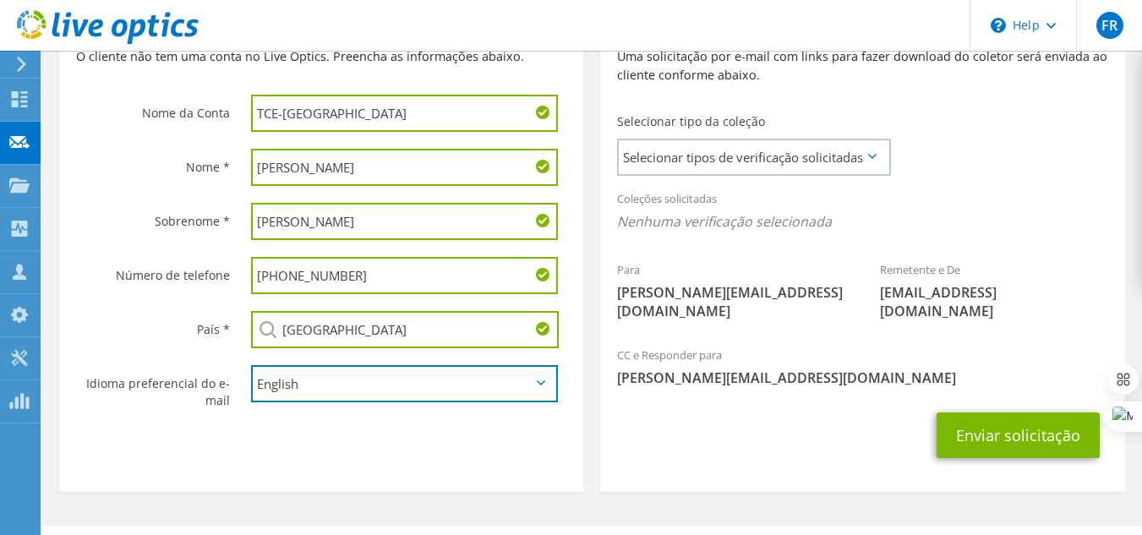
click at [354, 379] on select "English Deutsch Español Français Italiano Polski Português Русский 한국어 中文 日本語" at bounding box center [405, 383] width 308 height 37
select select "pt-BR"
click at [251, 365] on select "English Deutsch Español Français Italiano Polski Português Русский 한국어 中文 日本語" at bounding box center [405, 383] width 308 height 37
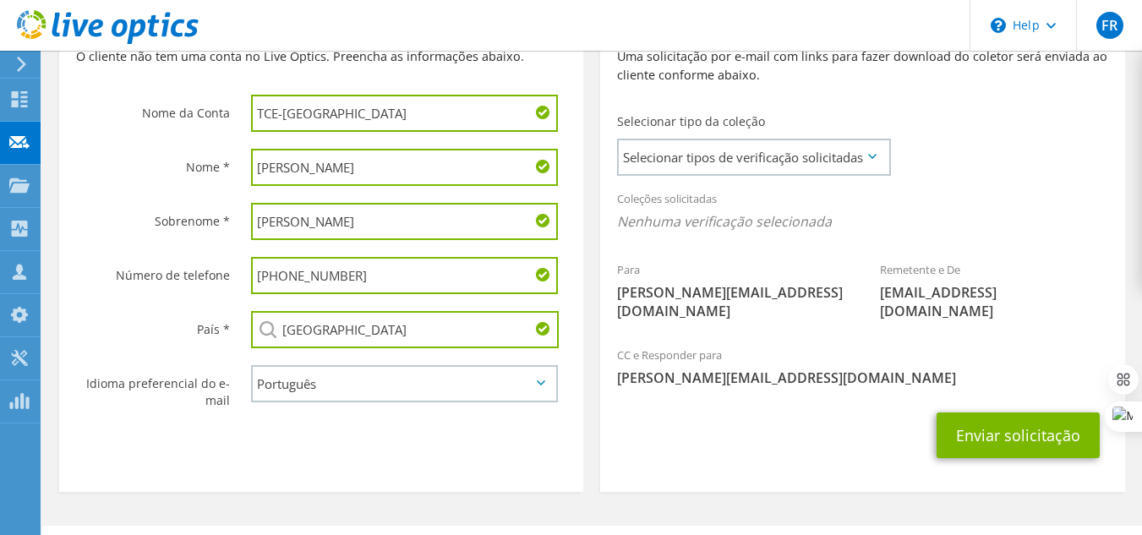
click at [589, 294] on div "Registrar cliente O cliente não tem uma conta no Live Optics. Preencha as infor…" at bounding box center [321, 242] width 541 height 516
click at [815, 156] on span "Selecionar tipos de verificação solicitadas" at bounding box center [754, 157] width 270 height 34
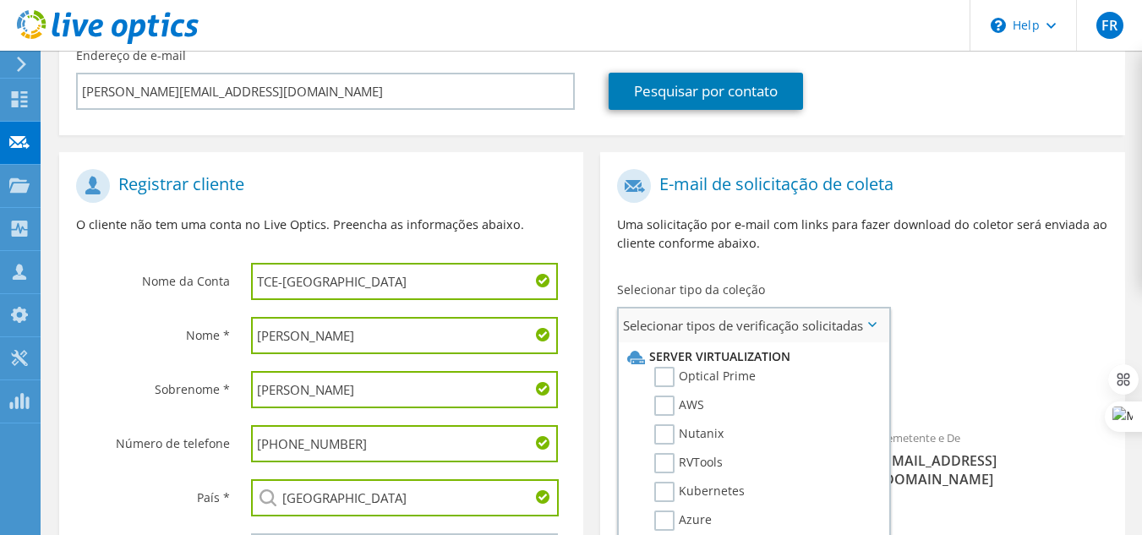
scroll to position [253, 0]
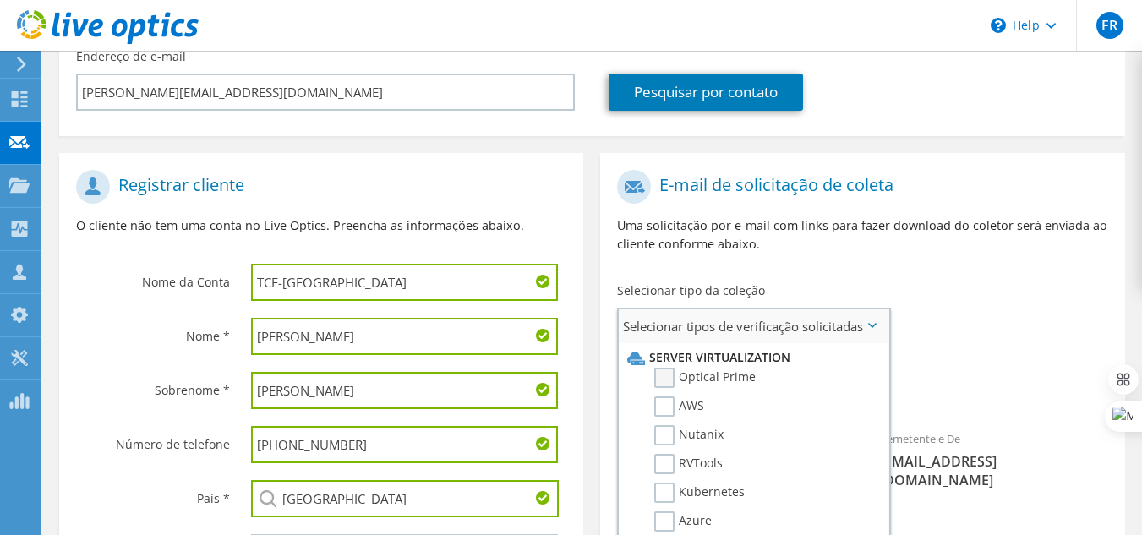
click at [656, 376] on label "Optical Prime" at bounding box center [704, 378] width 101 height 20
click at [0, 0] on input "Optical Prime" at bounding box center [0, 0] width 0 height 0
click at [954, 313] on div "Para AlessandroMS@tcerj.tc.br Remetente e De liveoptics@liveoptics.com" at bounding box center [862, 336] width 524 height 350
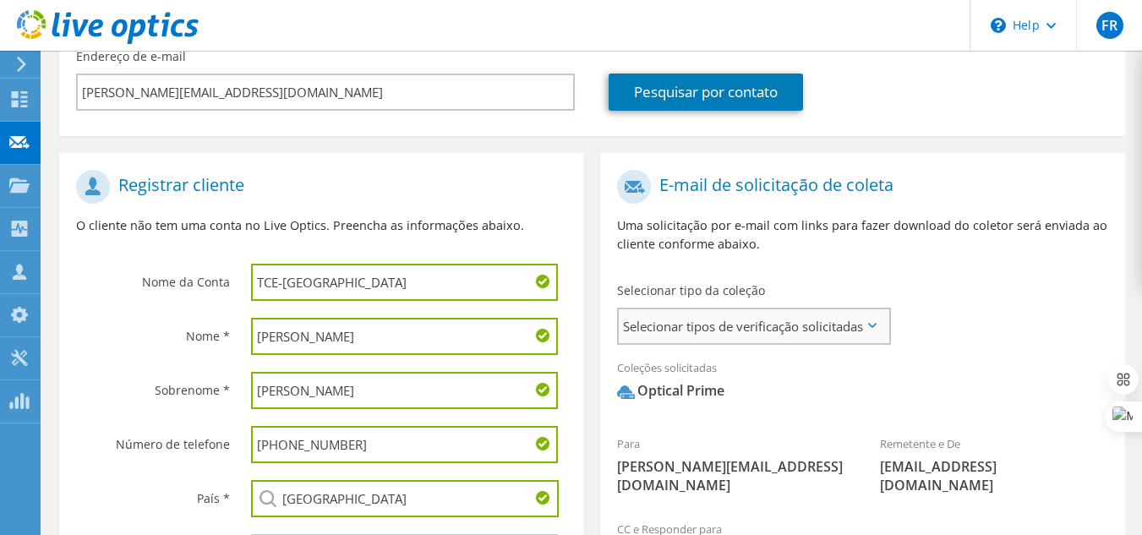
click at [789, 319] on span "Selecionar tipos de verificação solicitadas" at bounding box center [754, 326] width 270 height 34
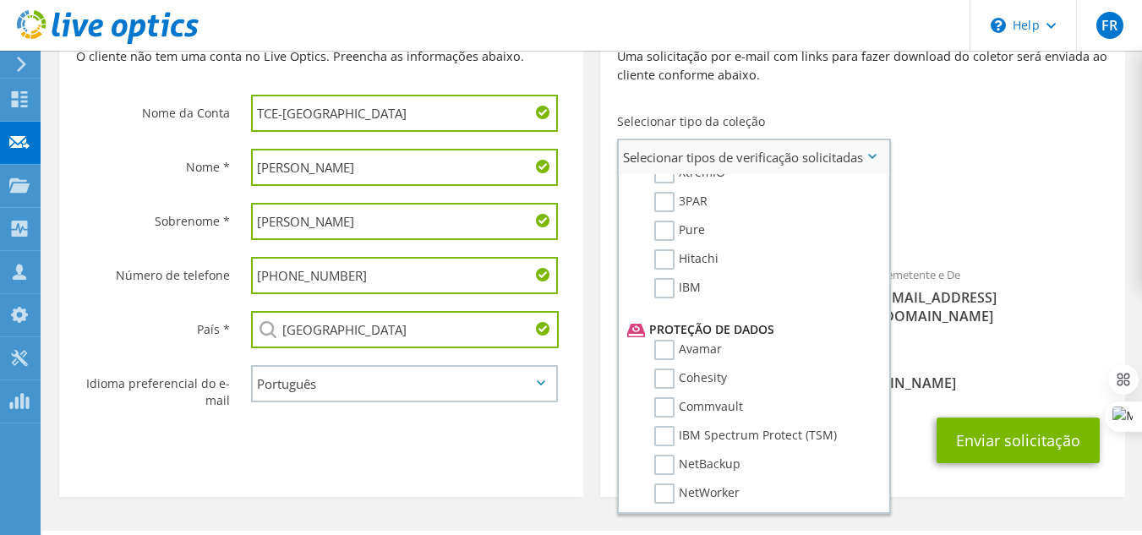
scroll to position [591, 0]
click at [662, 349] on label "Avamar" at bounding box center [688, 348] width 68 height 20
click at [0, 0] on input "Avamar" at bounding box center [0, 0] width 0 height 0
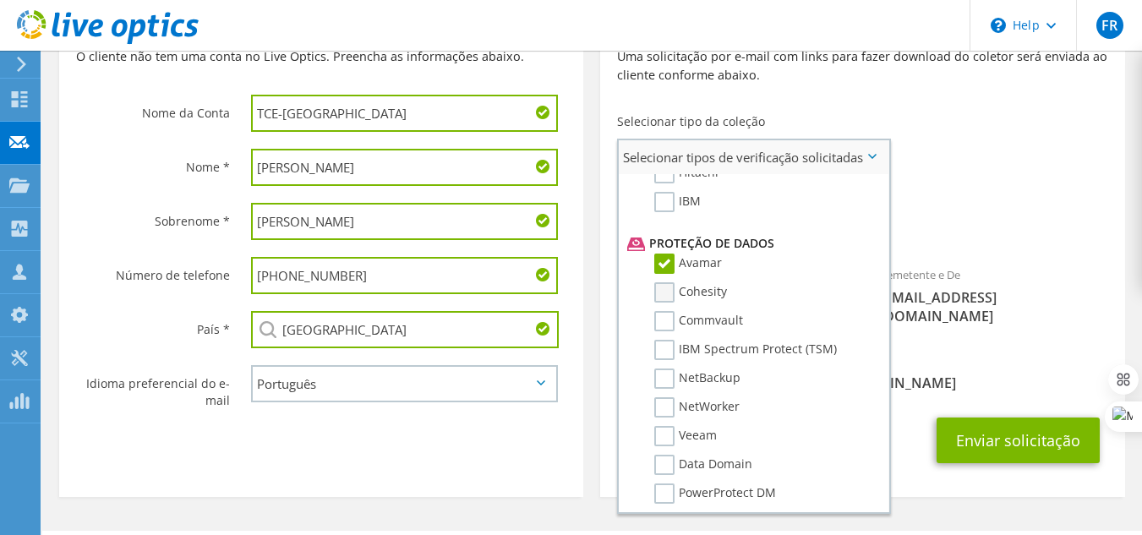
scroll to position [760, 0]
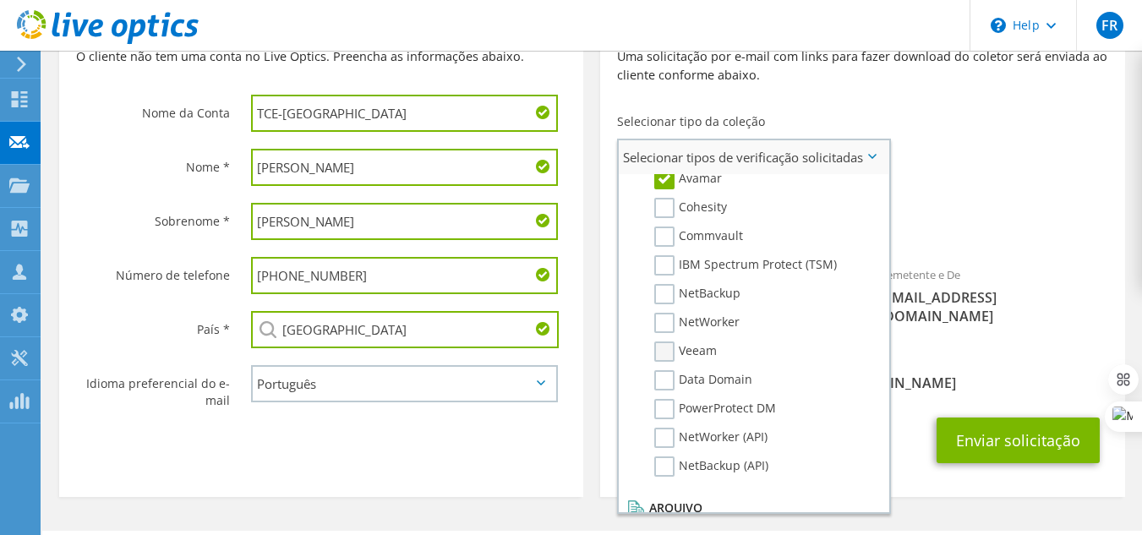
click at [665, 354] on label "Veeam" at bounding box center [685, 351] width 63 height 20
click at [0, 0] on input "Veeam" at bounding box center [0, 0] width 0 height 0
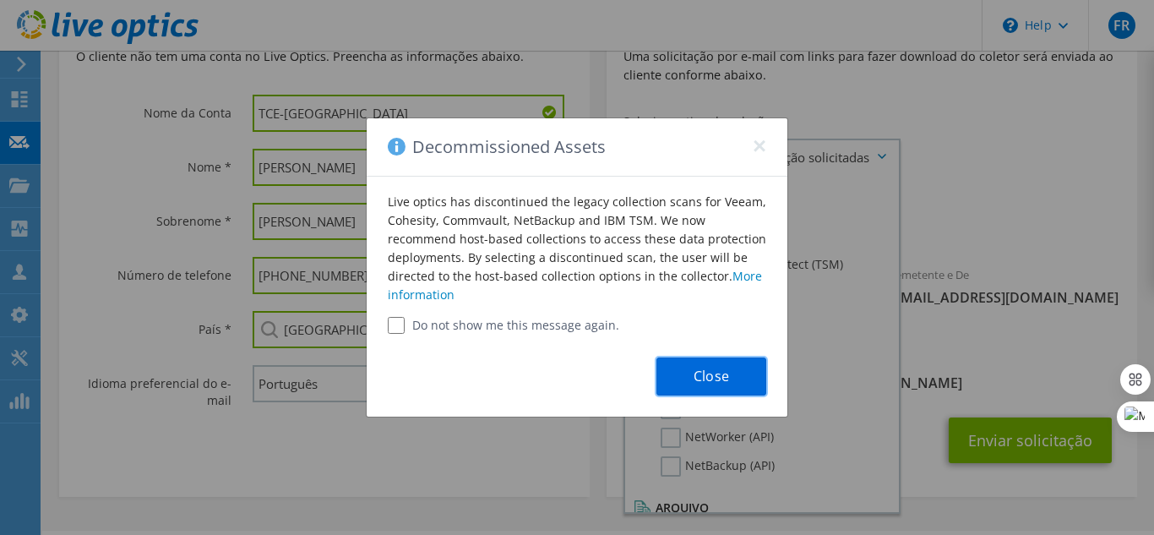
click at [706, 370] on button "Close" at bounding box center [712, 376] width 110 height 38
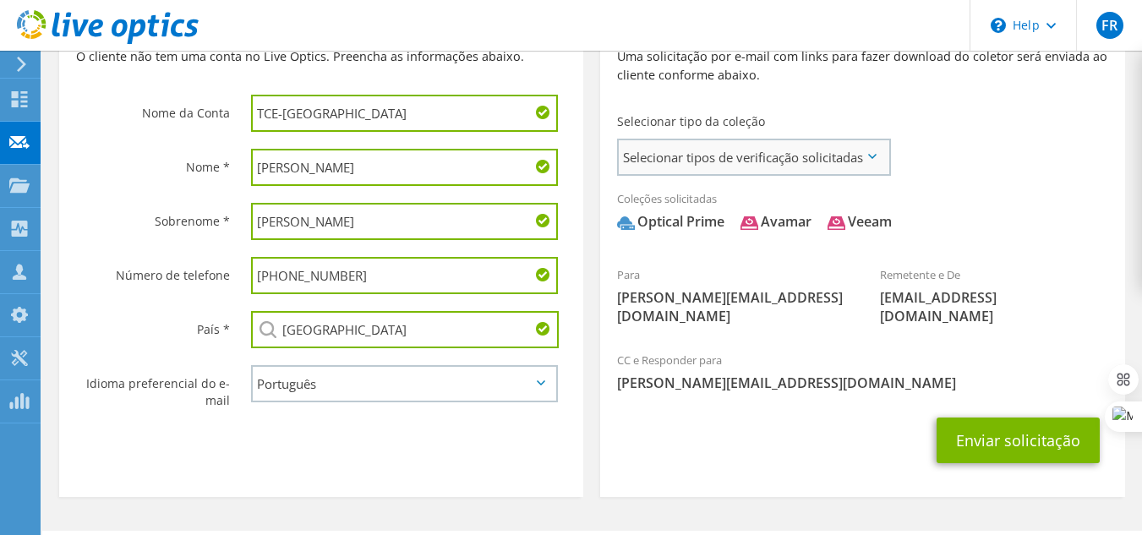
click at [889, 156] on div "Selecionar tipos de verificação solicitadas Server Virtualization Optical Prime…" at bounding box center [754, 157] width 274 height 37
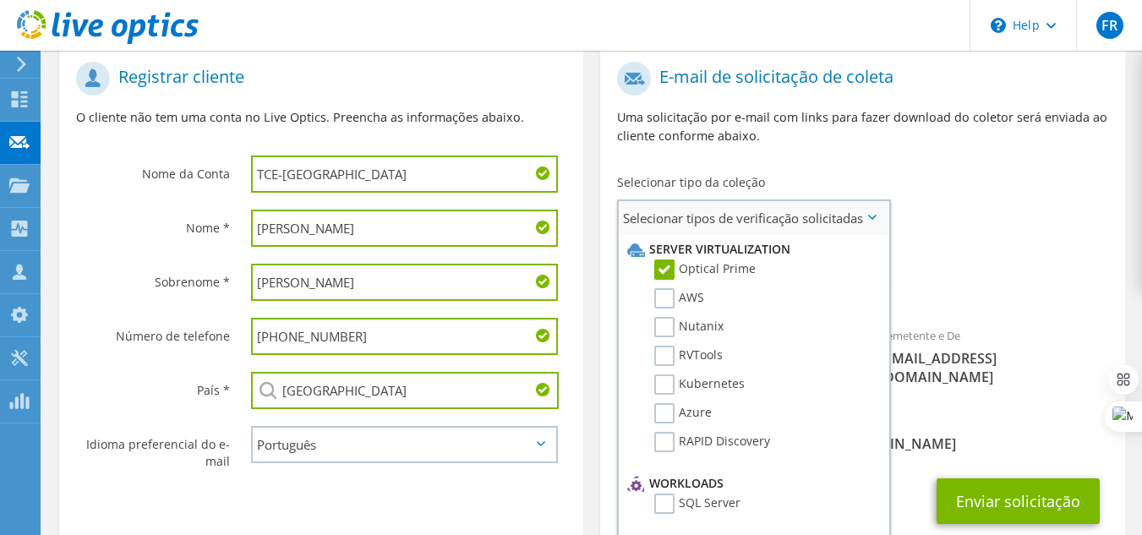
scroll to position [338, 0]
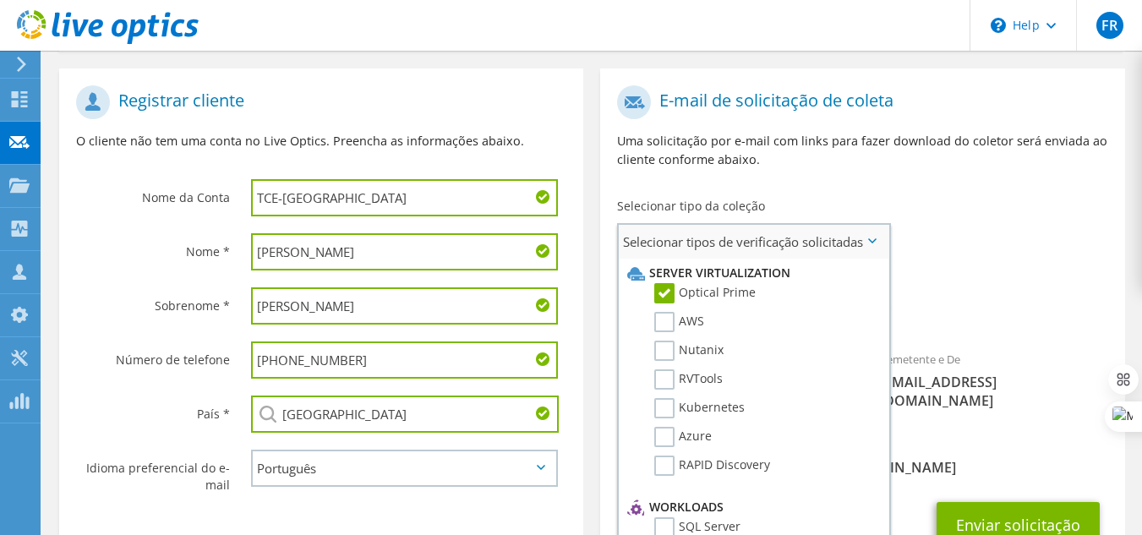
click at [662, 289] on label "Optical Prime" at bounding box center [704, 293] width 101 height 20
click at [0, 0] on input "Optical Prime" at bounding box center [0, 0] width 0 height 0
click at [1019, 276] on div "Coleções solicitadas Nenhuma verificação selecionada Avamar Veeam" at bounding box center [862, 299] width 524 height 68
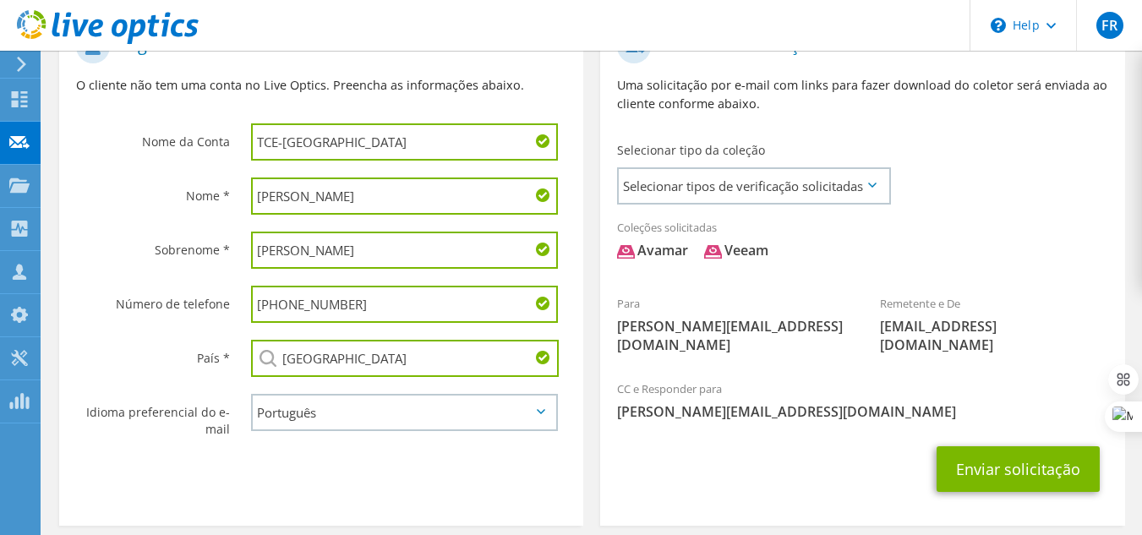
scroll to position [422, 0]
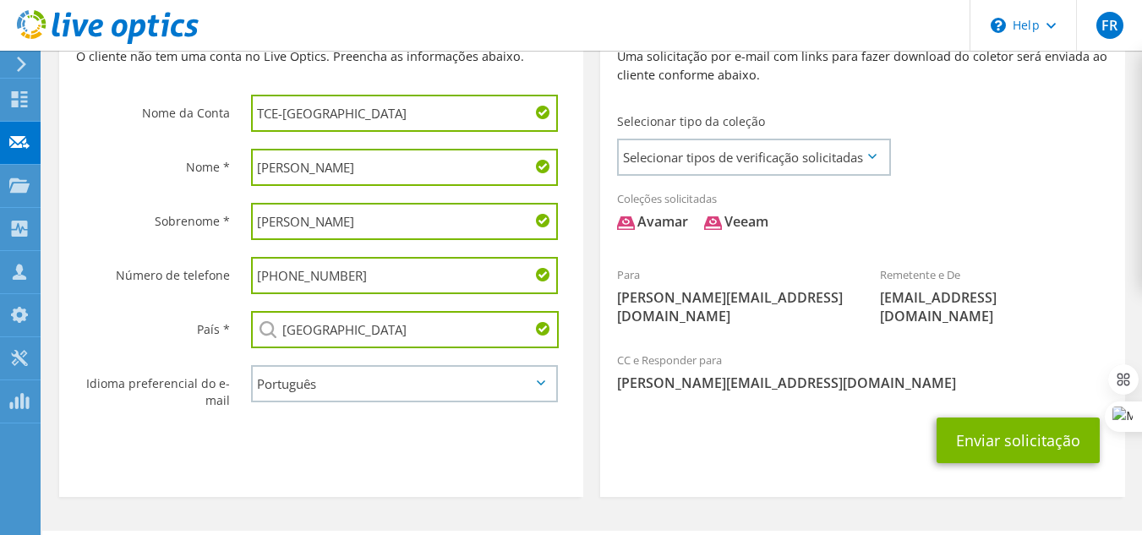
click at [417, 116] on input "TCE-RJ" at bounding box center [405, 113] width 308 height 37
type input "TCE-RJ - DP4400"
click at [755, 448] on div "Enviar solicitação" at bounding box center [862, 440] width 524 height 63
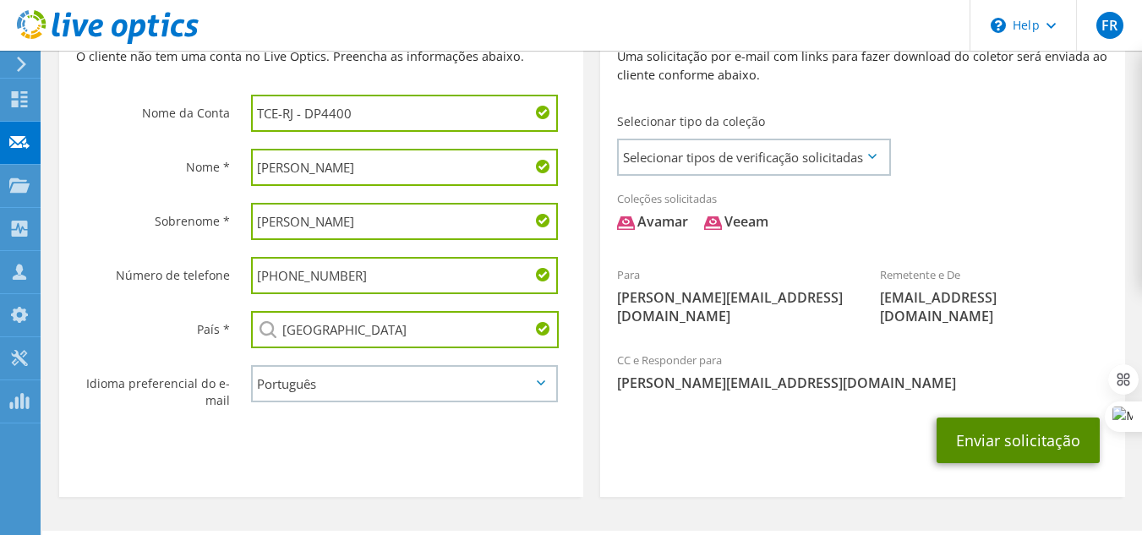
click at [996, 417] on button "Enviar solicitação" at bounding box center [1017, 440] width 163 height 46
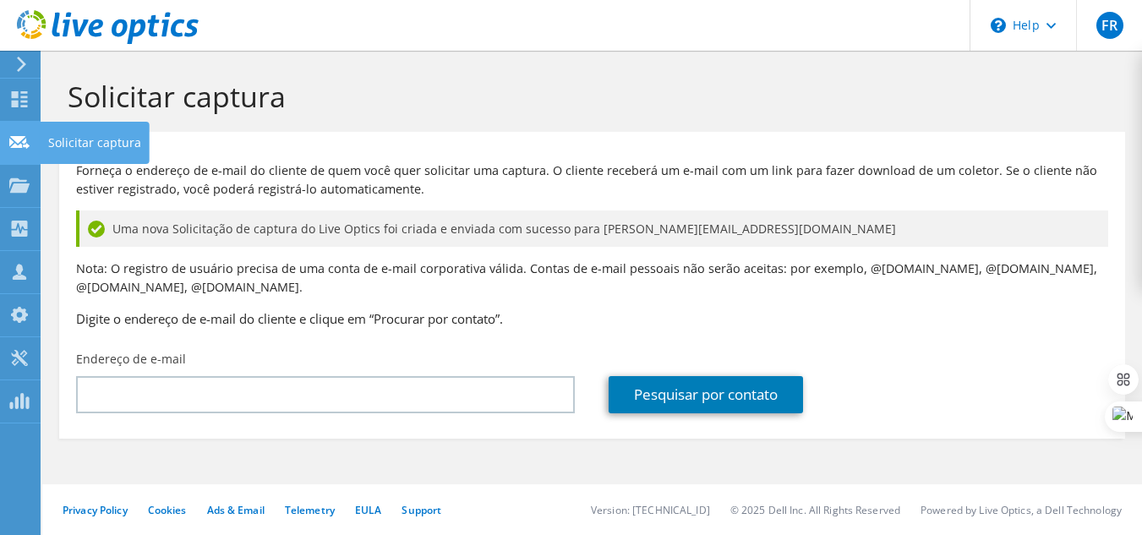
click at [79, 145] on div "Solicitar captura" at bounding box center [95, 143] width 110 height 42
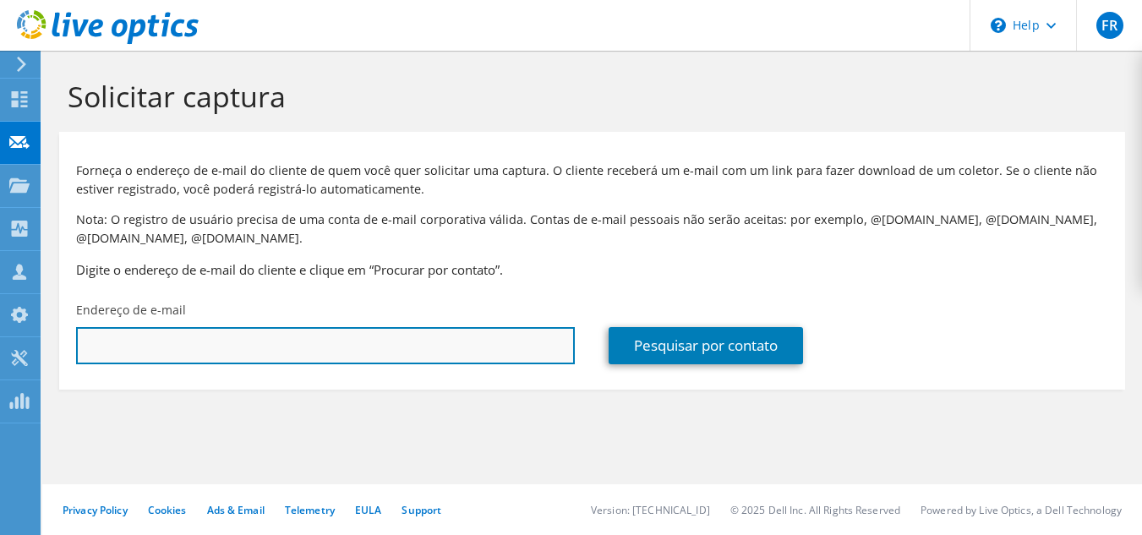
click at [248, 346] on input "text" at bounding box center [325, 345] width 499 height 37
paste input "[PERSON_NAME] <[PERSON_NAME][EMAIL_ADDRESS][DOMAIN_NAME]>"
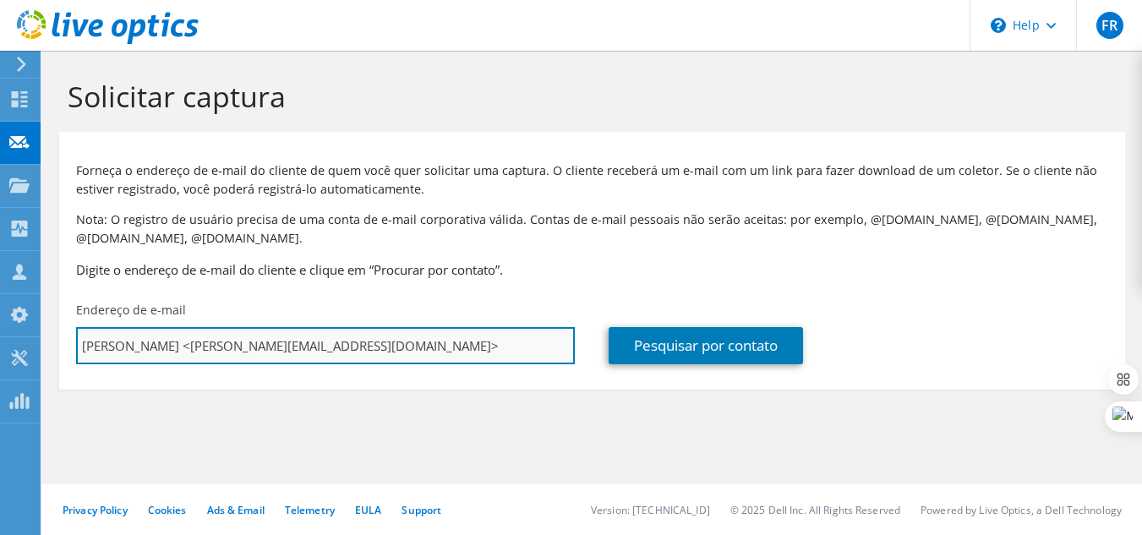
drag, startPoint x: 257, startPoint y: 345, endPoint x: 79, endPoint y: 338, distance: 177.6
click at [79, 338] on input "[PERSON_NAME] <[PERSON_NAME][EMAIL_ADDRESS][DOMAIN_NAME]>" at bounding box center [325, 345] width 499 height 37
click at [353, 346] on input "[PERSON_NAME][EMAIL_ADDRESS][DOMAIN_NAME]>" at bounding box center [325, 345] width 499 height 37
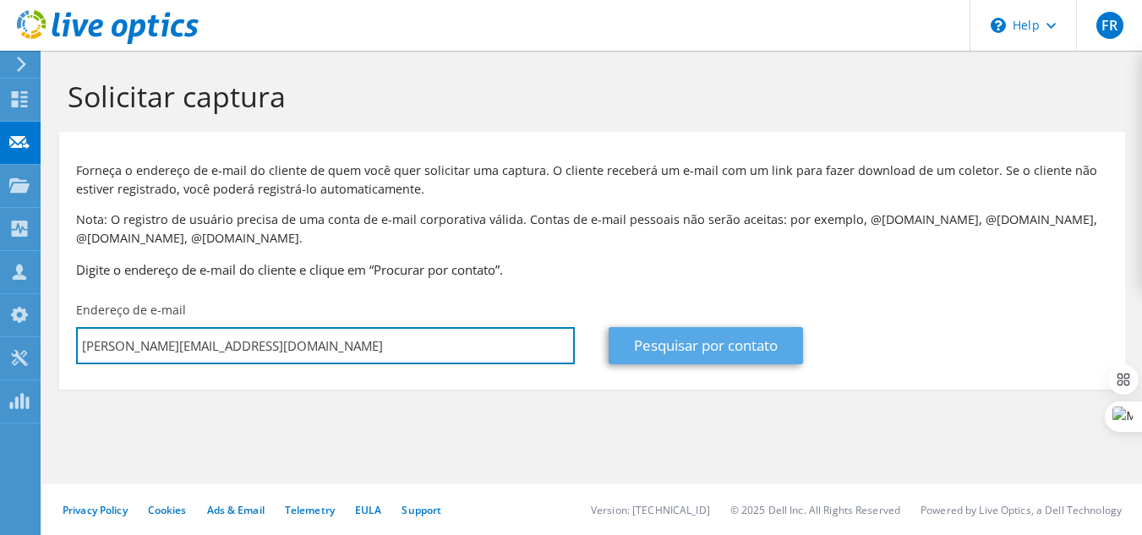
type input "[PERSON_NAME][EMAIL_ADDRESS][DOMAIN_NAME]"
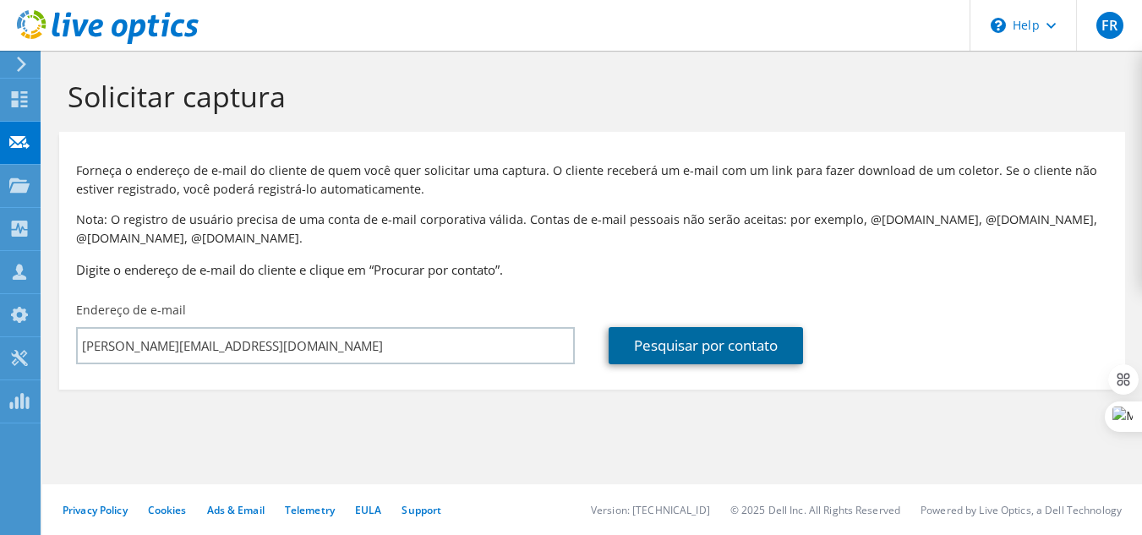
click at [680, 337] on link "Pesquisar por contato" at bounding box center [705, 345] width 194 height 37
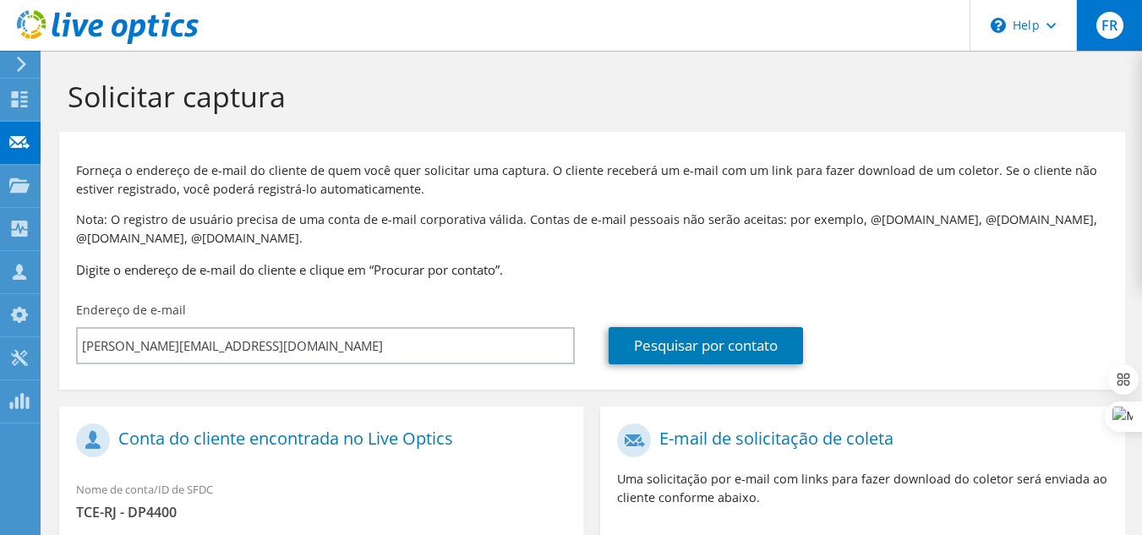
click at [1118, 41] on div "FR" at bounding box center [1109, 25] width 66 height 51
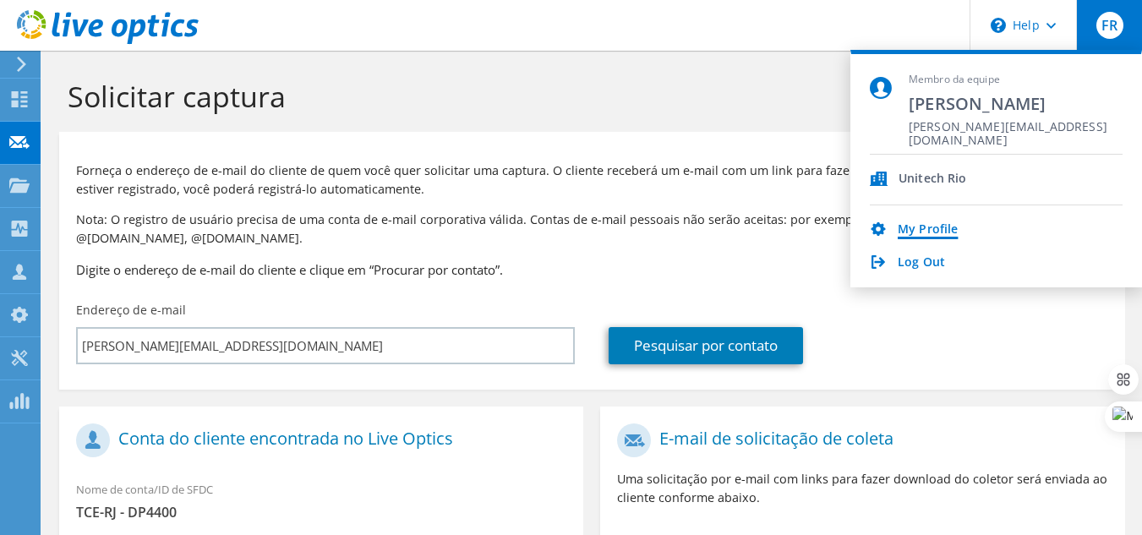
click at [925, 228] on link "My Profile" at bounding box center [927, 230] width 60 height 16
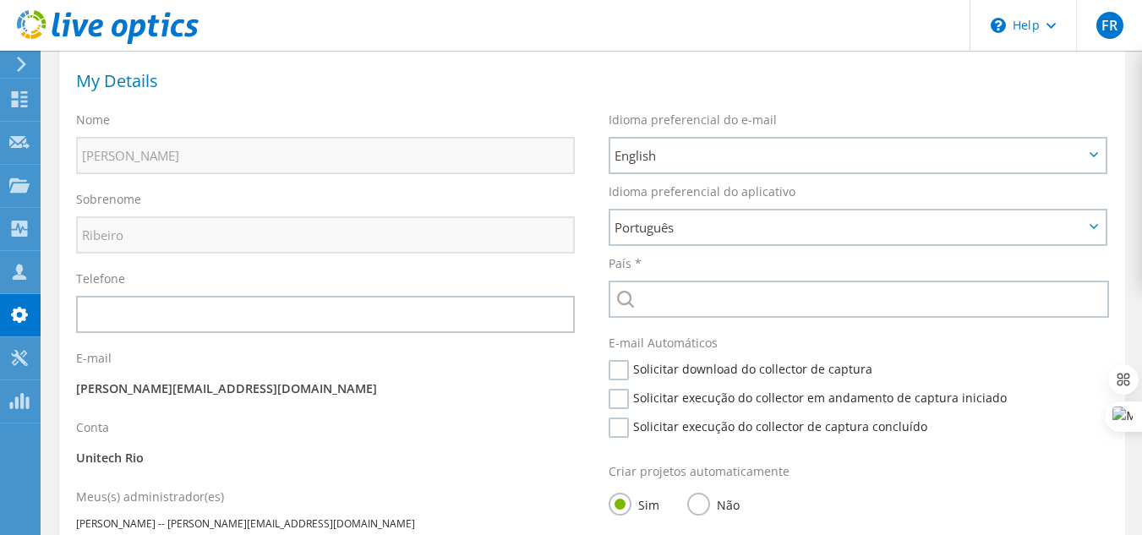
scroll to position [79, 0]
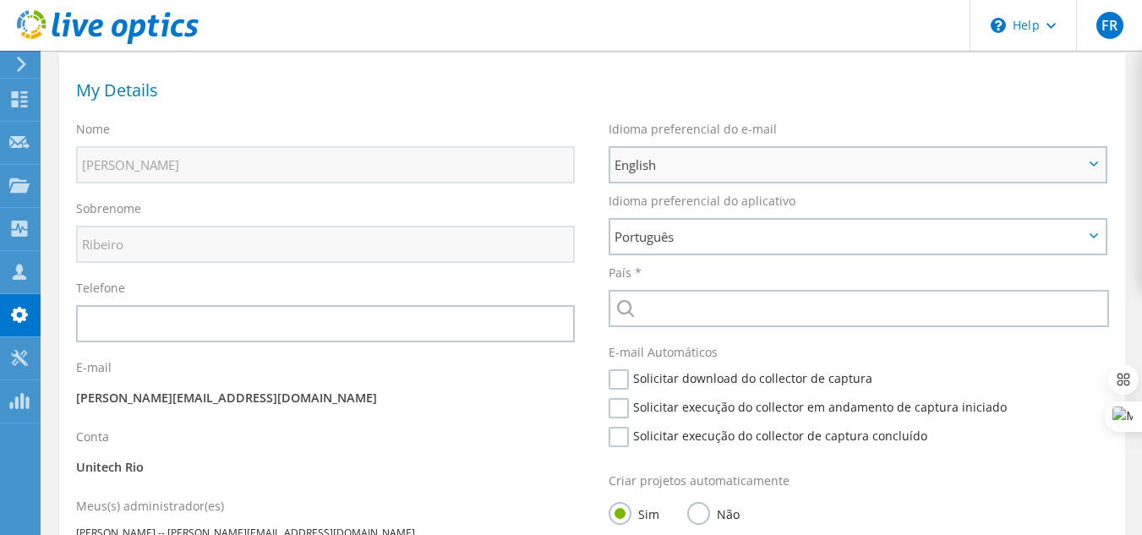
click at [651, 180] on span "English" at bounding box center [857, 165] width 494 height 34
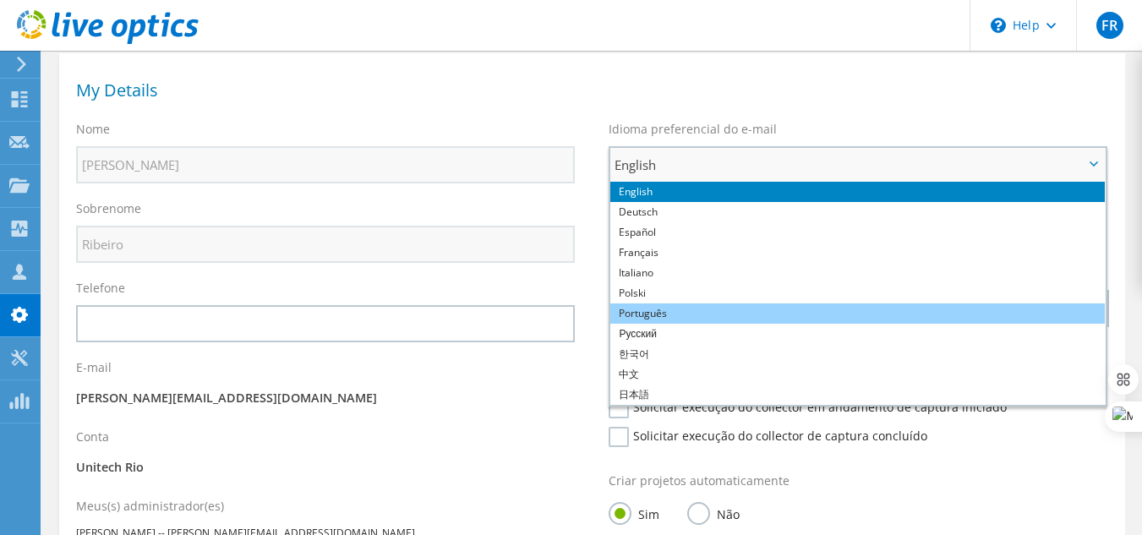
click at [649, 310] on li "Português" at bounding box center [857, 313] width 494 height 20
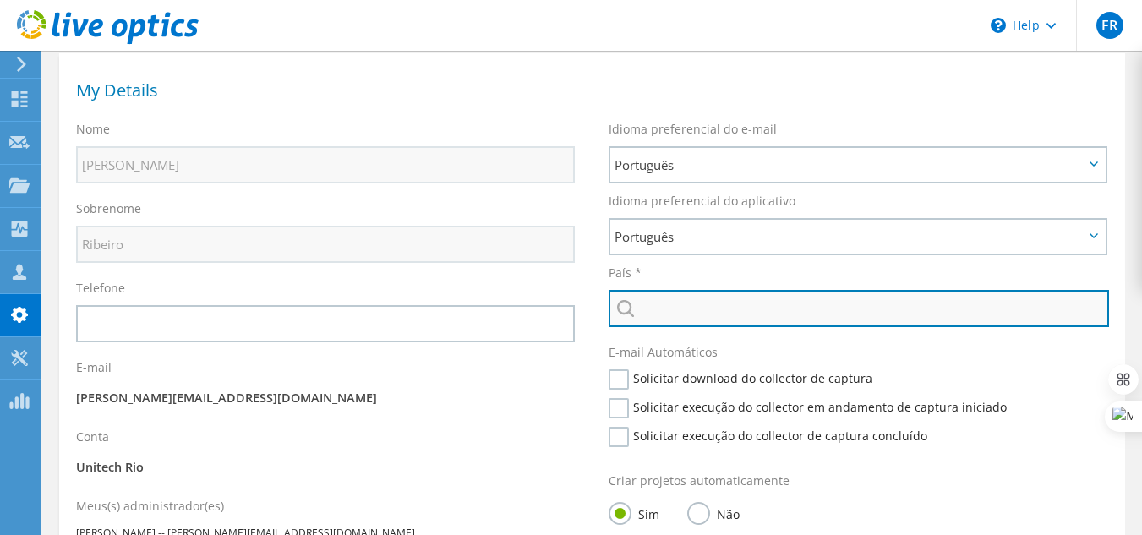
click at [679, 311] on input "text" at bounding box center [857, 308] width 499 height 37
type input "Brasil"
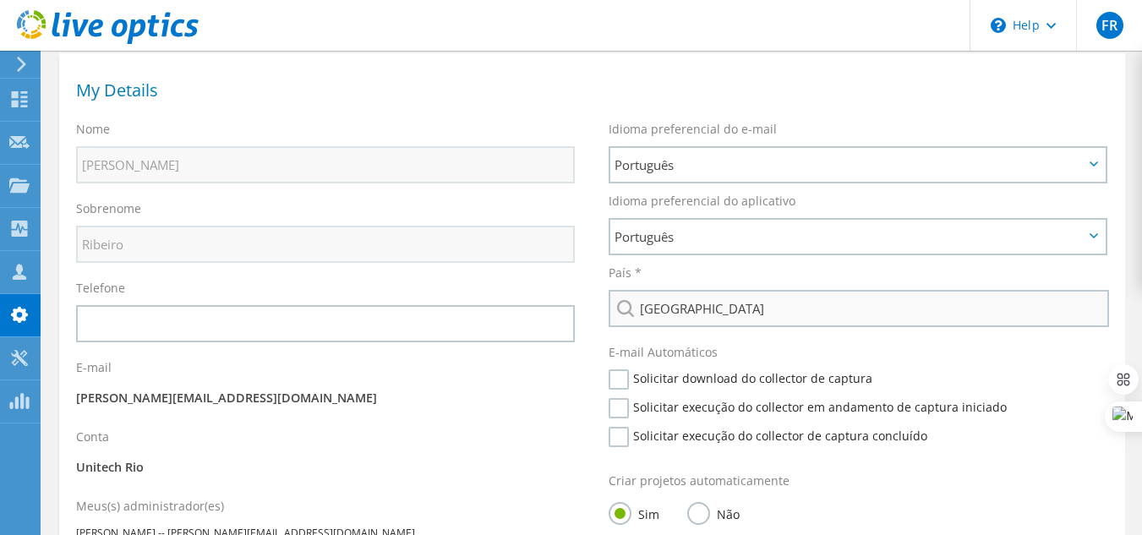
type input "+5521994154761"
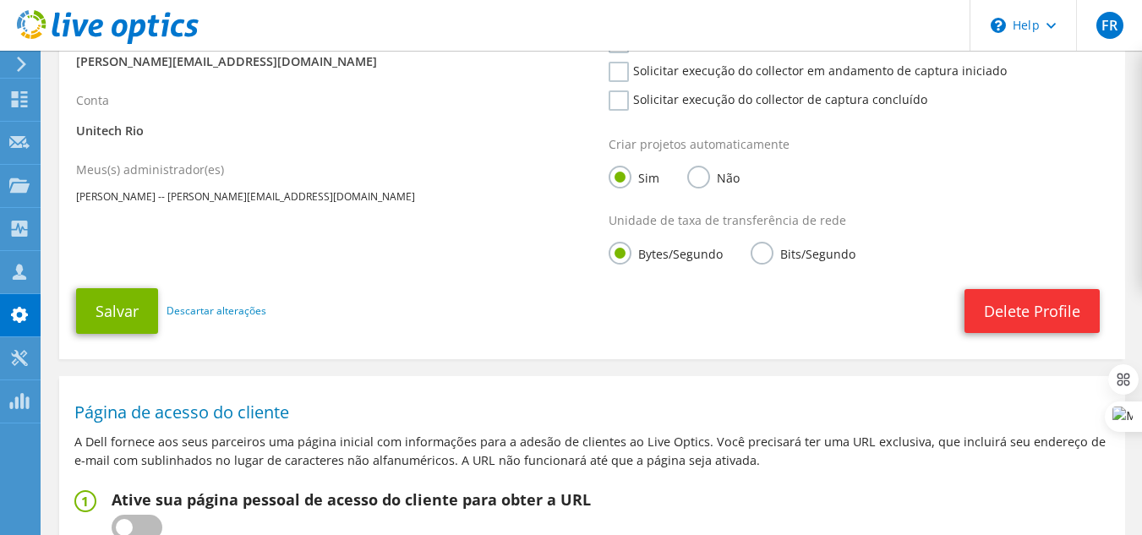
scroll to position [417, 0]
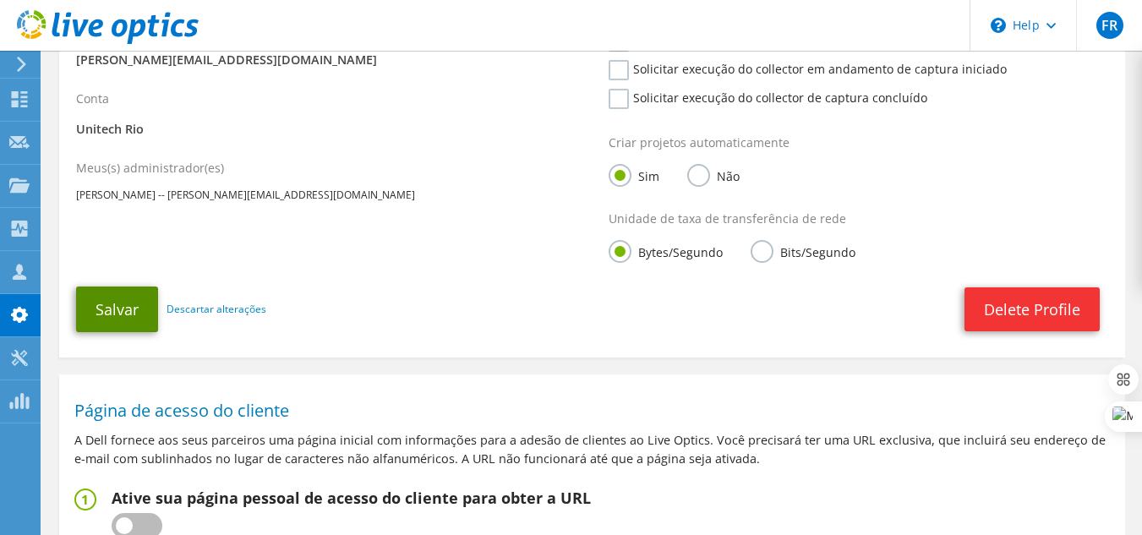
click at [84, 315] on button "Salvar" at bounding box center [117, 309] width 82 height 46
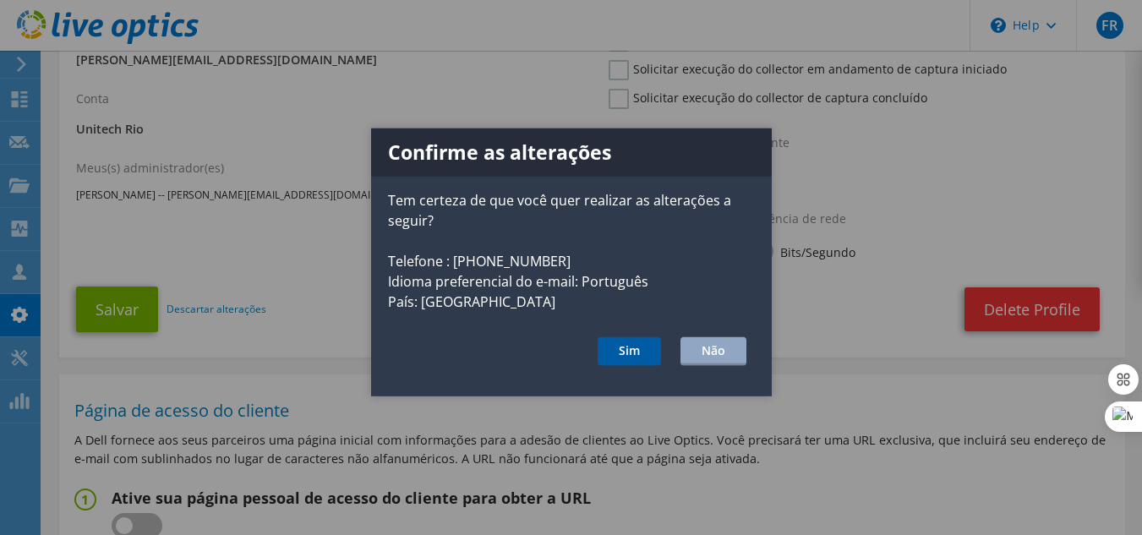
click at [637, 341] on button "Sim" at bounding box center [628, 351] width 63 height 29
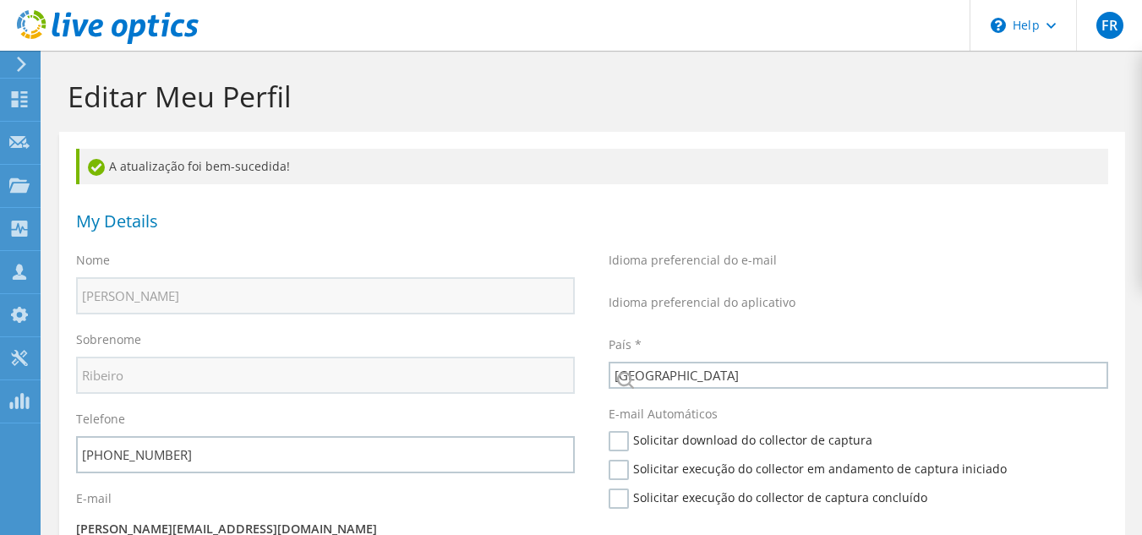
select select "30"
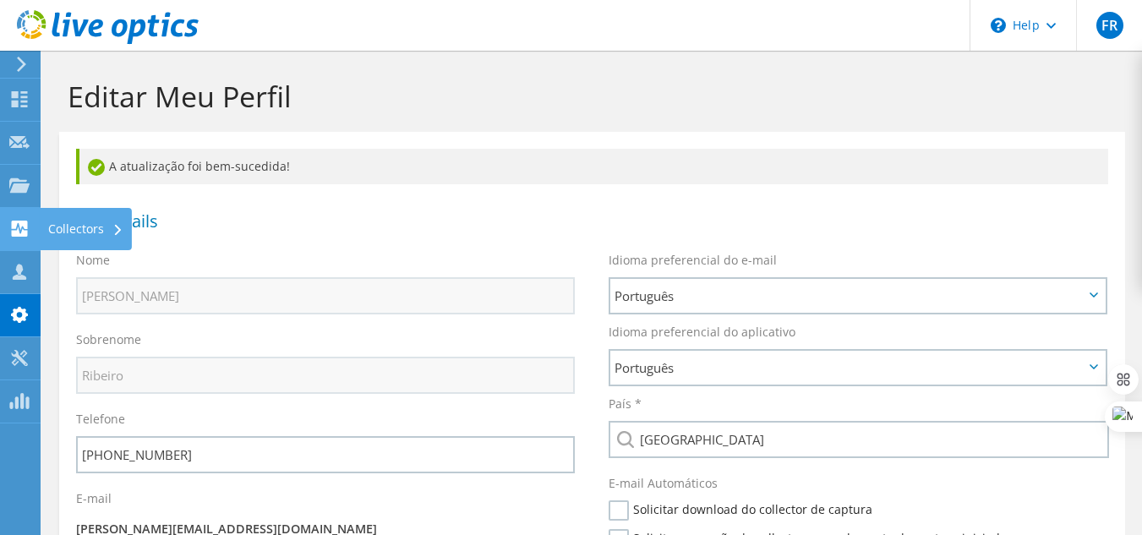
click at [10, 226] on icon at bounding box center [19, 229] width 20 height 16
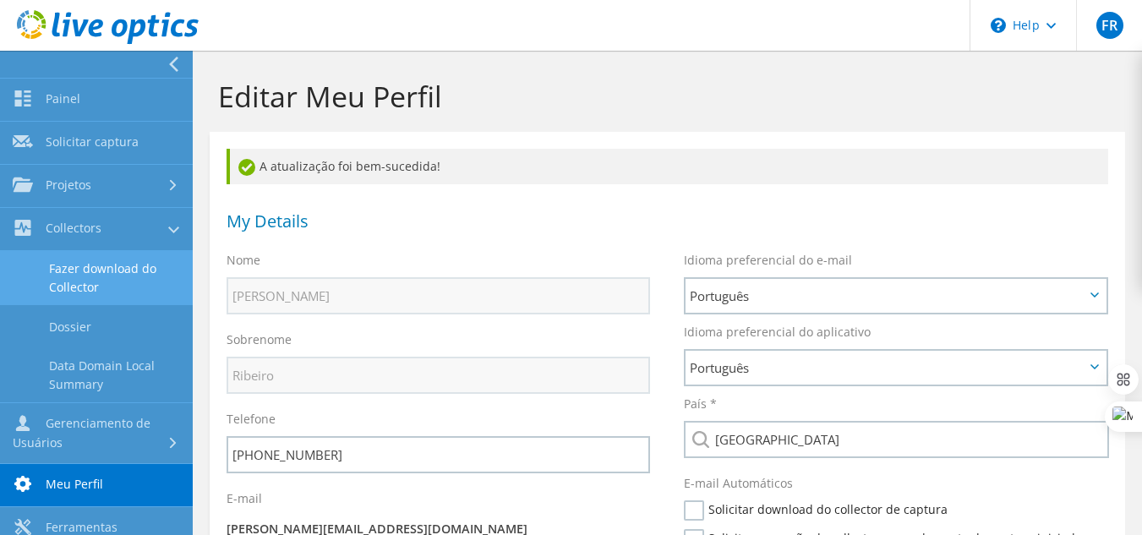
click at [117, 263] on link "Fazer download do Collector" at bounding box center [96, 278] width 193 height 54
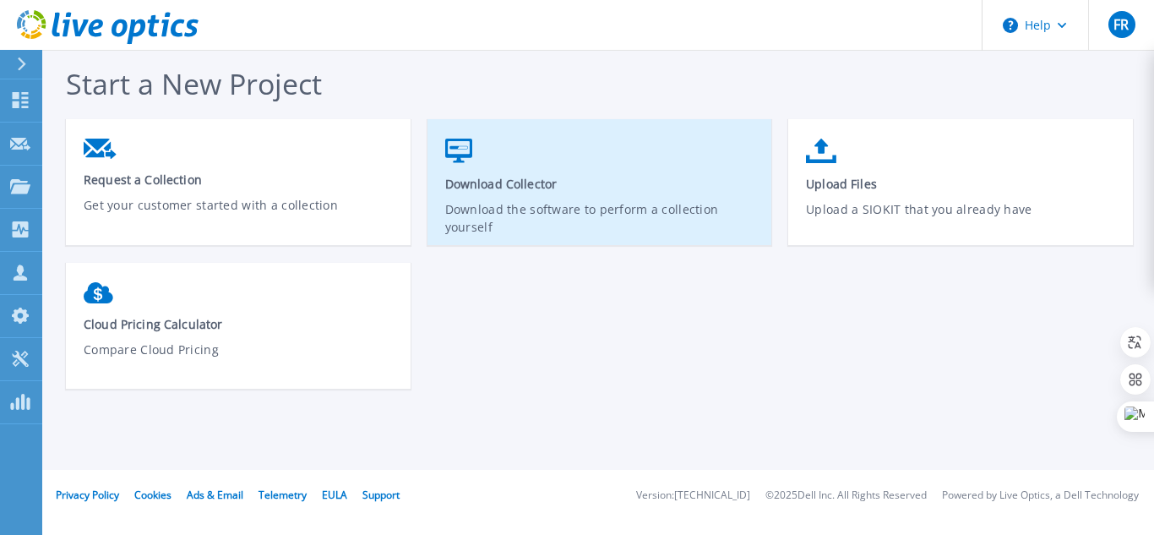
click at [666, 199] on link "Download Collector Download the software to perform a collection yourself" at bounding box center [600, 190] width 345 height 121
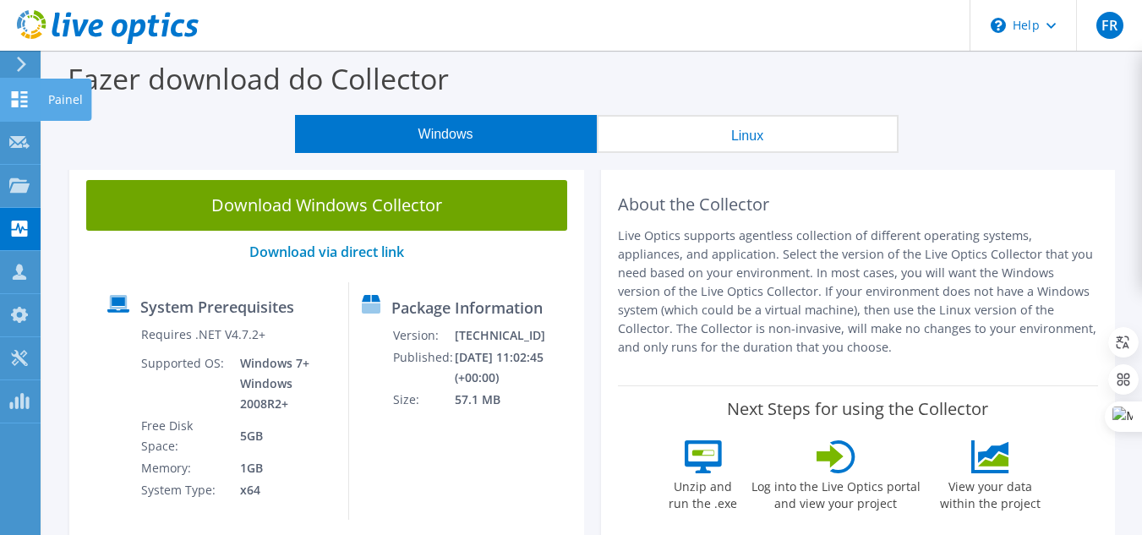
click at [19, 97] on icon at bounding box center [19, 99] width 20 height 16
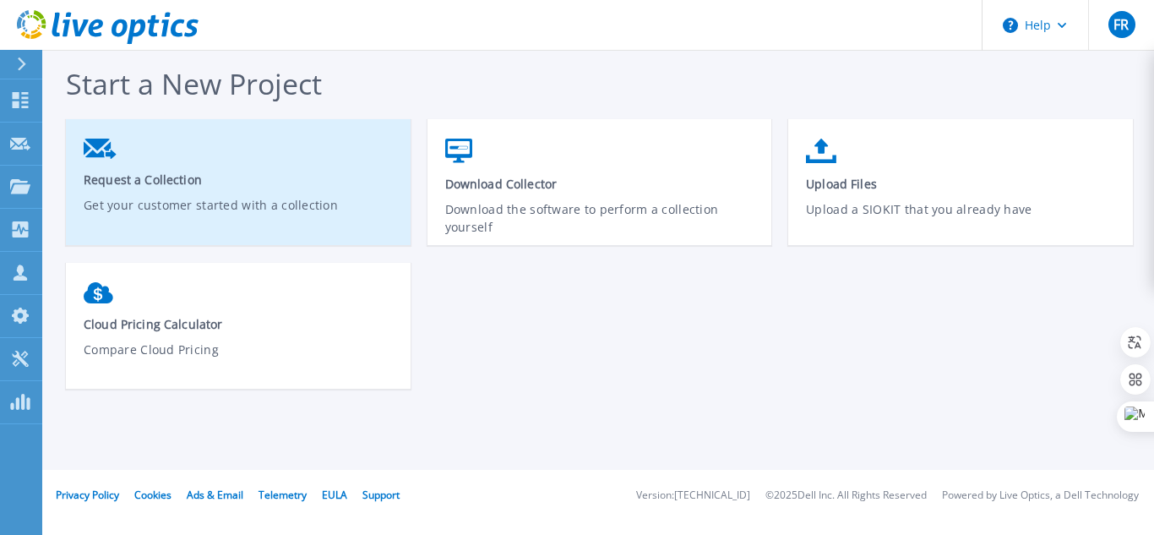
click at [267, 199] on p "Get your customer started with a collection" at bounding box center [239, 215] width 310 height 39
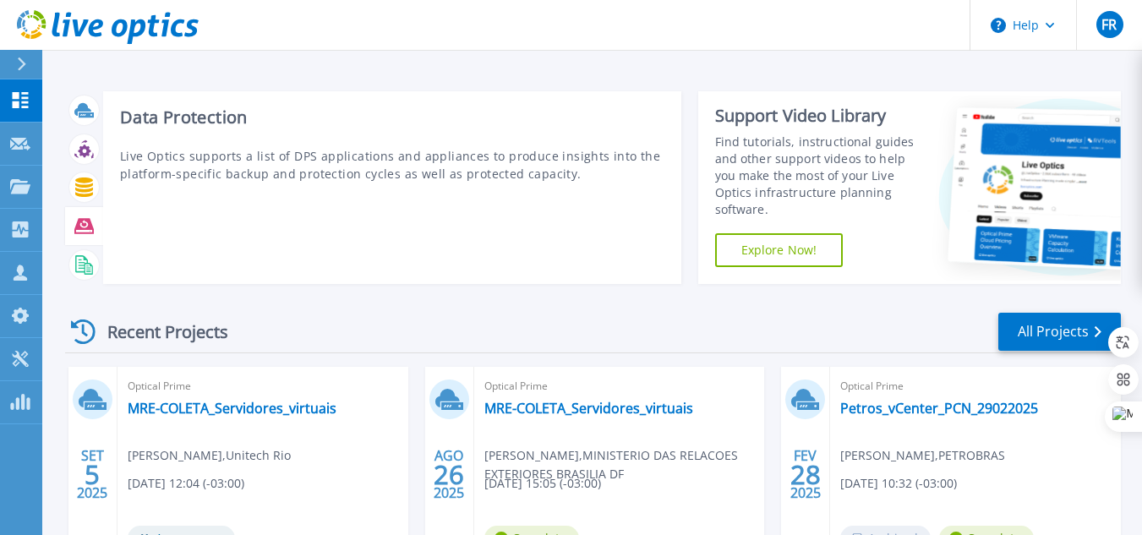
click at [80, 226] on icon at bounding box center [83, 225] width 19 height 15
click at [85, 231] on icon at bounding box center [83, 225] width 19 height 19
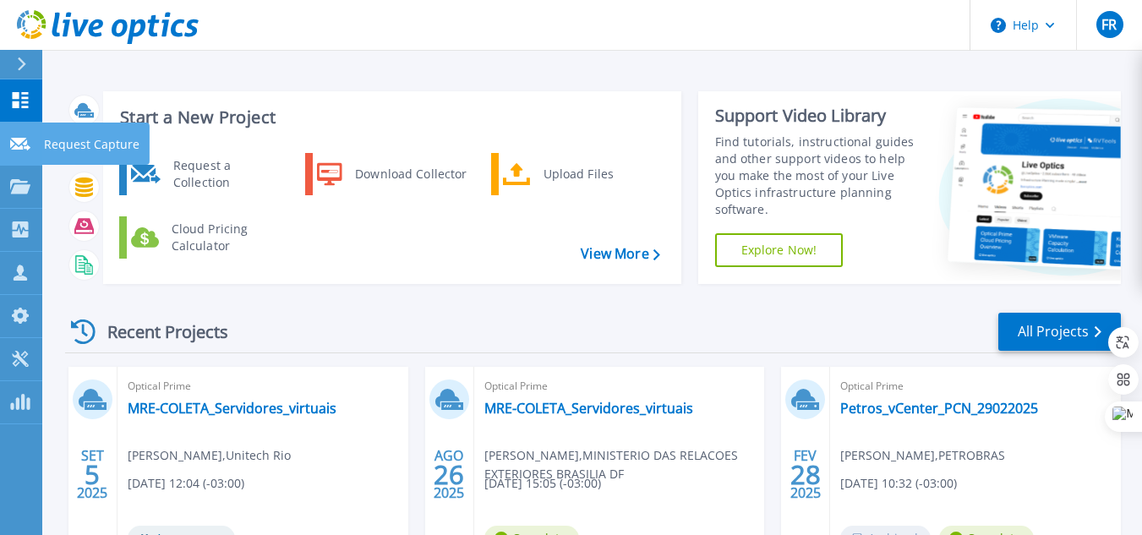
click at [20, 151] on link "Request Capture Request Capture" at bounding box center [21, 144] width 42 height 43
